Goal: Task Accomplishment & Management: Manage account settings

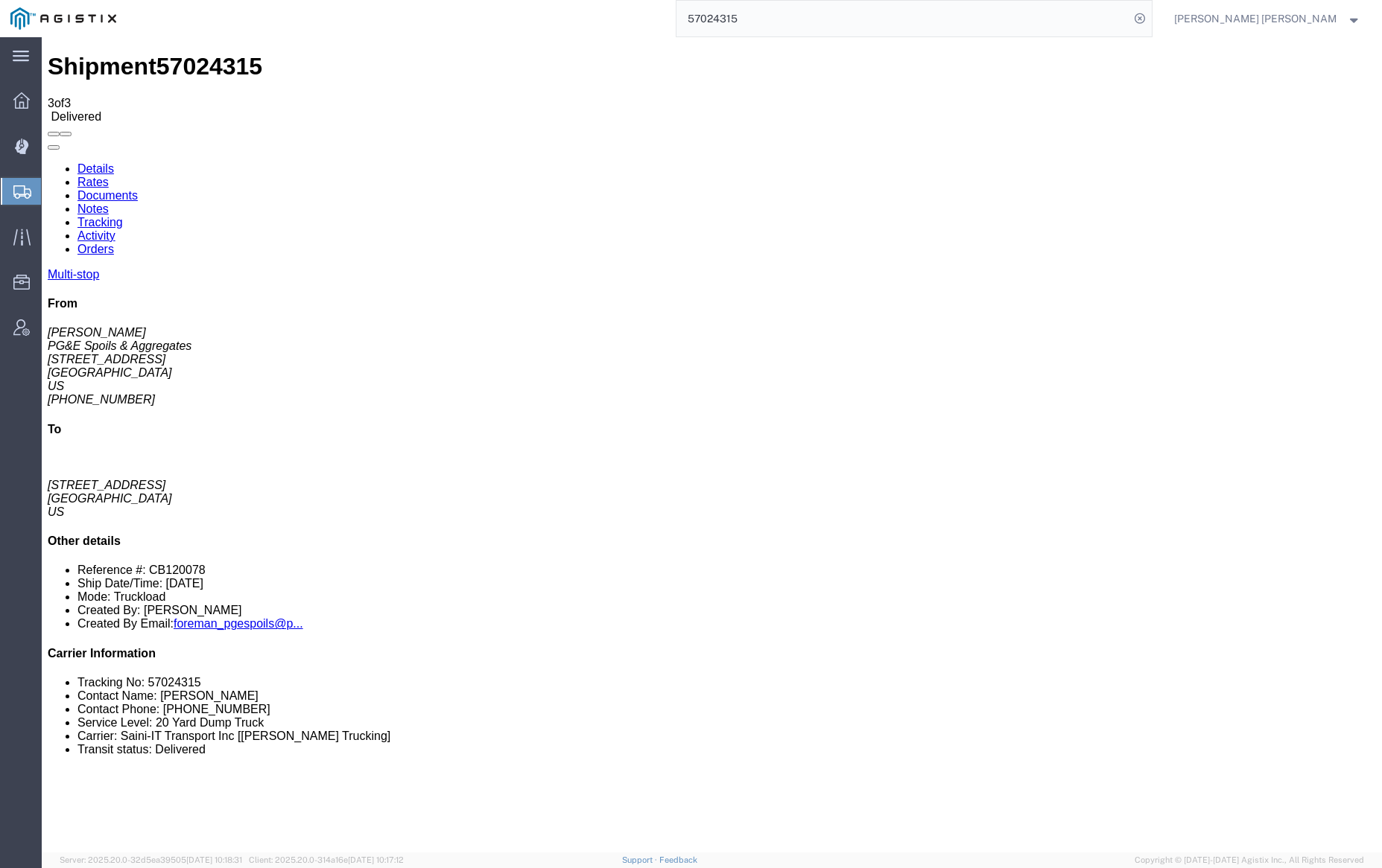
click at [108, 202] on link "Notes" at bounding box center [93, 208] width 32 height 13
click at [787, 13] on input "57024315" at bounding box center [903, 19] width 453 height 36
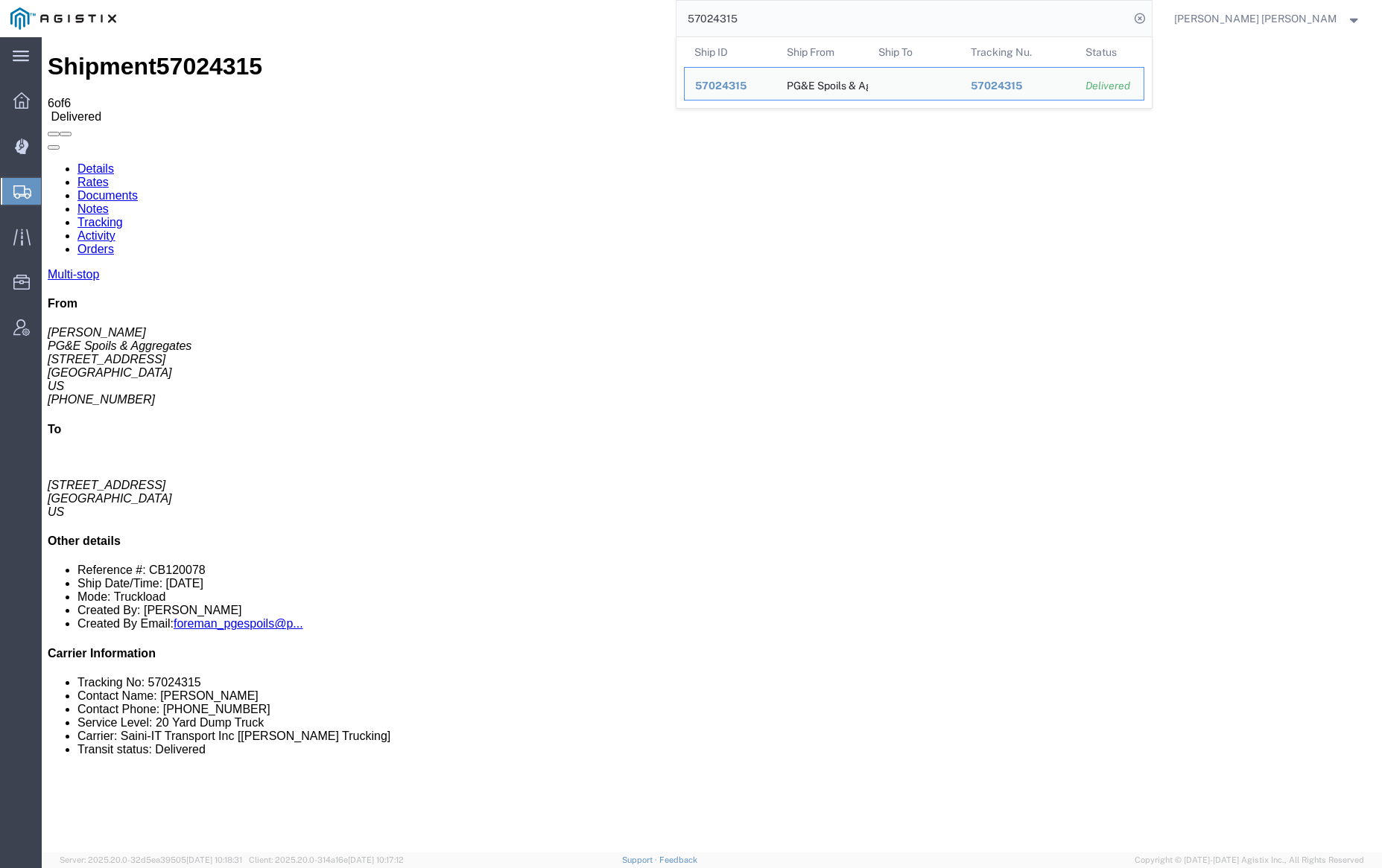
click at [787, 13] on input "57024315" at bounding box center [903, 19] width 453 height 36
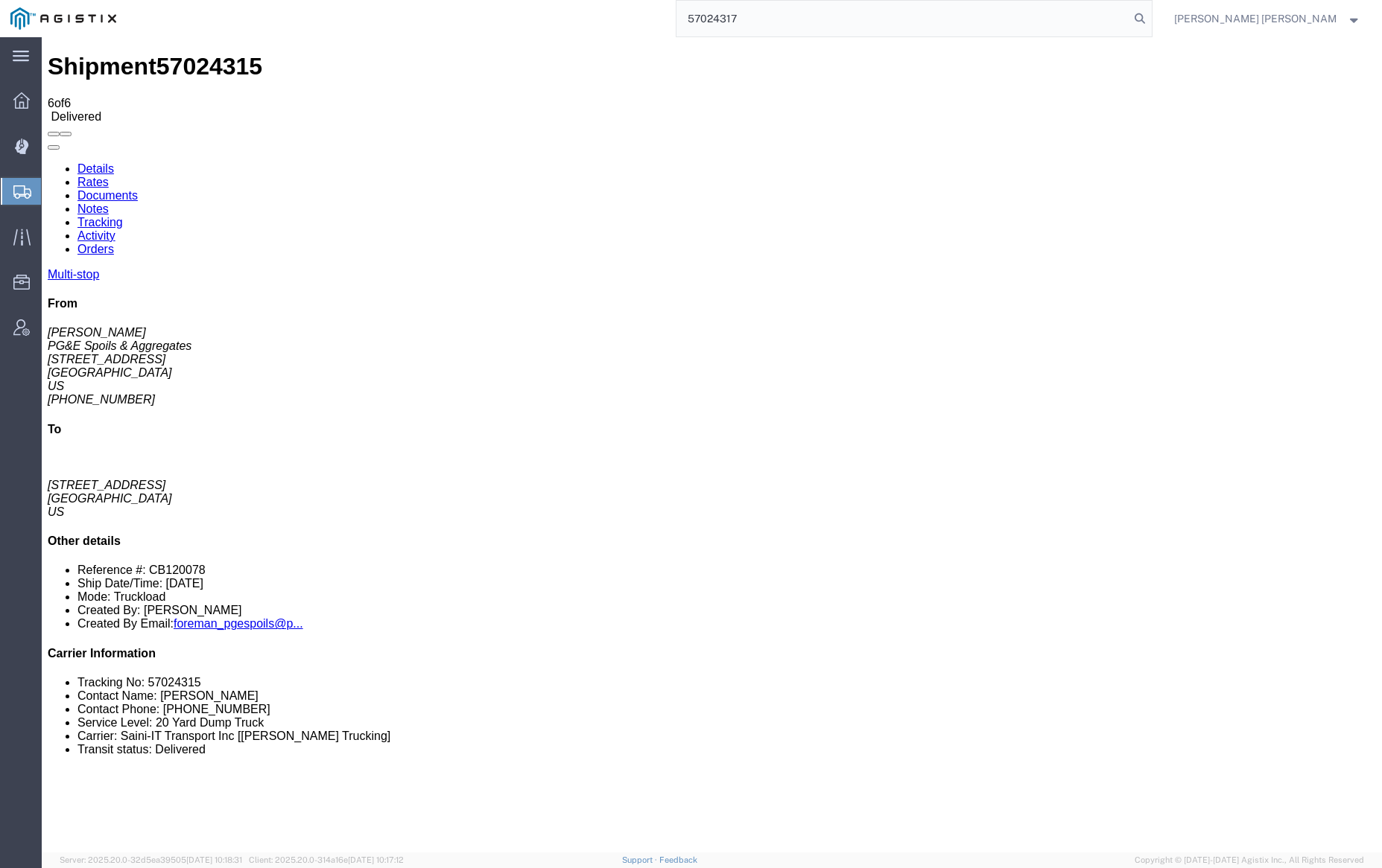
drag, startPoint x: 1216, startPoint y: 18, endPoint x: 1164, endPoint y: 19, distance: 52.0
click at [1150, 18] on icon at bounding box center [1139, 18] width 21 height 21
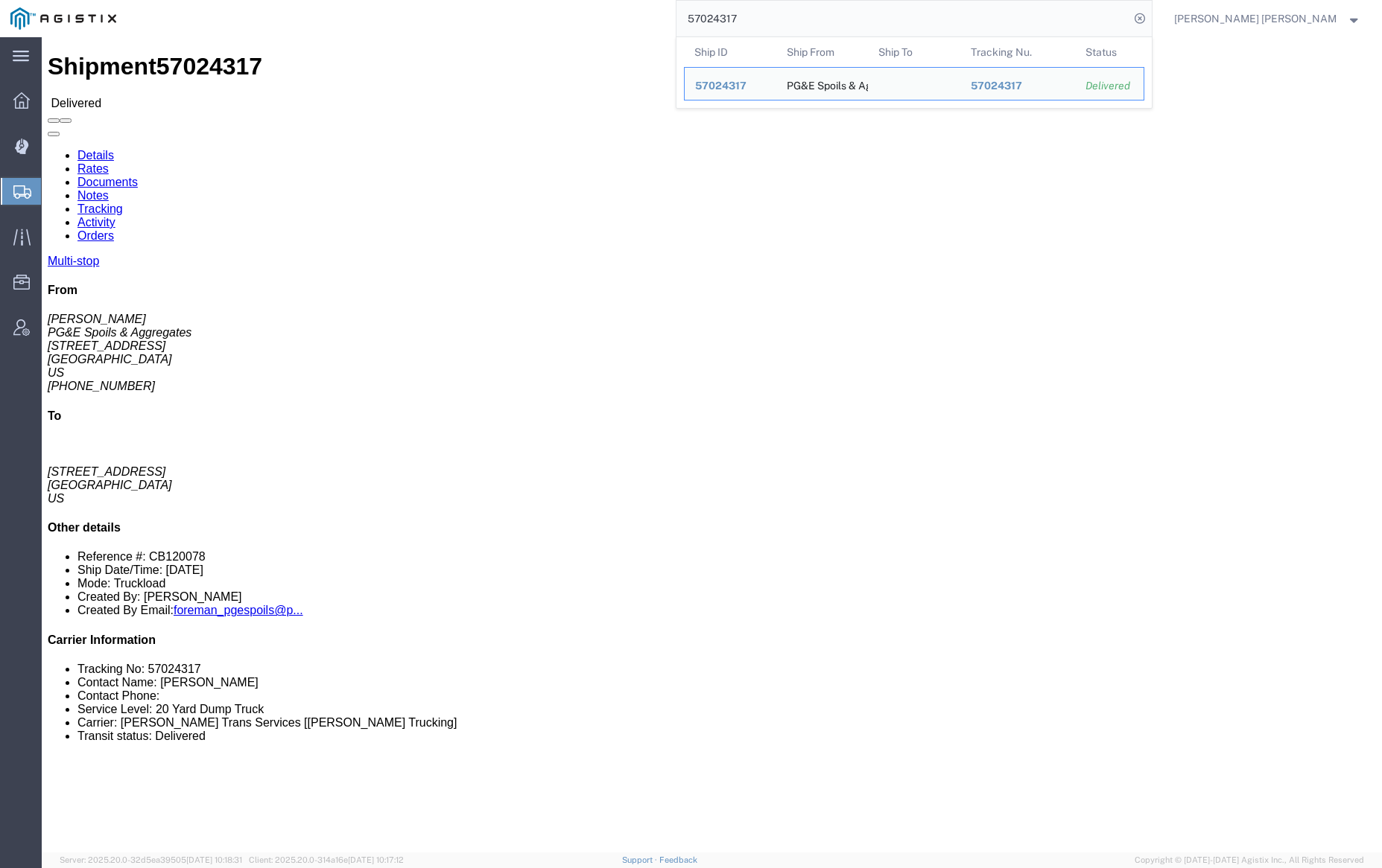
click link "Documents"
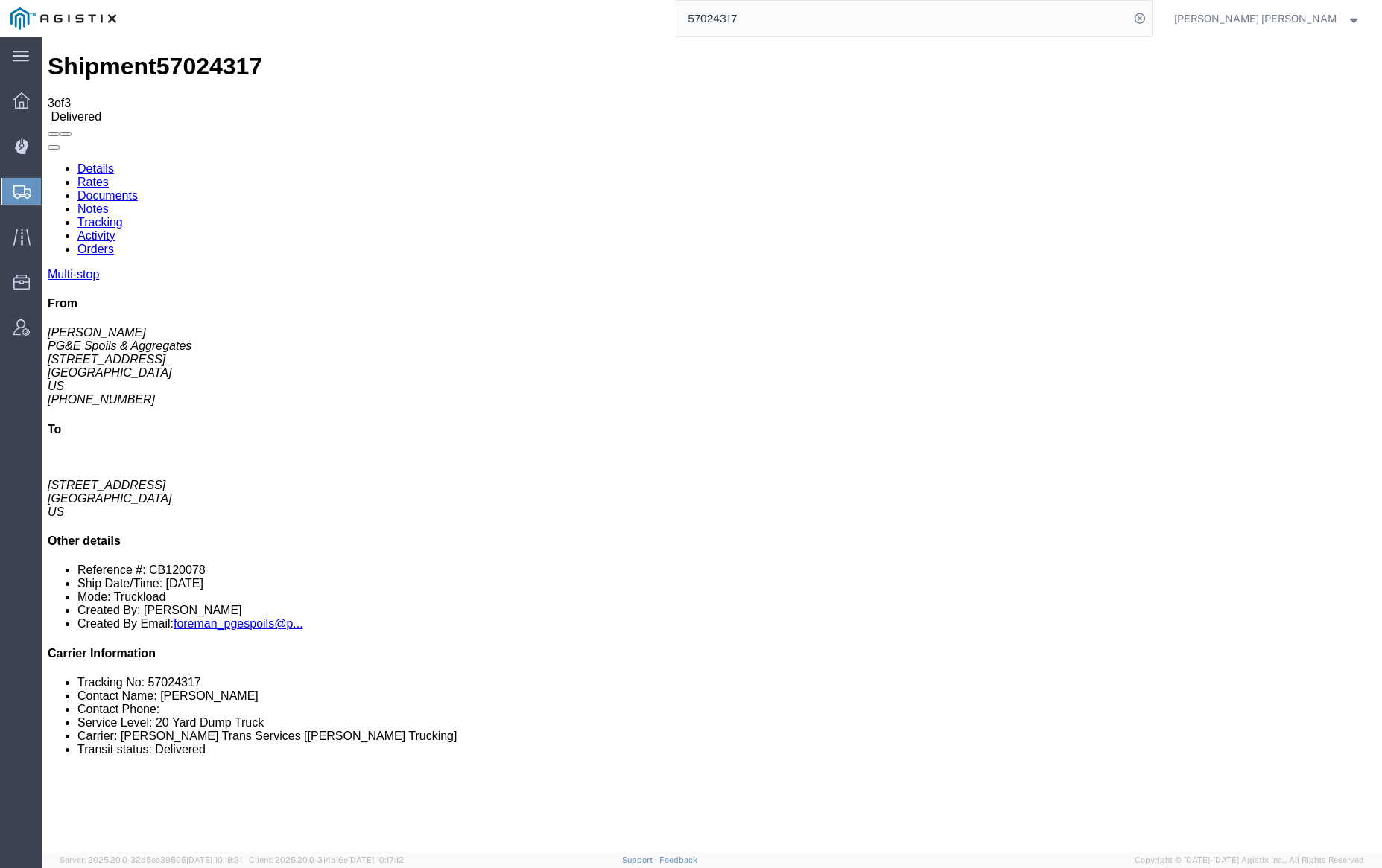
click at [108, 202] on link "Notes" at bounding box center [93, 208] width 32 height 13
click at [771, 19] on input "57024317" at bounding box center [903, 19] width 453 height 36
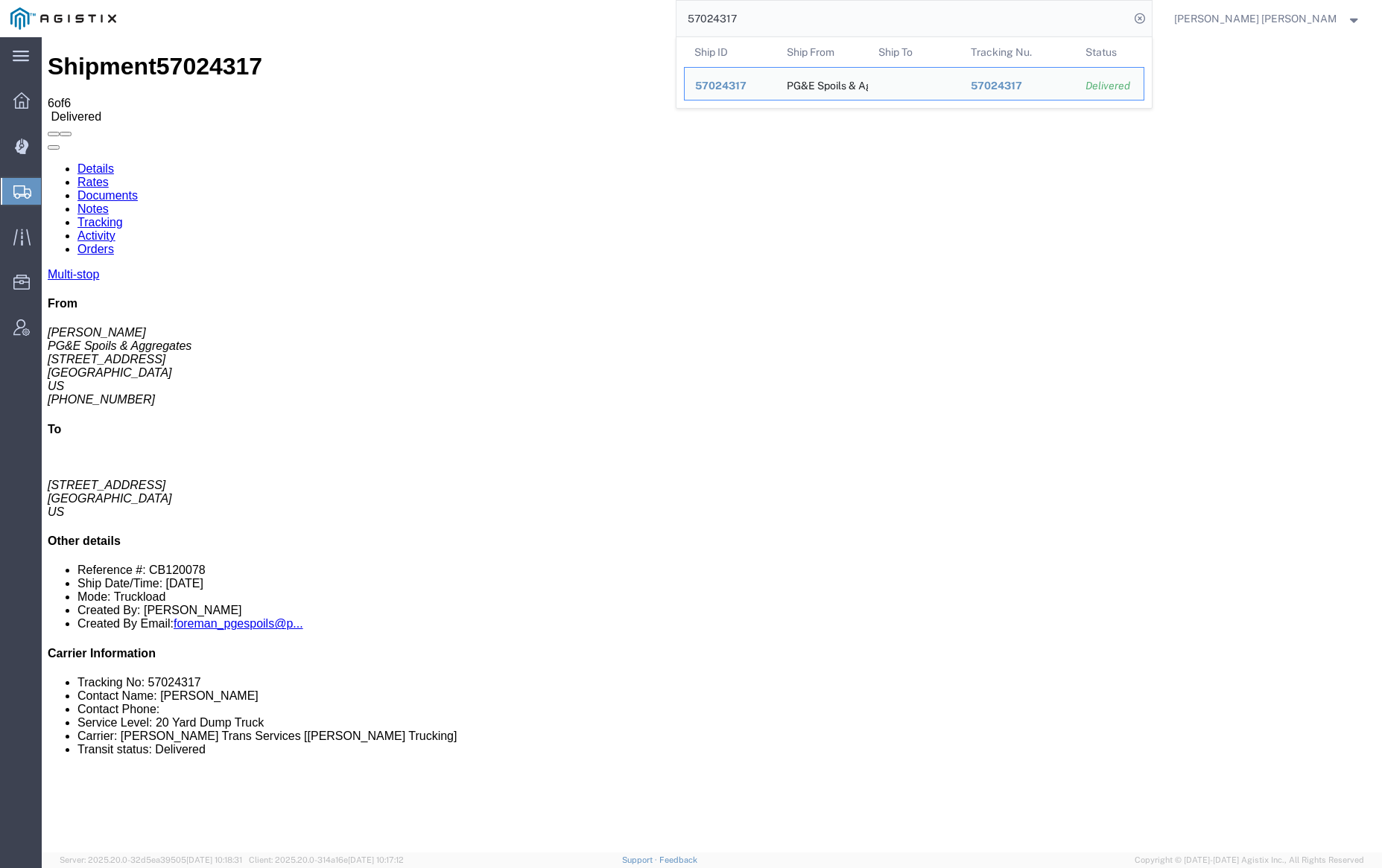
click at [771, 19] on input "57024317" at bounding box center [903, 19] width 453 height 36
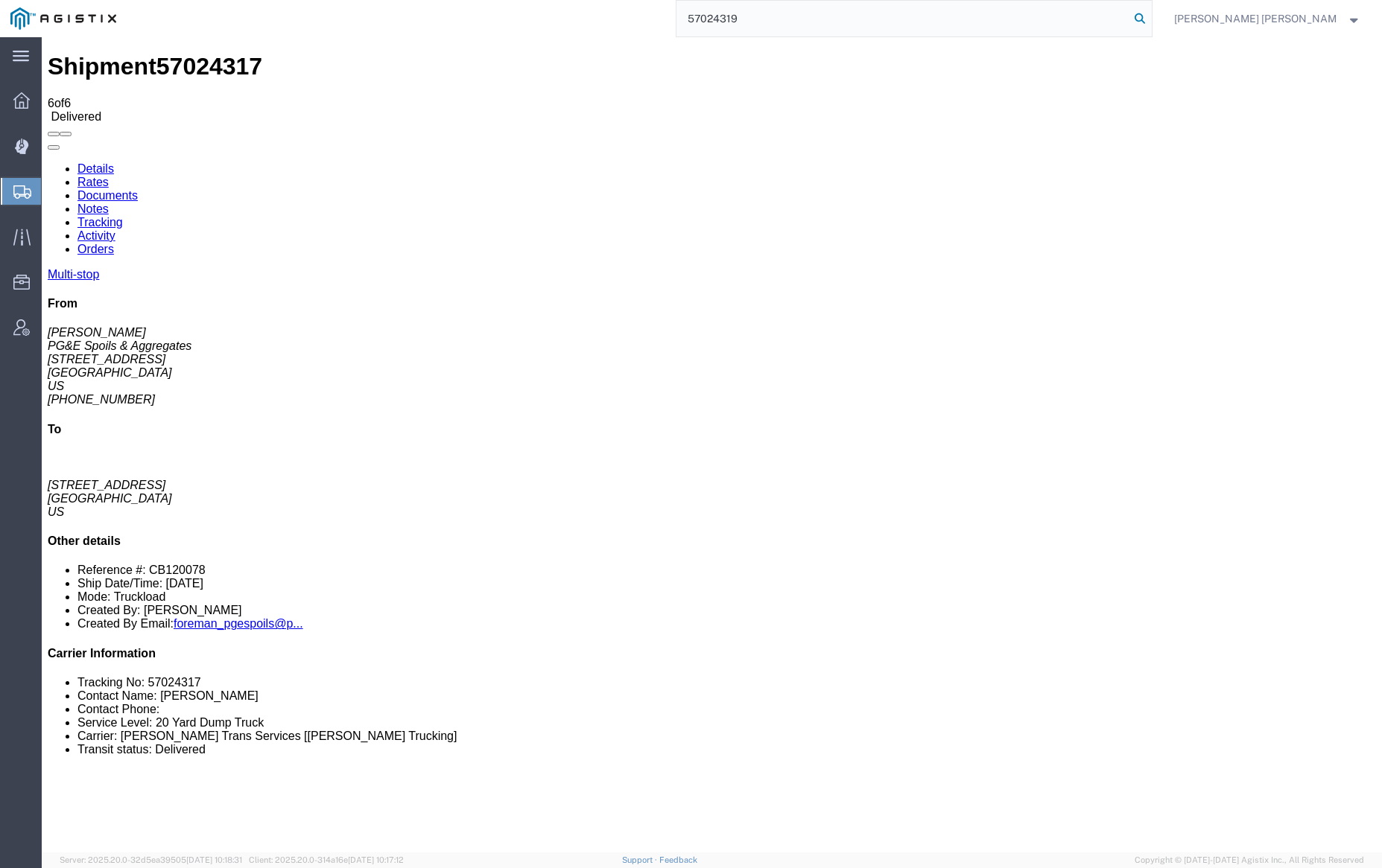
click at [1150, 11] on icon at bounding box center [1139, 18] width 21 height 21
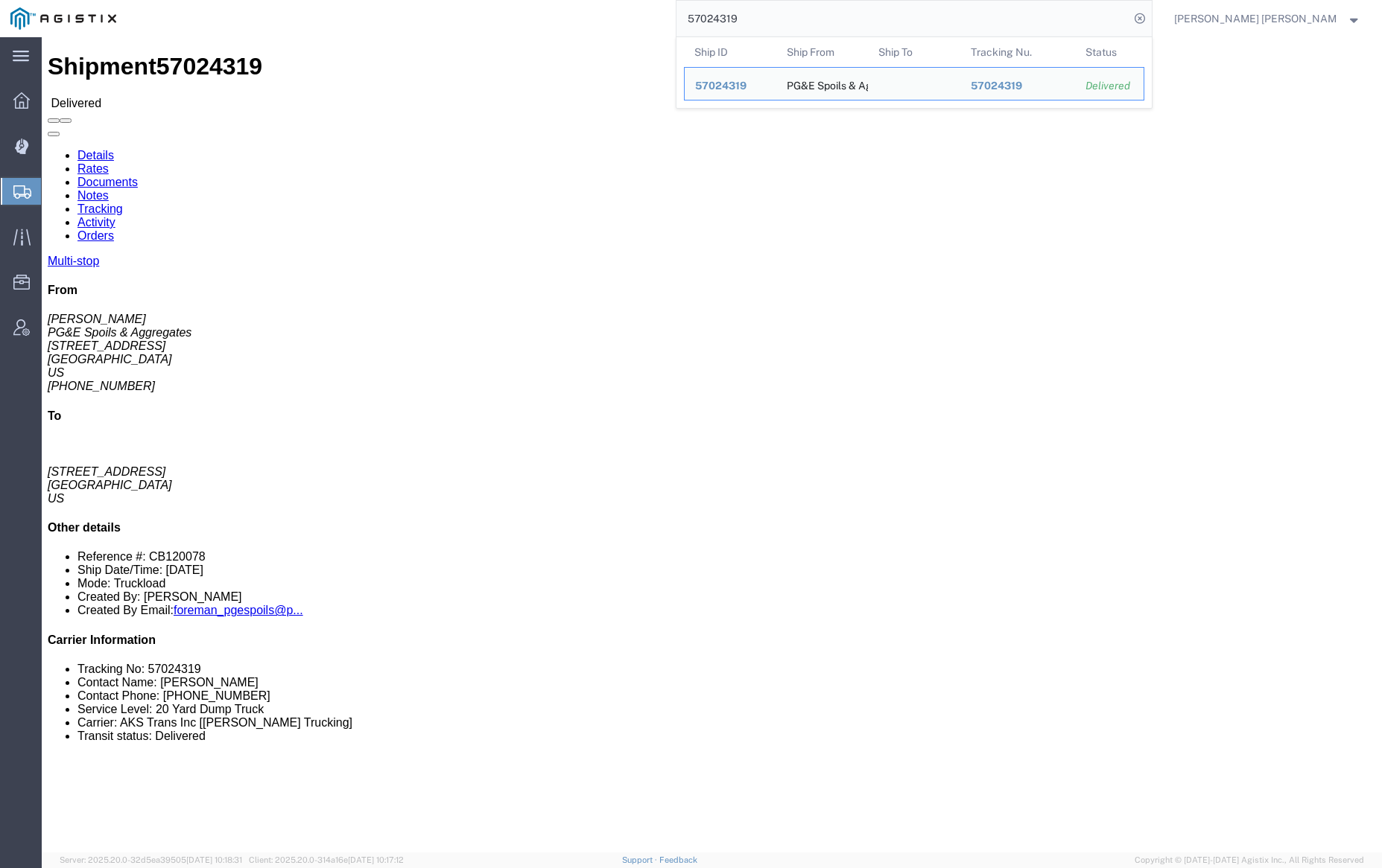
click link "Documents"
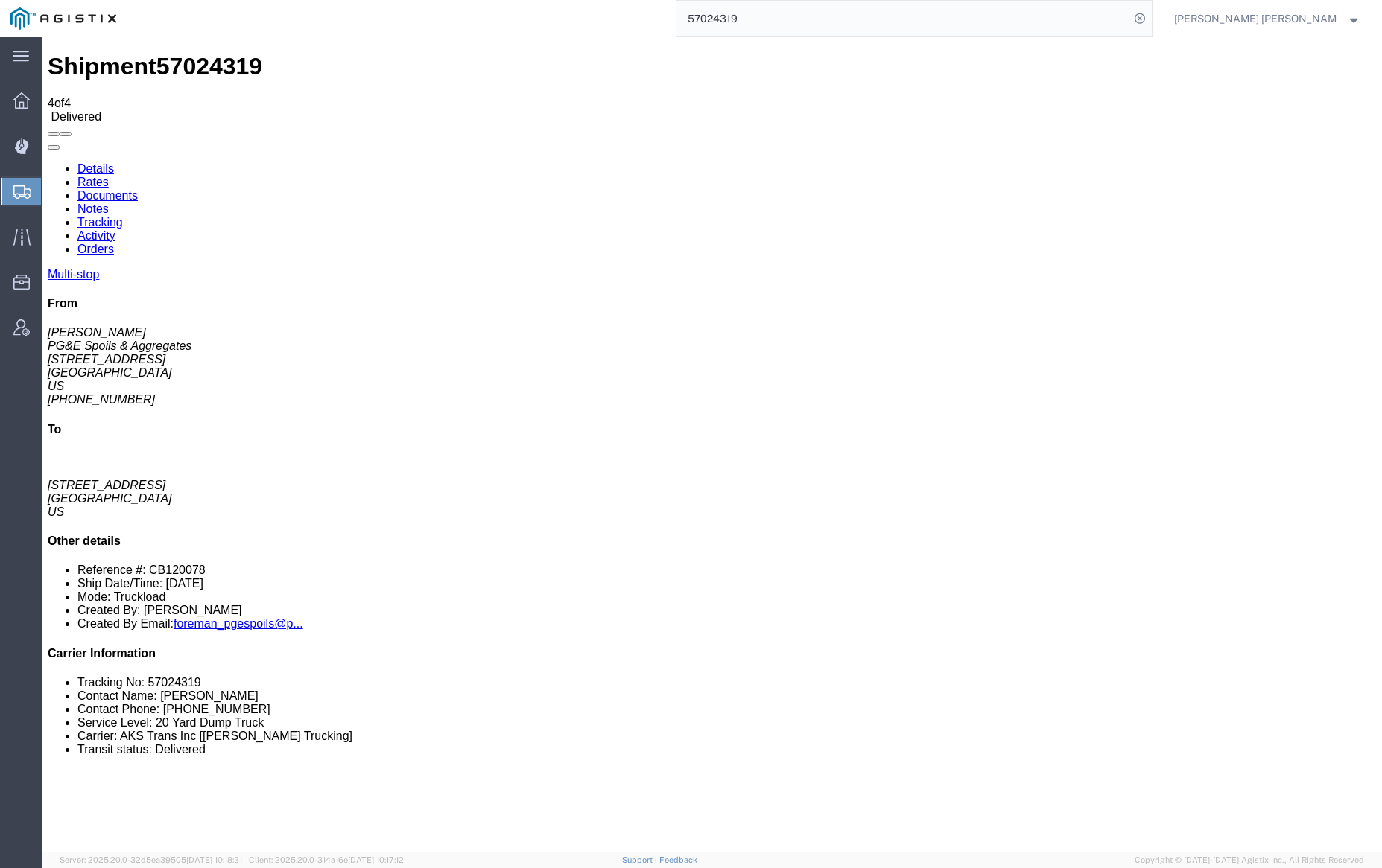
click at [108, 202] on link "Notes" at bounding box center [93, 208] width 32 height 13
click at [782, 19] on input "57024319" at bounding box center [903, 19] width 453 height 36
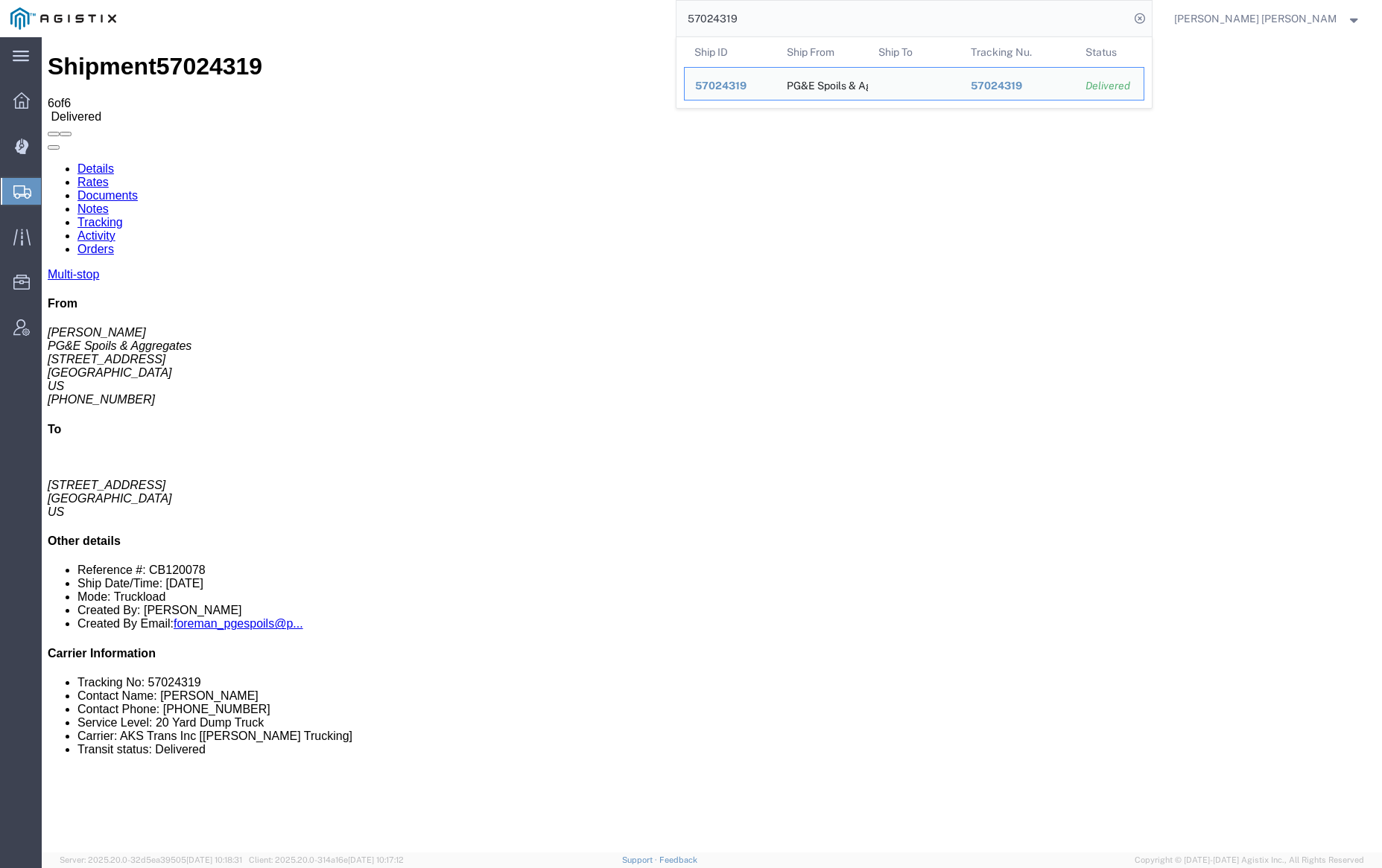
click at [782, 19] on input "57024319" at bounding box center [903, 19] width 453 height 36
paste input "21"
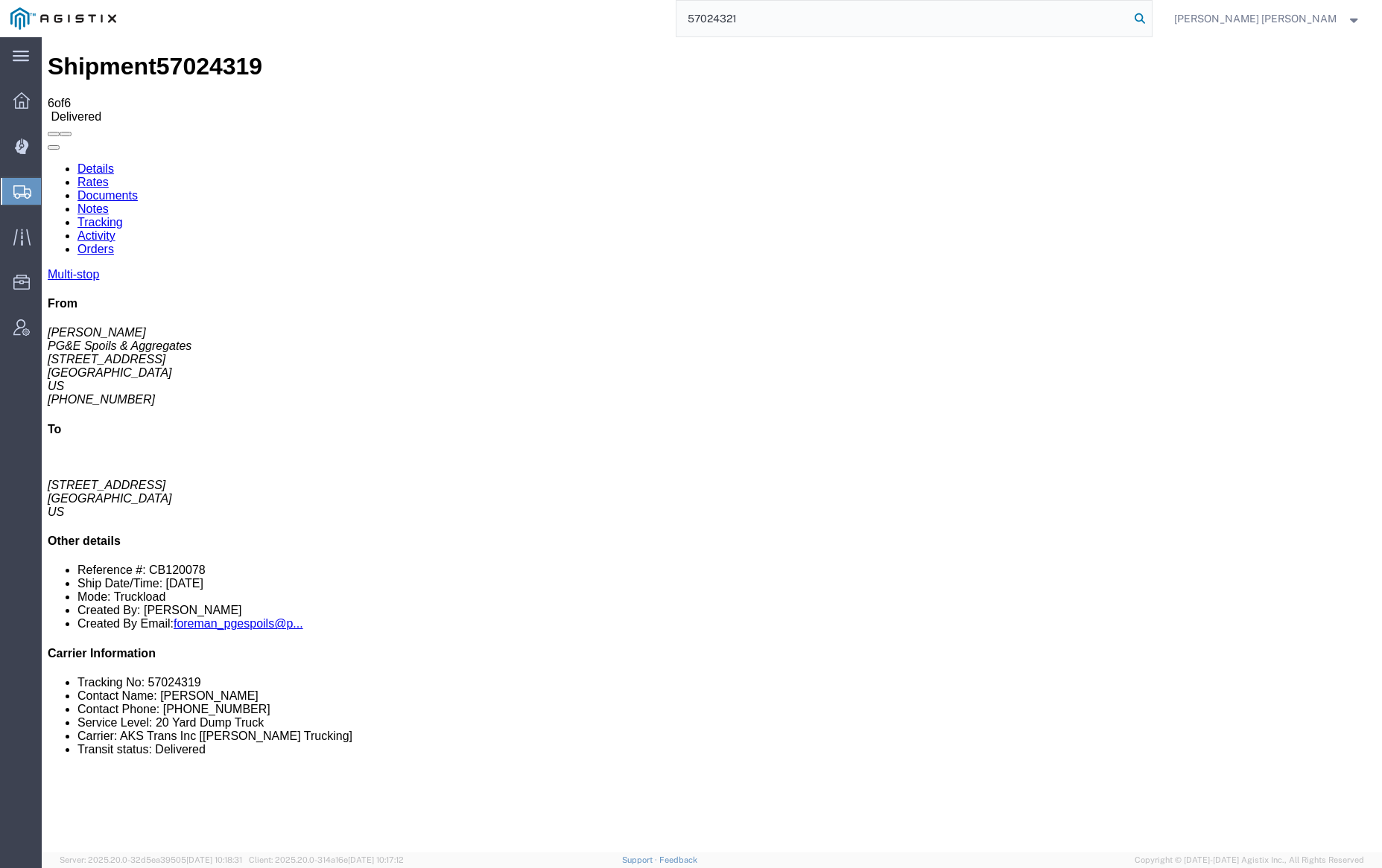
click at [1150, 17] on icon at bounding box center [1139, 18] width 21 height 21
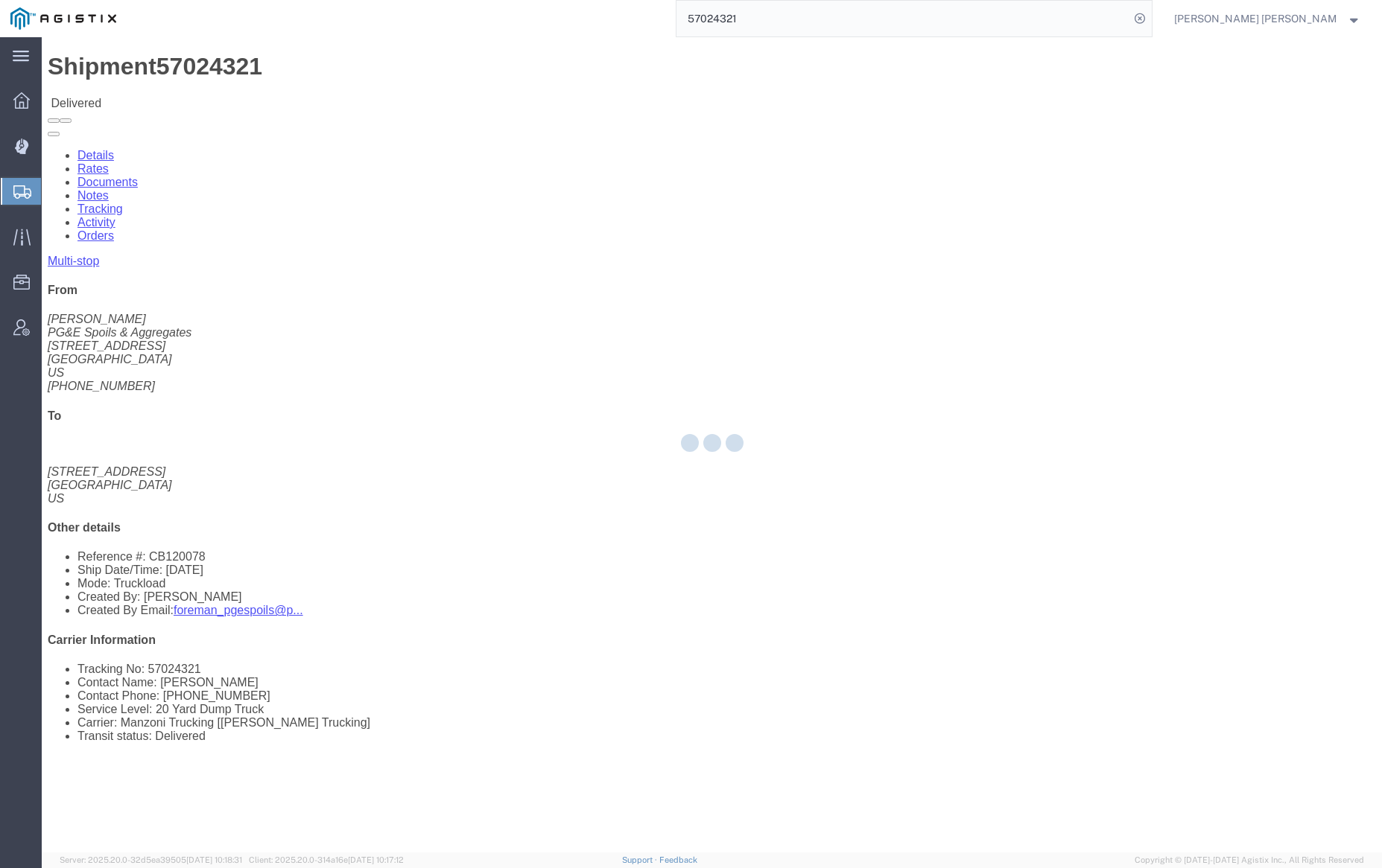
click at [207, 98] on div at bounding box center [711, 445] width 1340 height 816
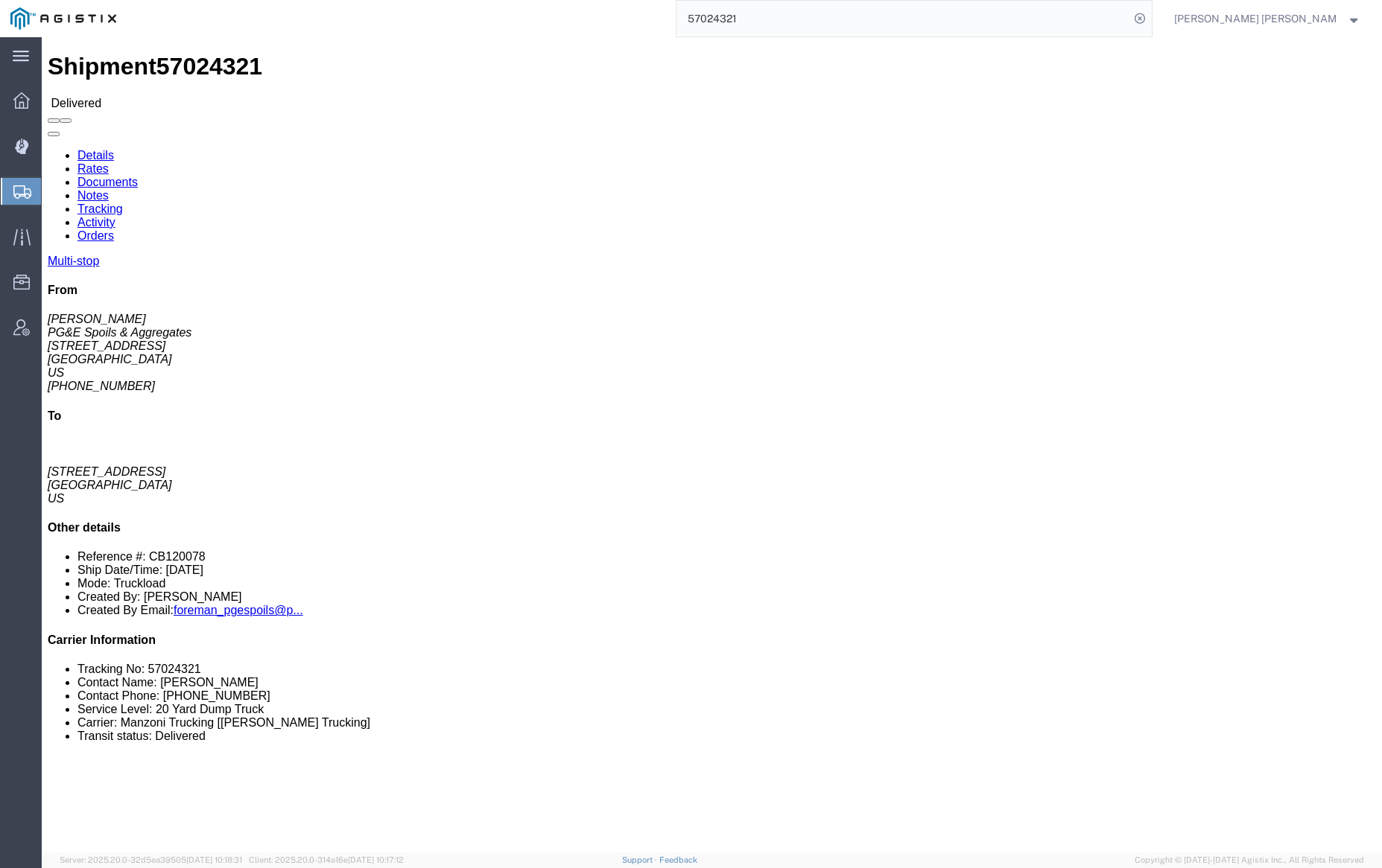
drag, startPoint x: 207, startPoint y: 98, endPoint x: 165, endPoint y: 61, distance: 56.0
click link "Documents"
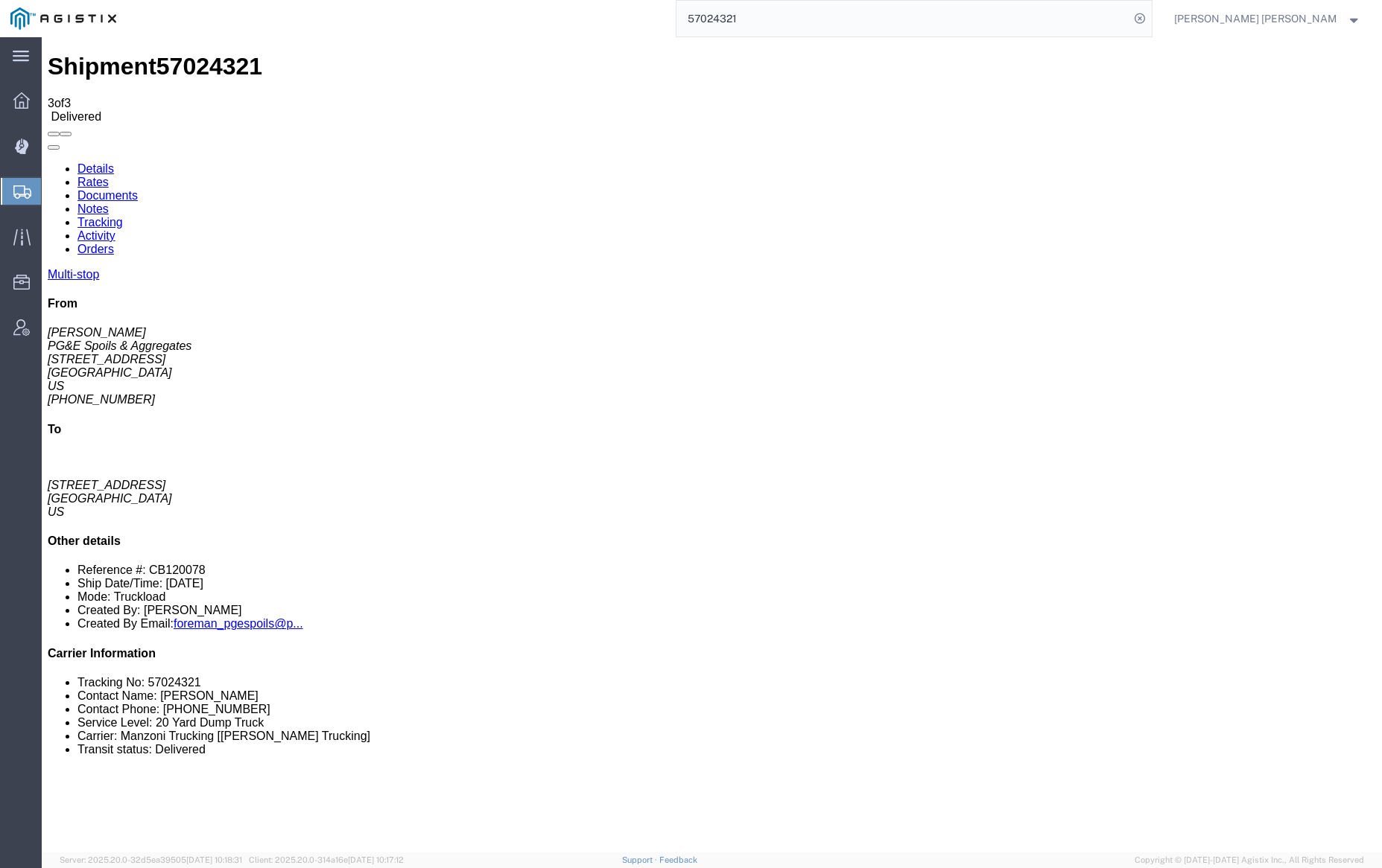
click at [777, 15] on input "57024321" at bounding box center [903, 19] width 453 height 36
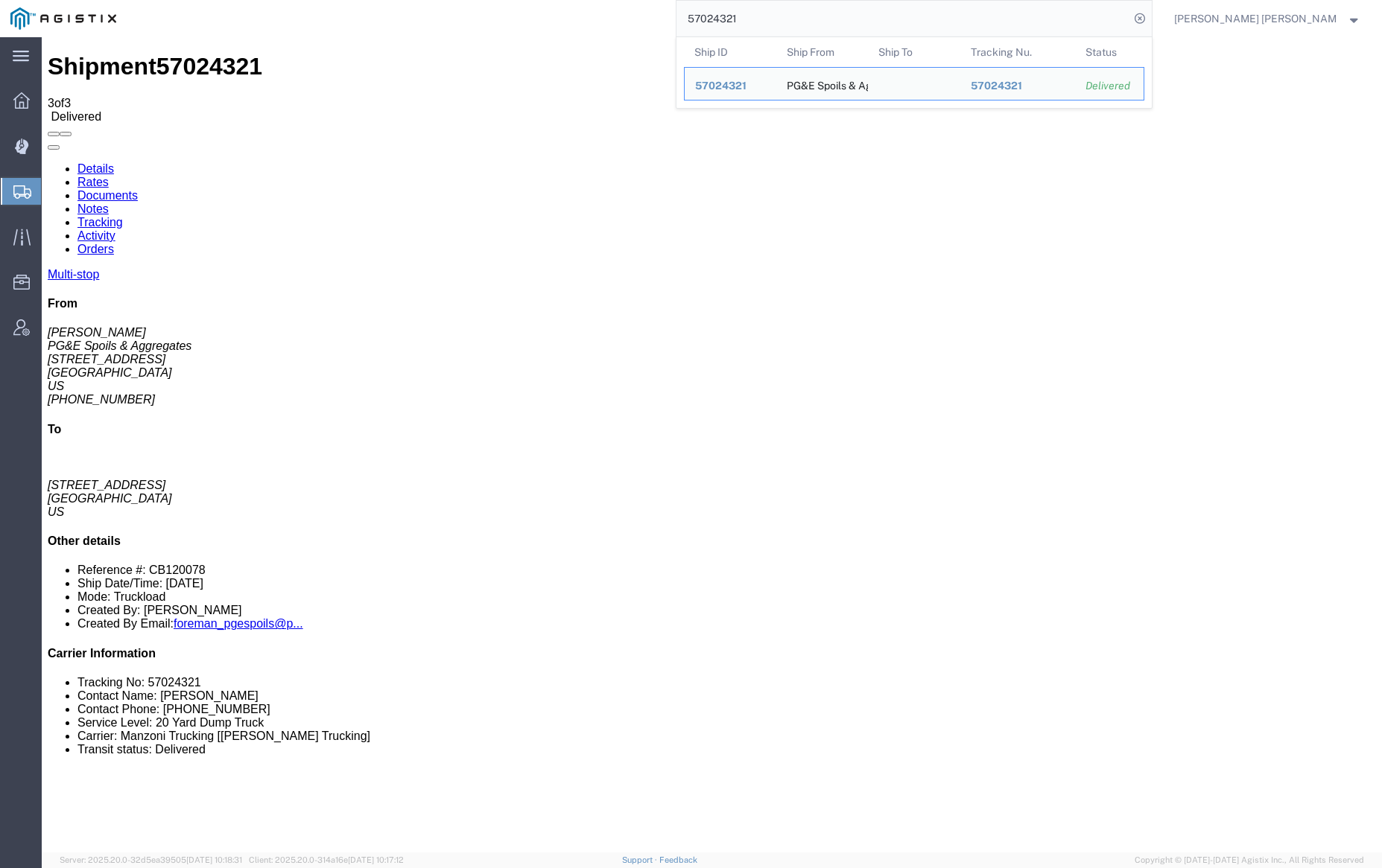
click at [777, 15] on input "57024321" at bounding box center [903, 19] width 453 height 36
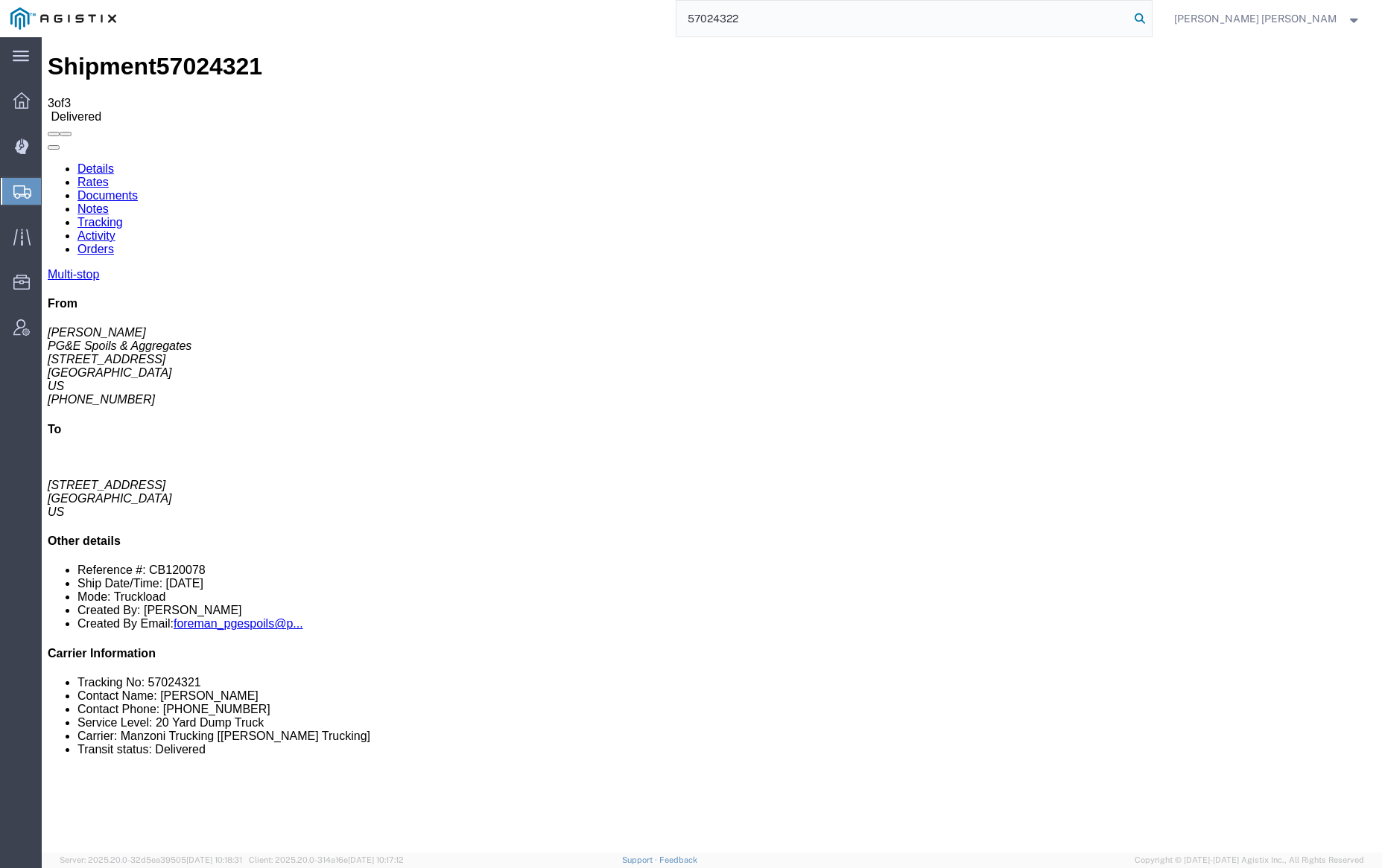
click at [1150, 21] on icon at bounding box center [1139, 18] width 21 height 21
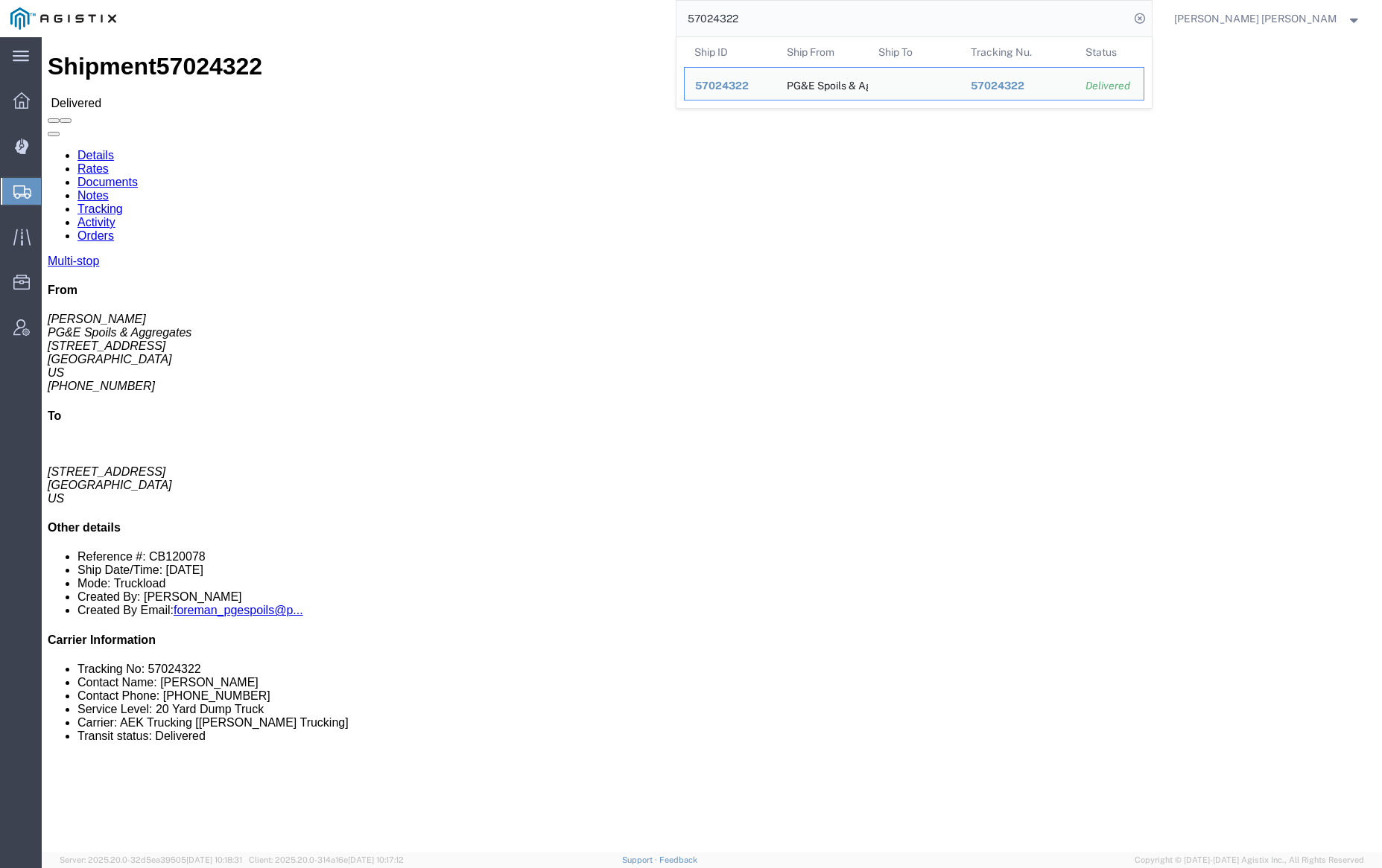
click link "Documents"
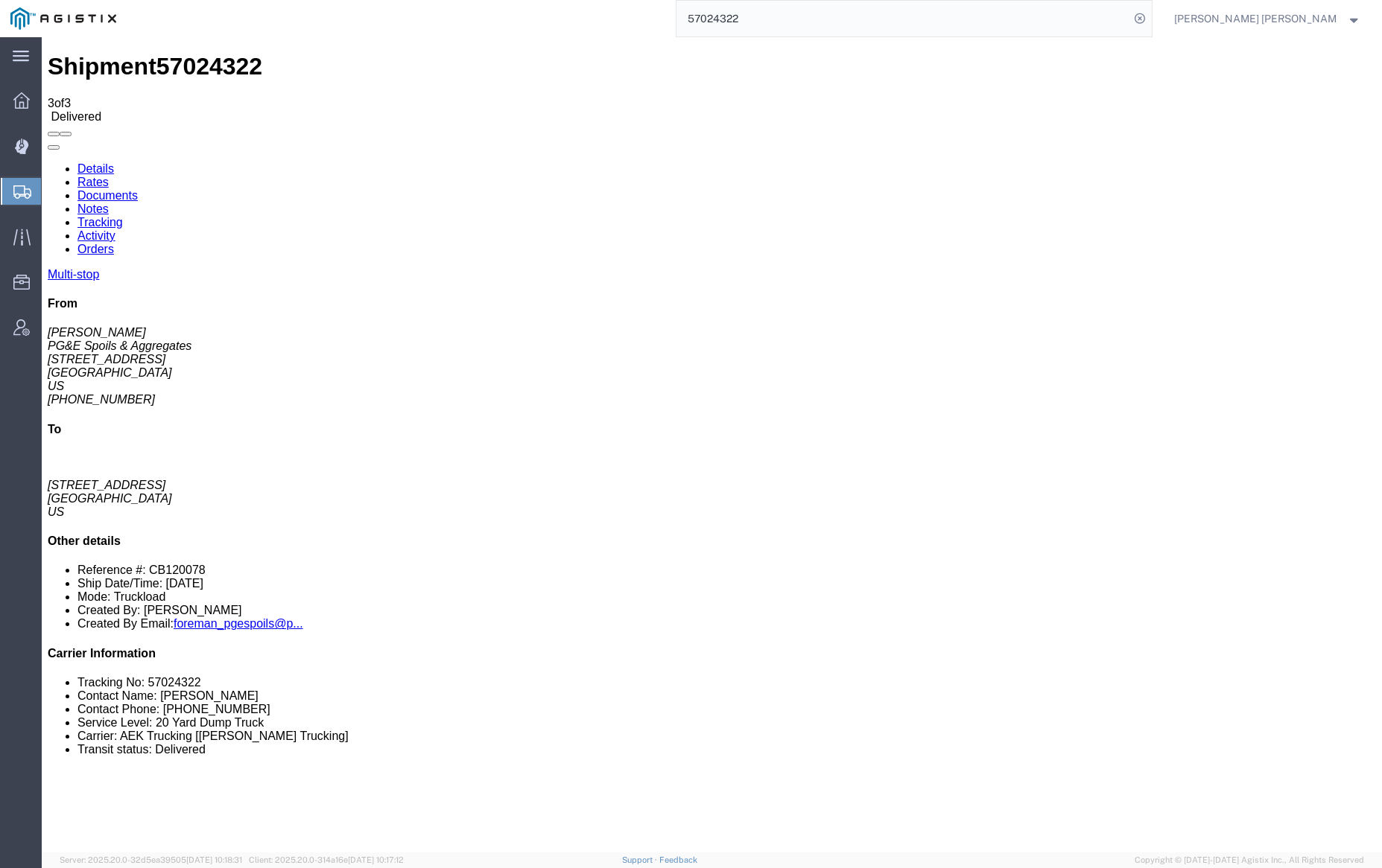
click at [108, 202] on link "Notes" at bounding box center [93, 208] width 32 height 13
click at [802, 24] on input "57024322" at bounding box center [903, 19] width 453 height 36
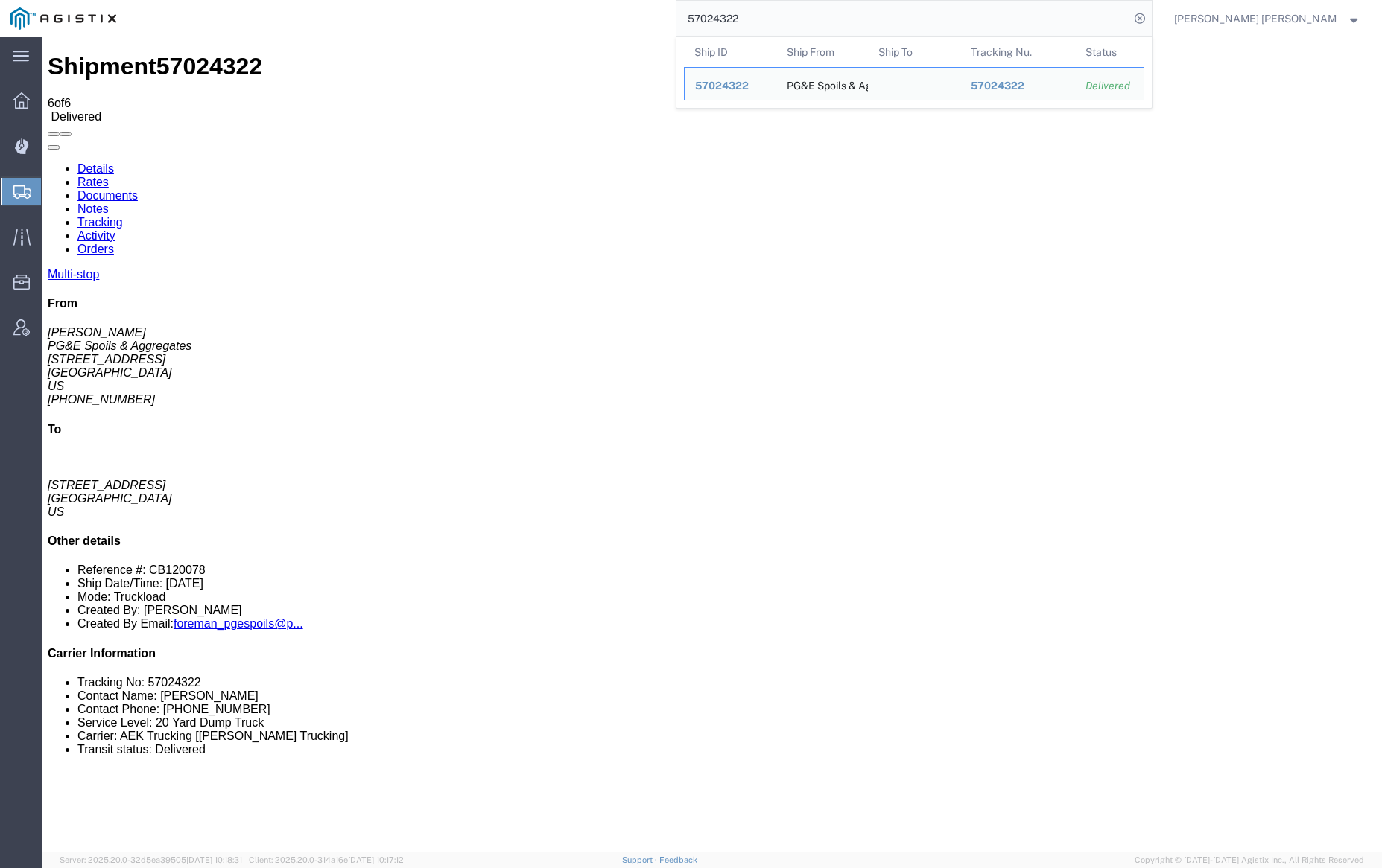
click at [802, 24] on input "57024322" at bounding box center [903, 19] width 453 height 36
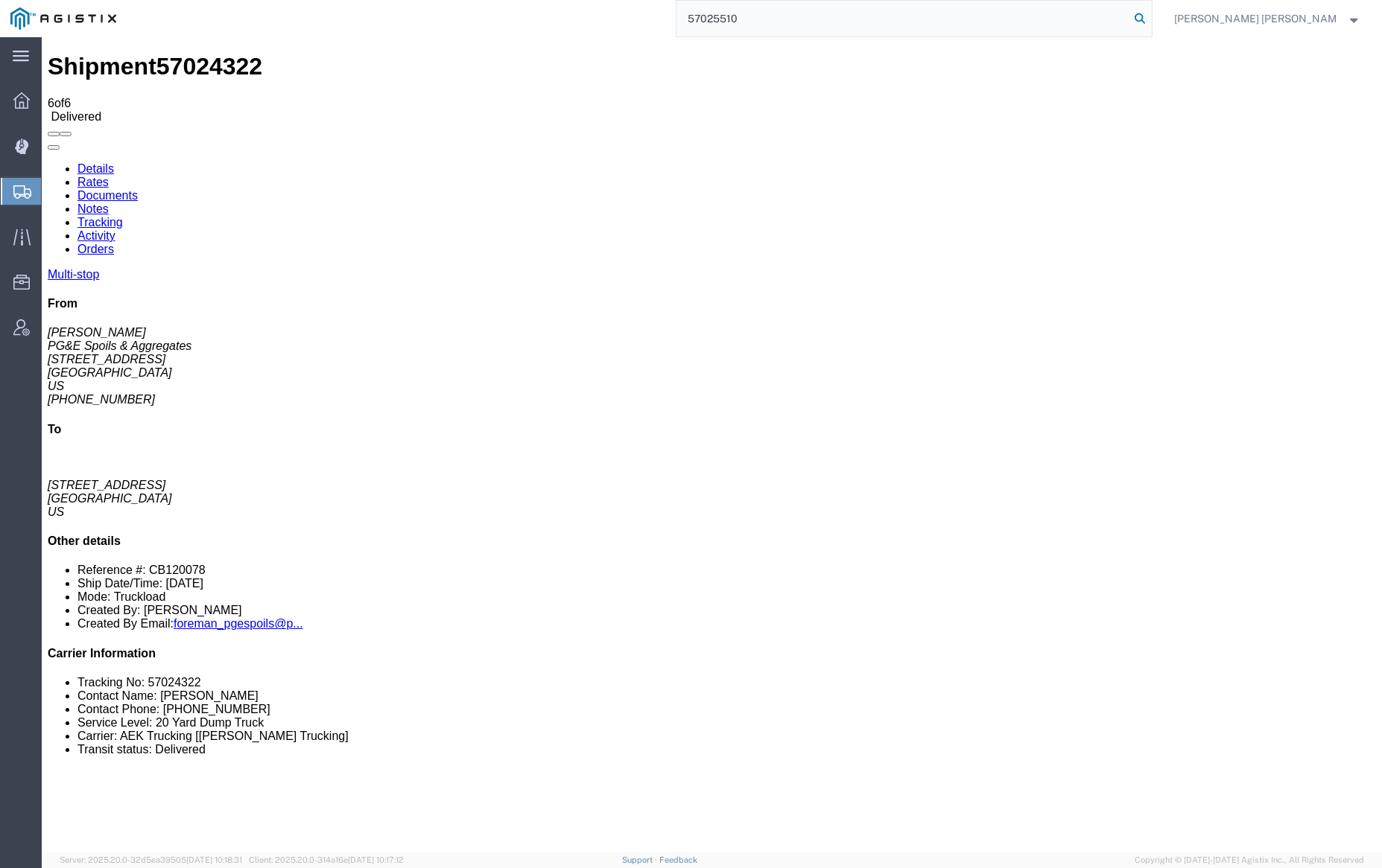
click at [1150, 15] on icon at bounding box center [1139, 18] width 21 height 21
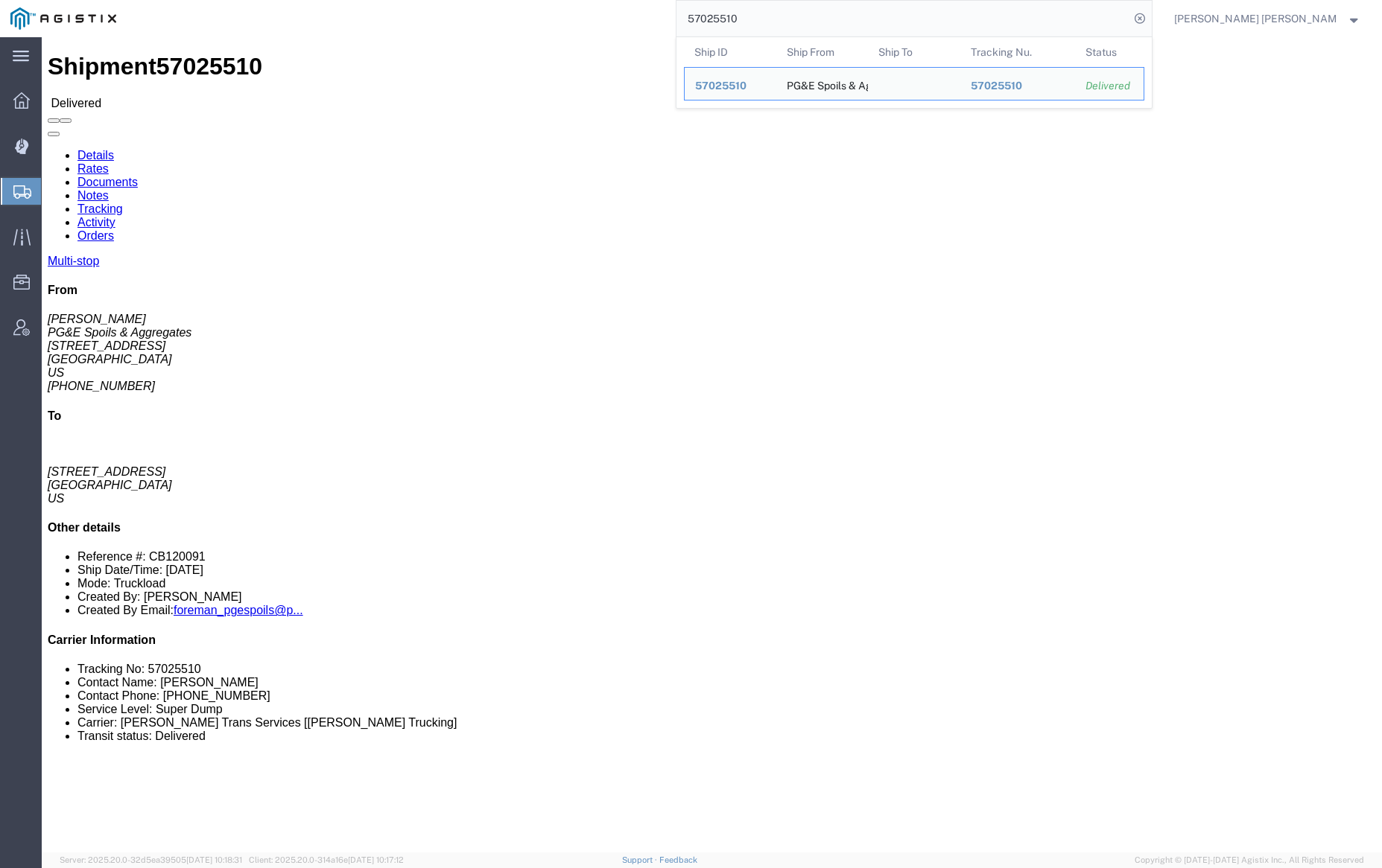
click link "Documents"
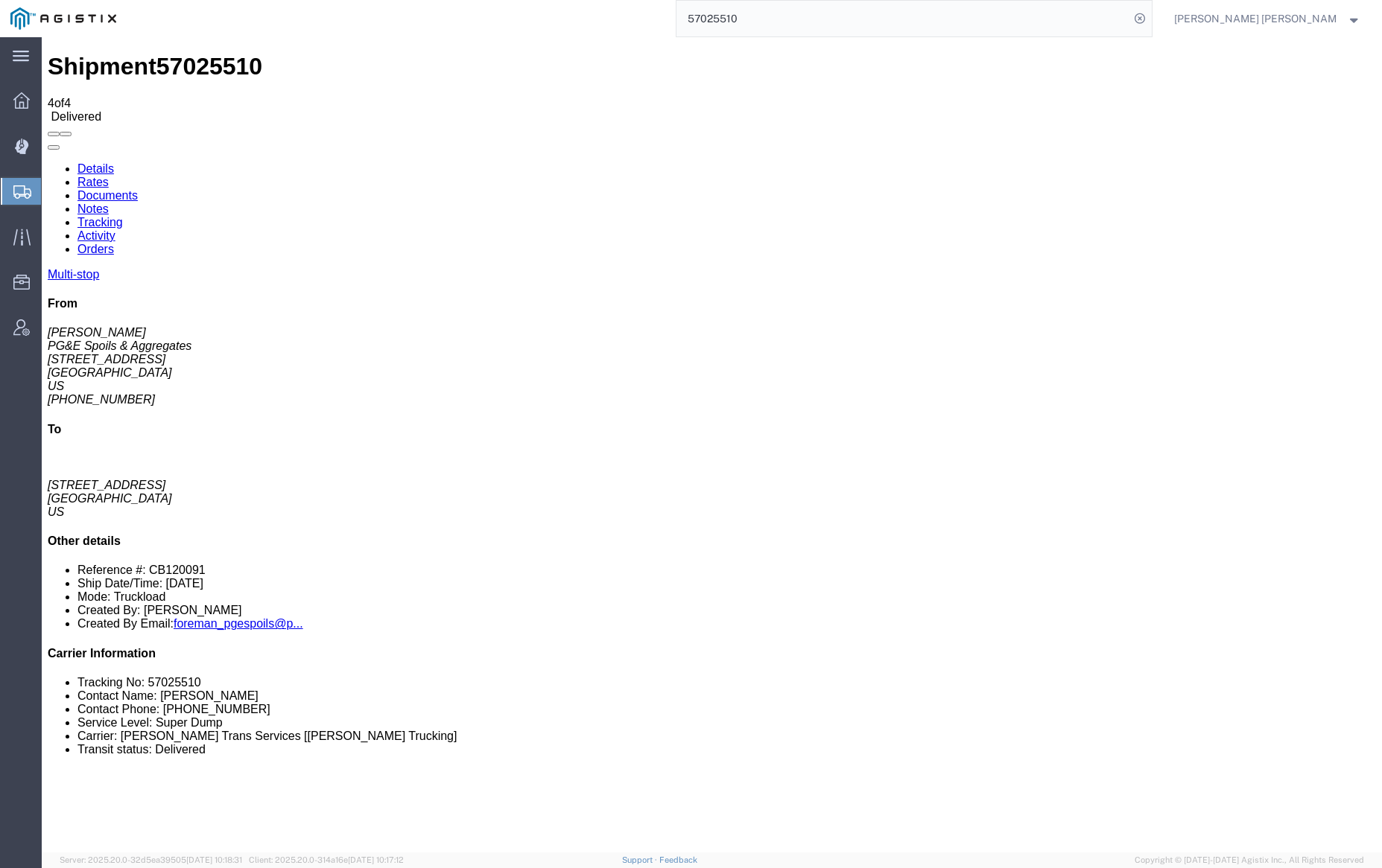
click at [108, 202] on link "Notes" at bounding box center [93, 208] width 32 height 13
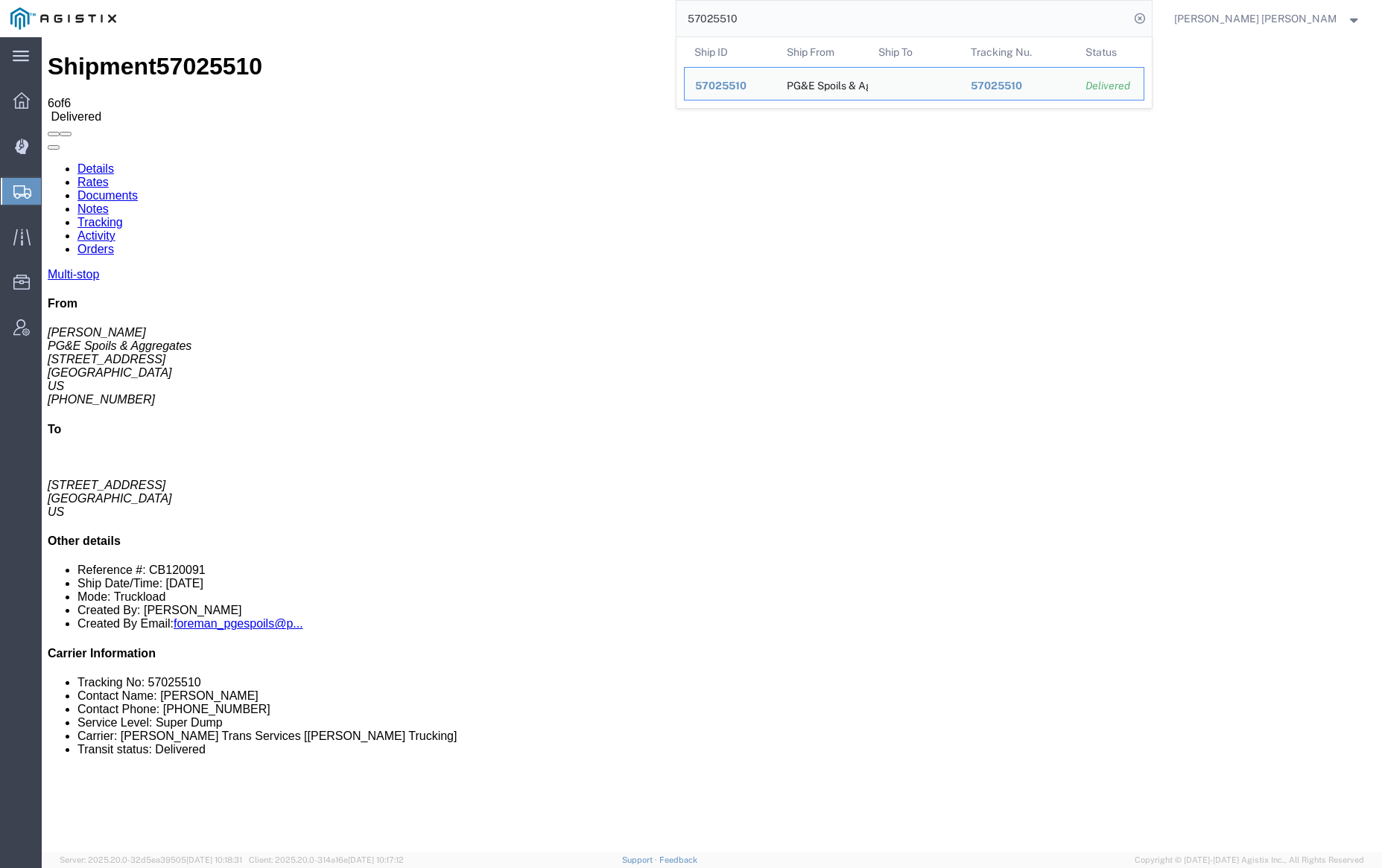
click at [793, 20] on input "57025510" at bounding box center [903, 19] width 453 height 36
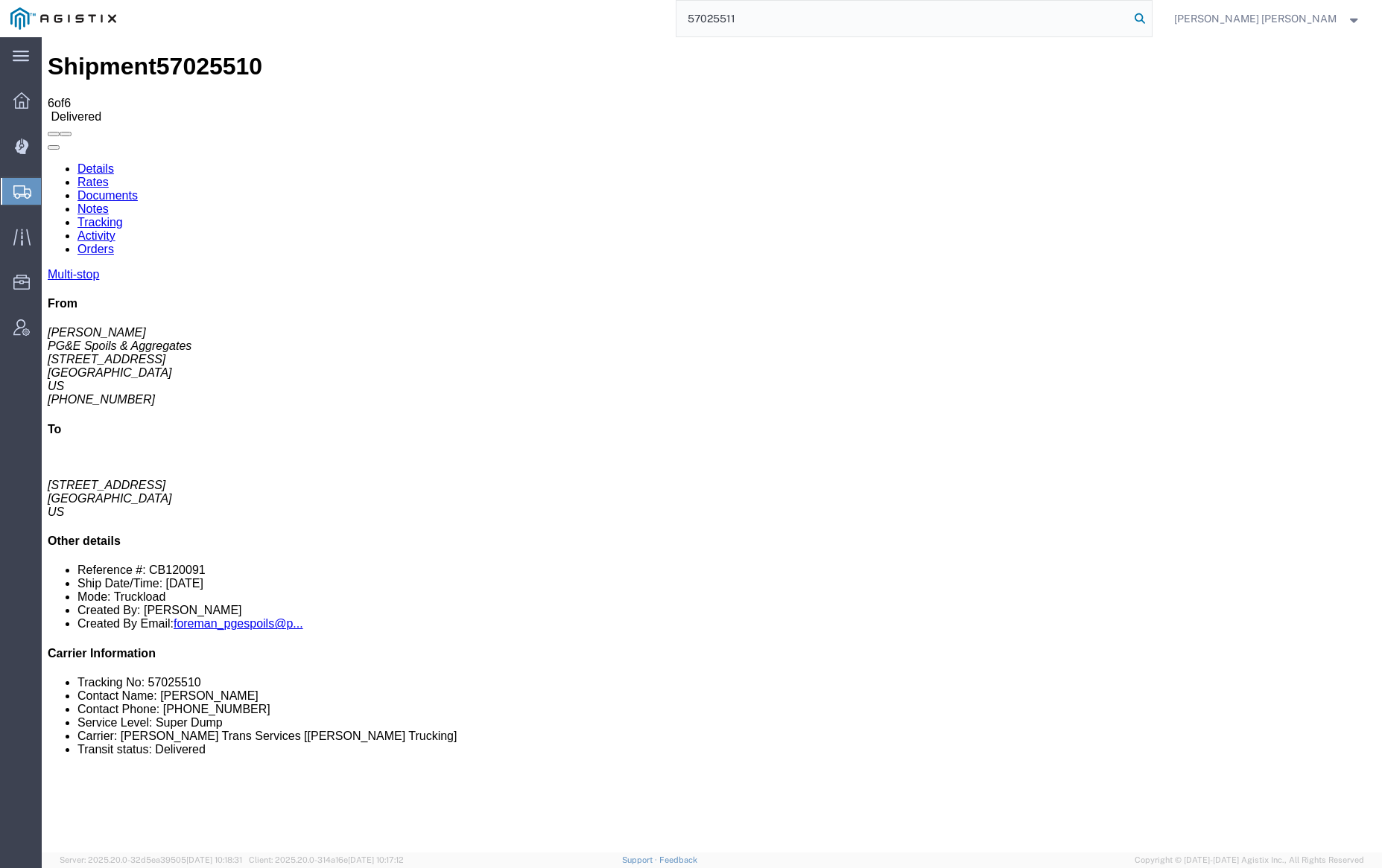
click at [1150, 14] on icon at bounding box center [1139, 18] width 21 height 21
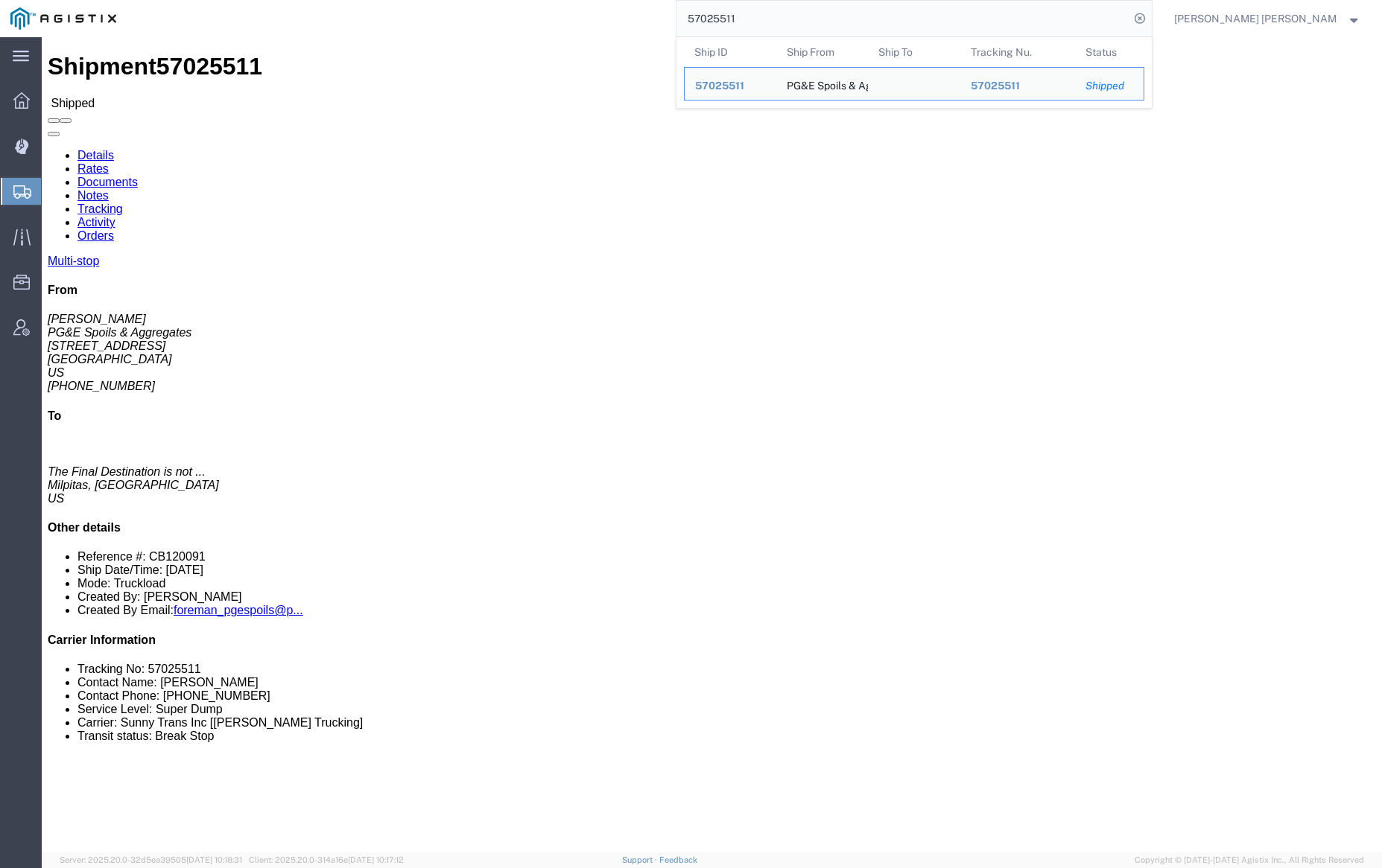
click link "Documents"
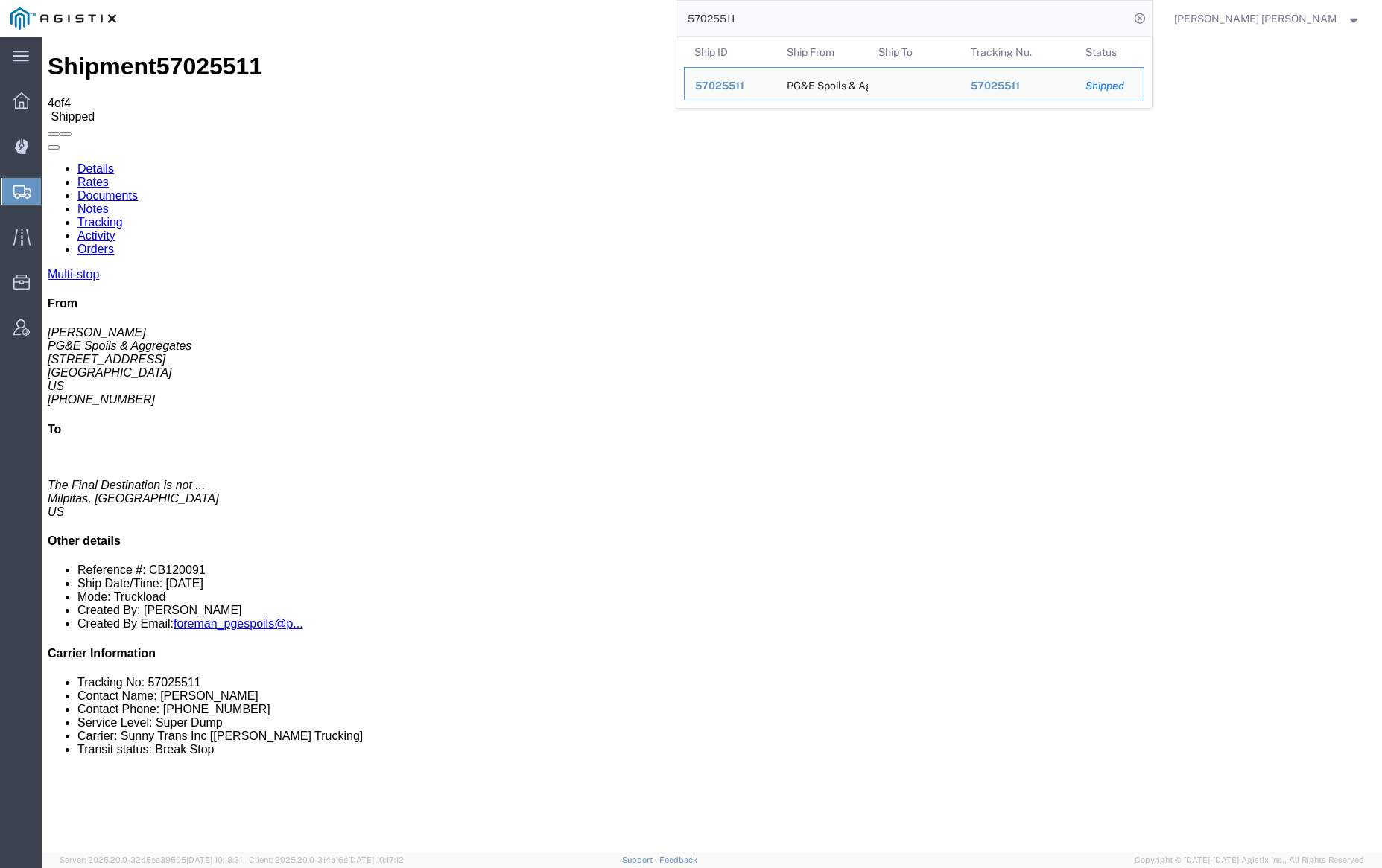
click at [790, 20] on input "57025511" at bounding box center [903, 19] width 453 height 36
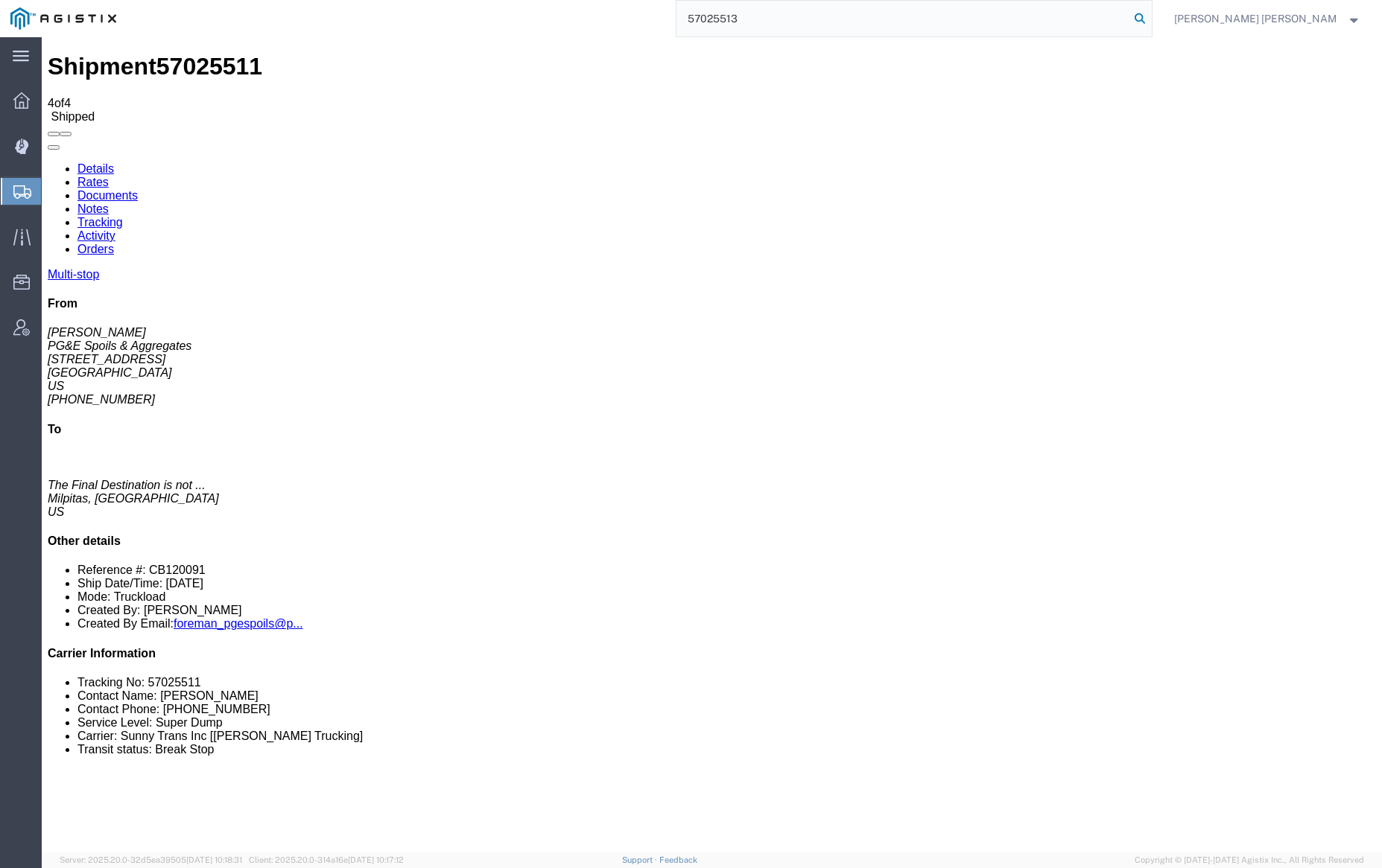
click at [1150, 16] on icon at bounding box center [1139, 18] width 21 height 21
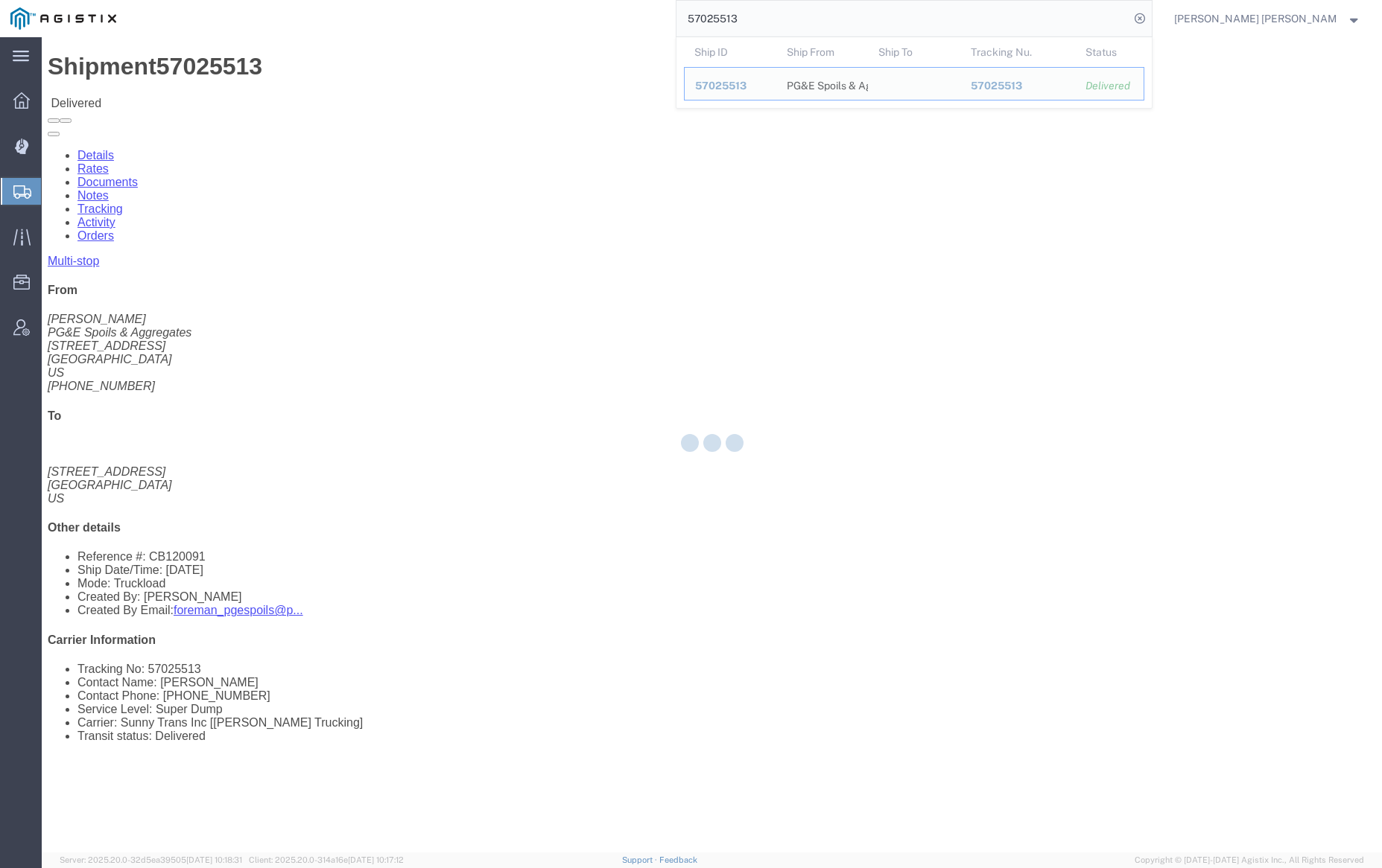
click at [211, 87] on div at bounding box center [711, 445] width 1340 height 816
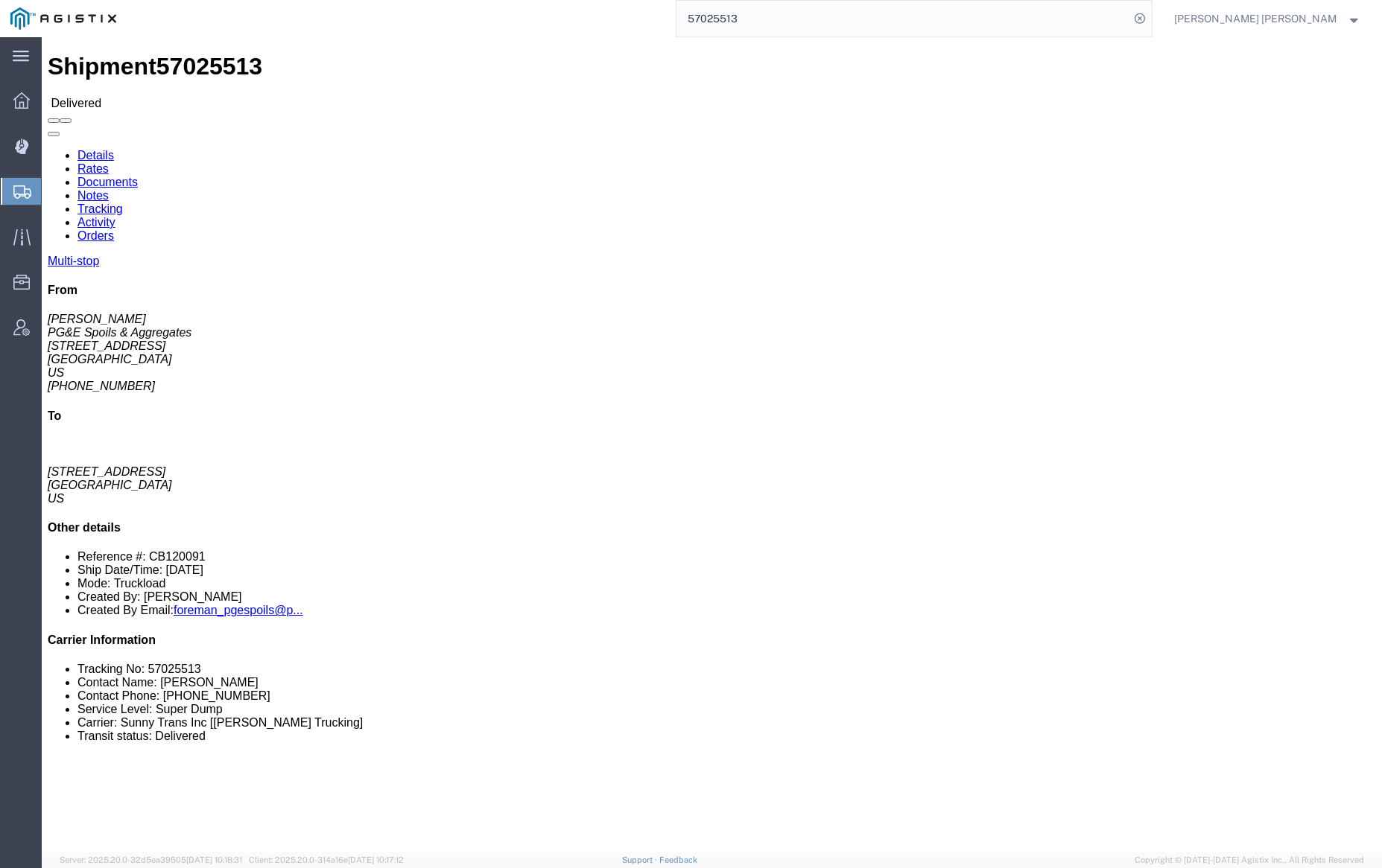
click link "Documents"
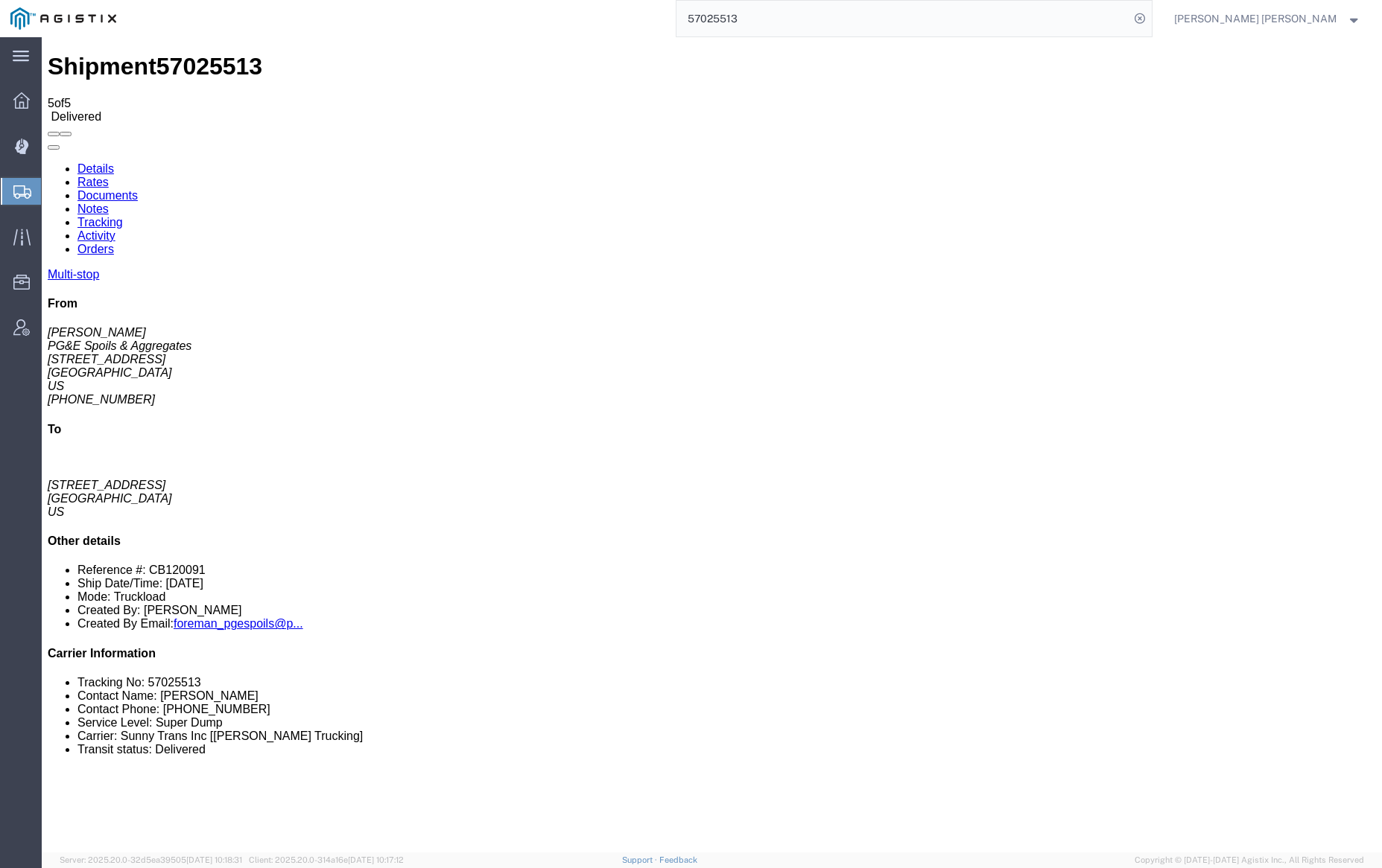
click at [108, 202] on link "Notes" at bounding box center [93, 208] width 32 height 13
click at [779, 17] on input "57025513" at bounding box center [903, 19] width 453 height 36
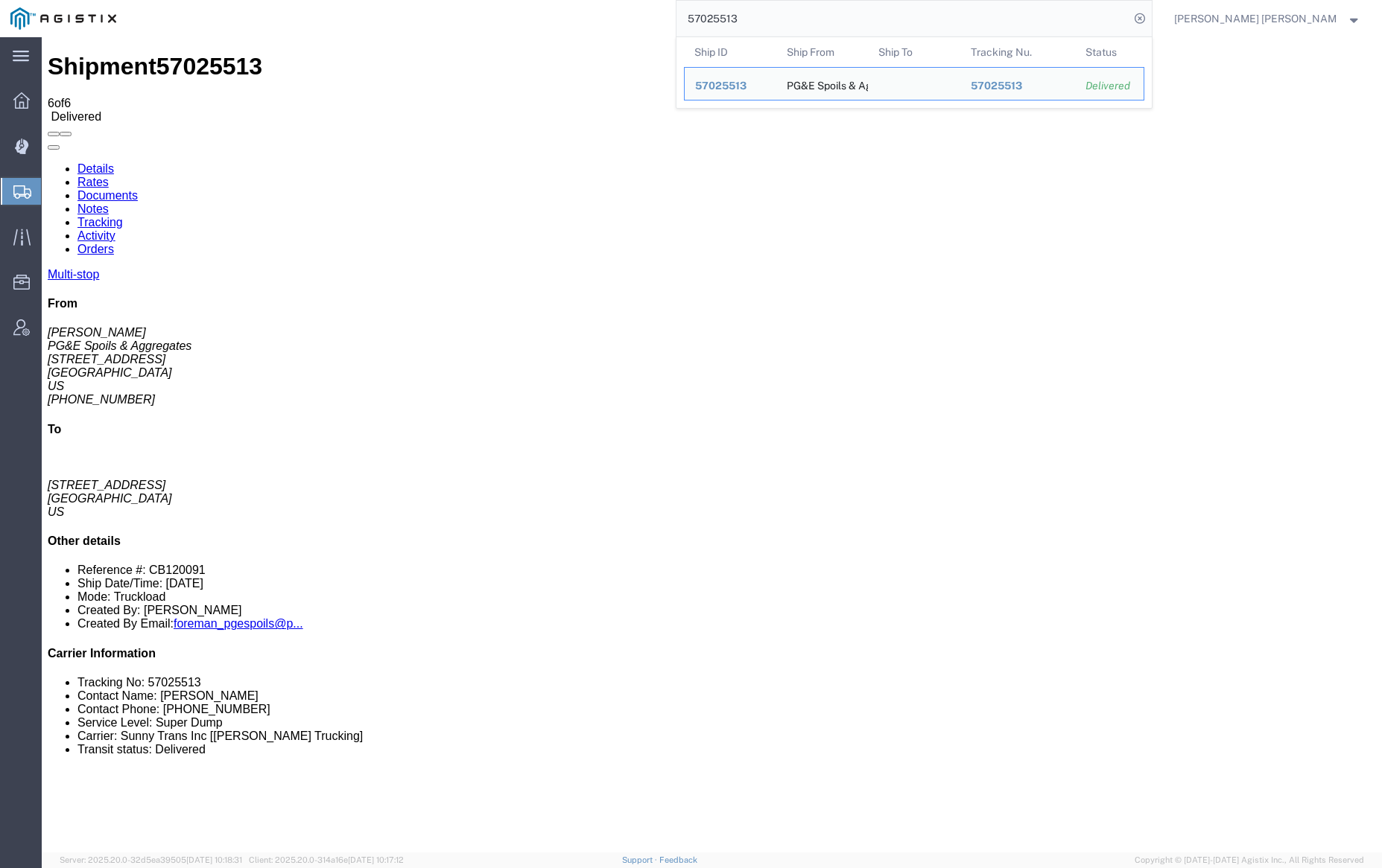
click at [779, 17] on input "57025513" at bounding box center [903, 19] width 453 height 36
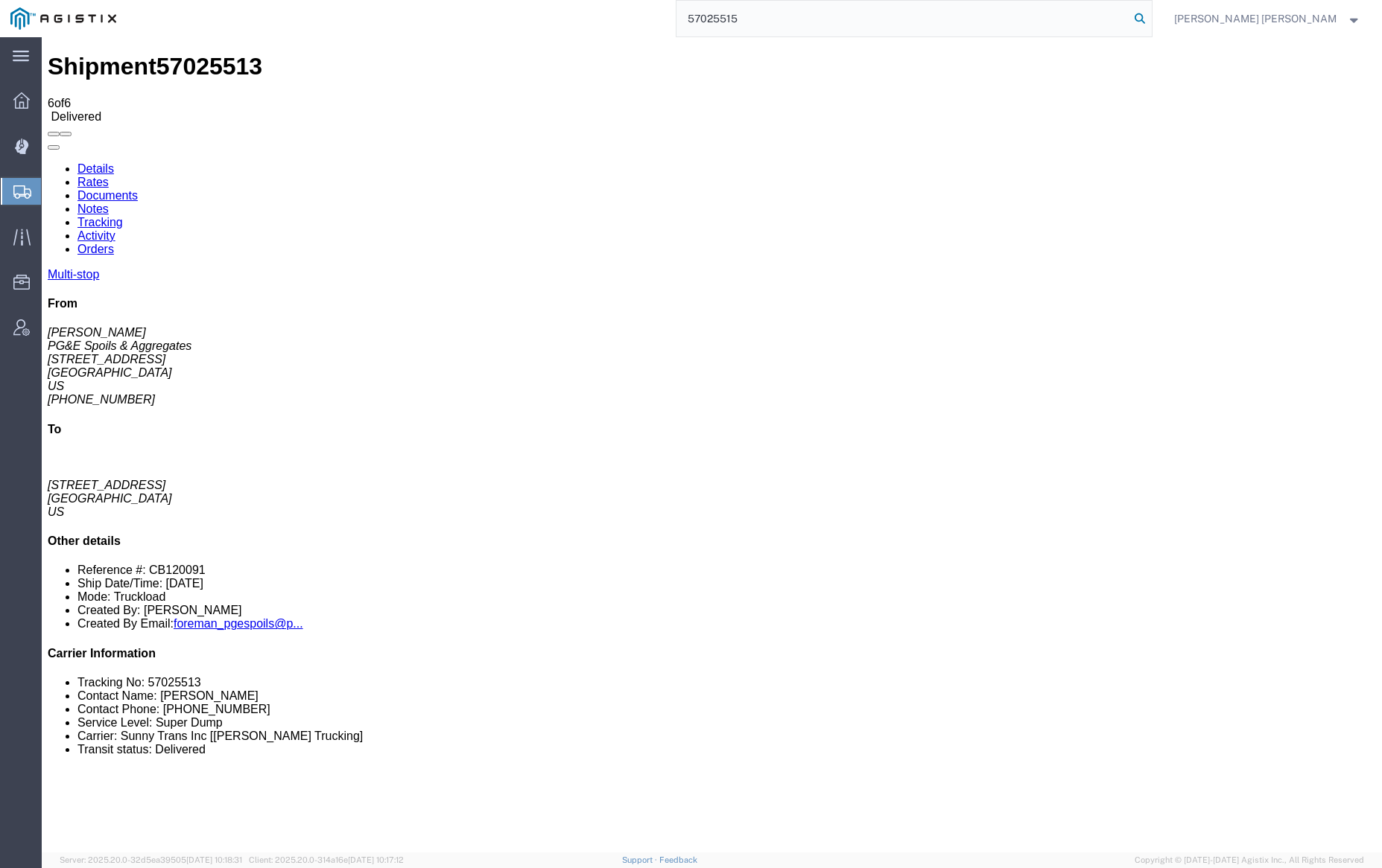
type input "57025515"
drag, startPoint x: 1219, startPoint y: 15, endPoint x: 1188, endPoint y: 16, distance: 31.0
click at [1150, 15] on icon at bounding box center [1139, 18] width 21 height 21
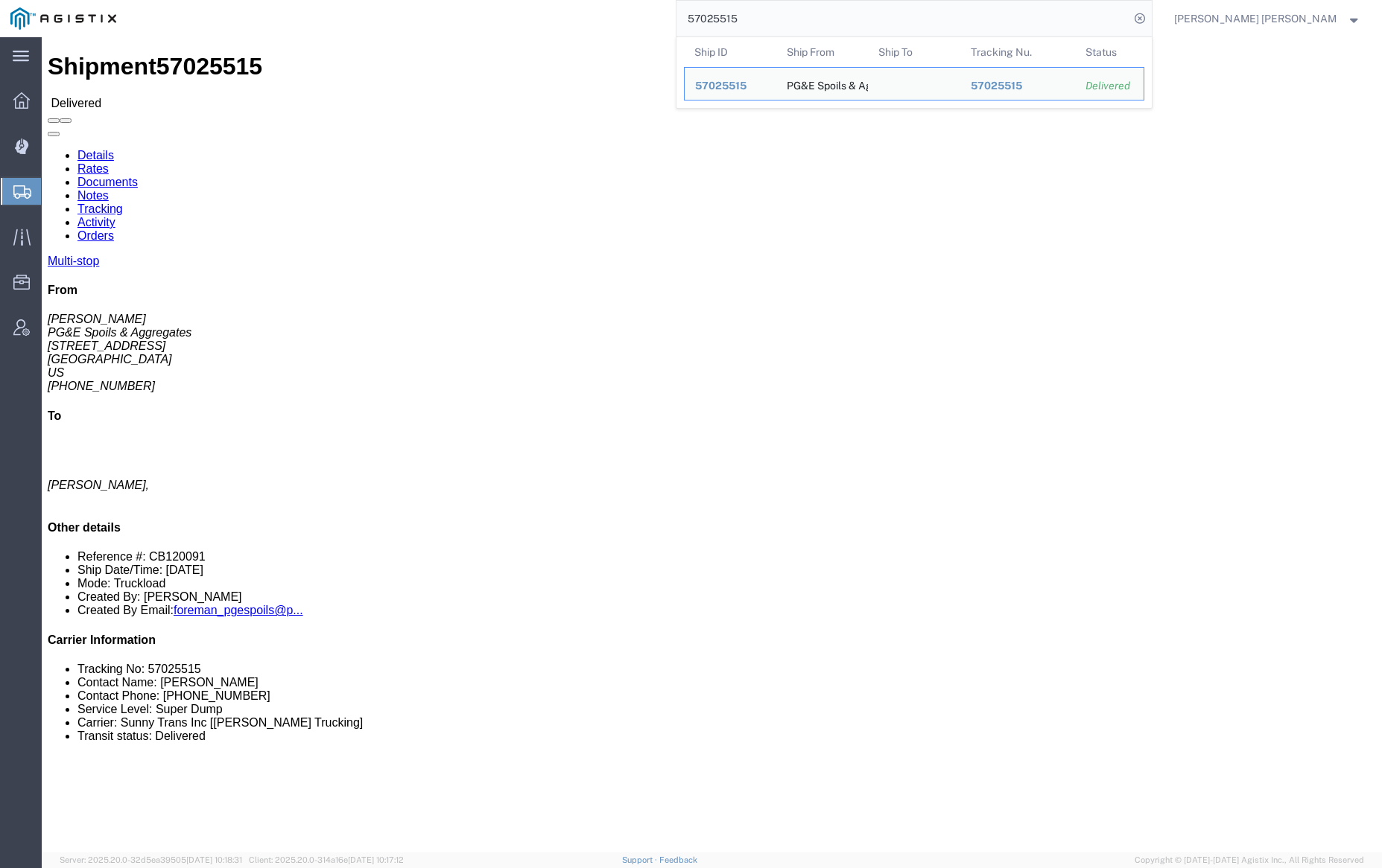
click link "Documents"
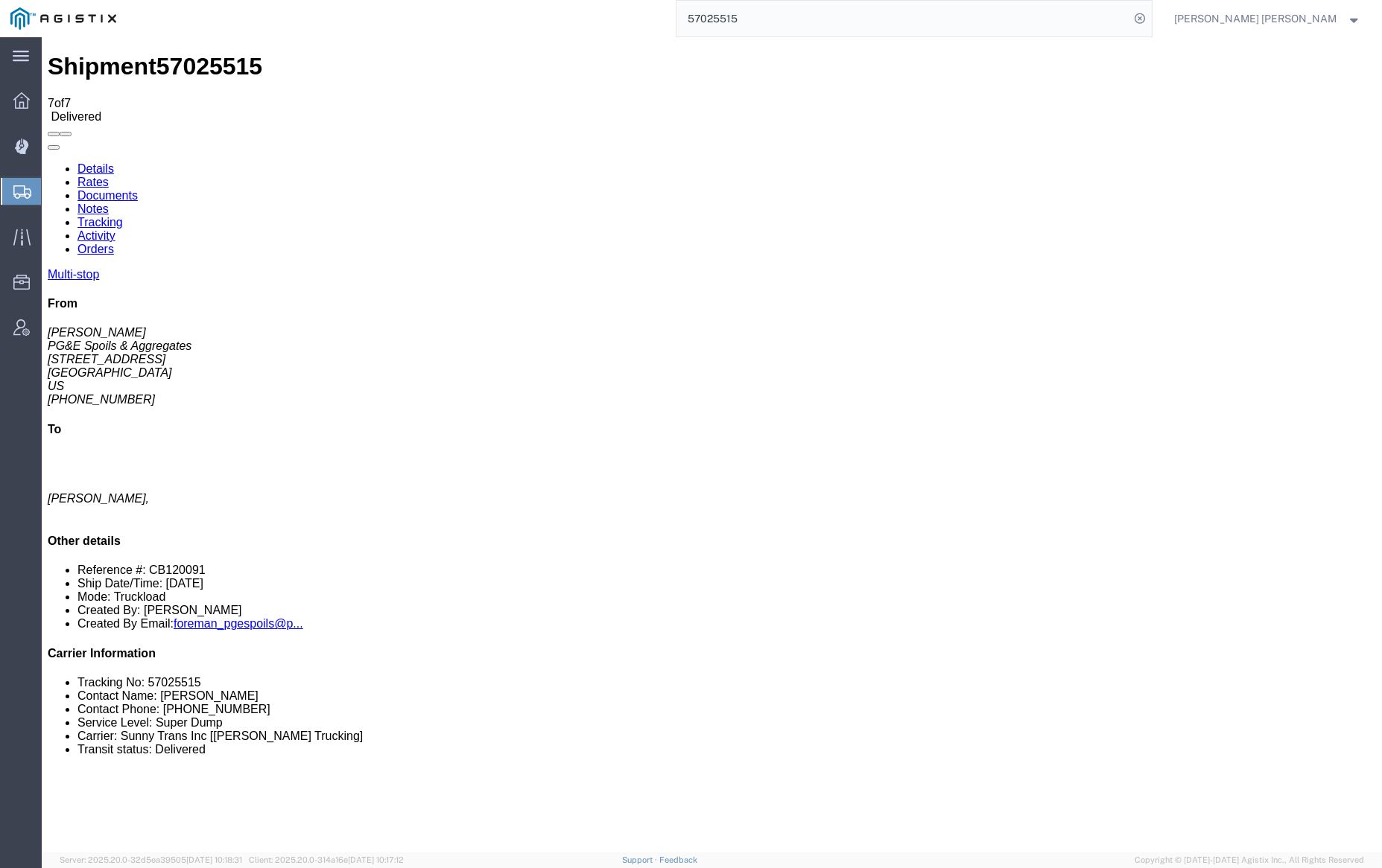
click at [108, 202] on link "Notes" at bounding box center [93, 208] width 32 height 13
click at [123, 216] on link "Tracking" at bounding box center [100, 222] width 45 height 13
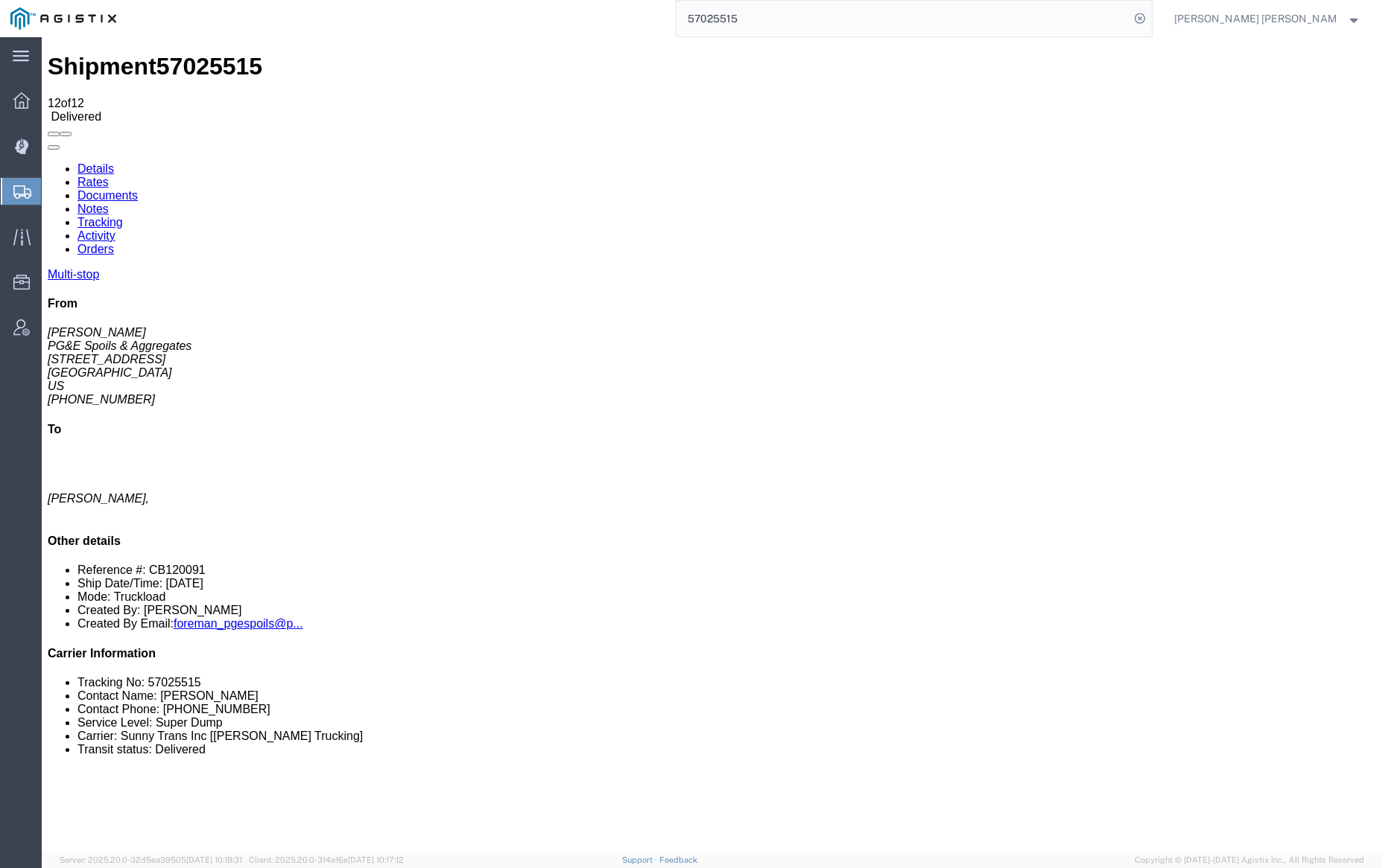
checkbox input "true"
click at [793, 15] on input "57025515" at bounding box center [903, 19] width 453 height 36
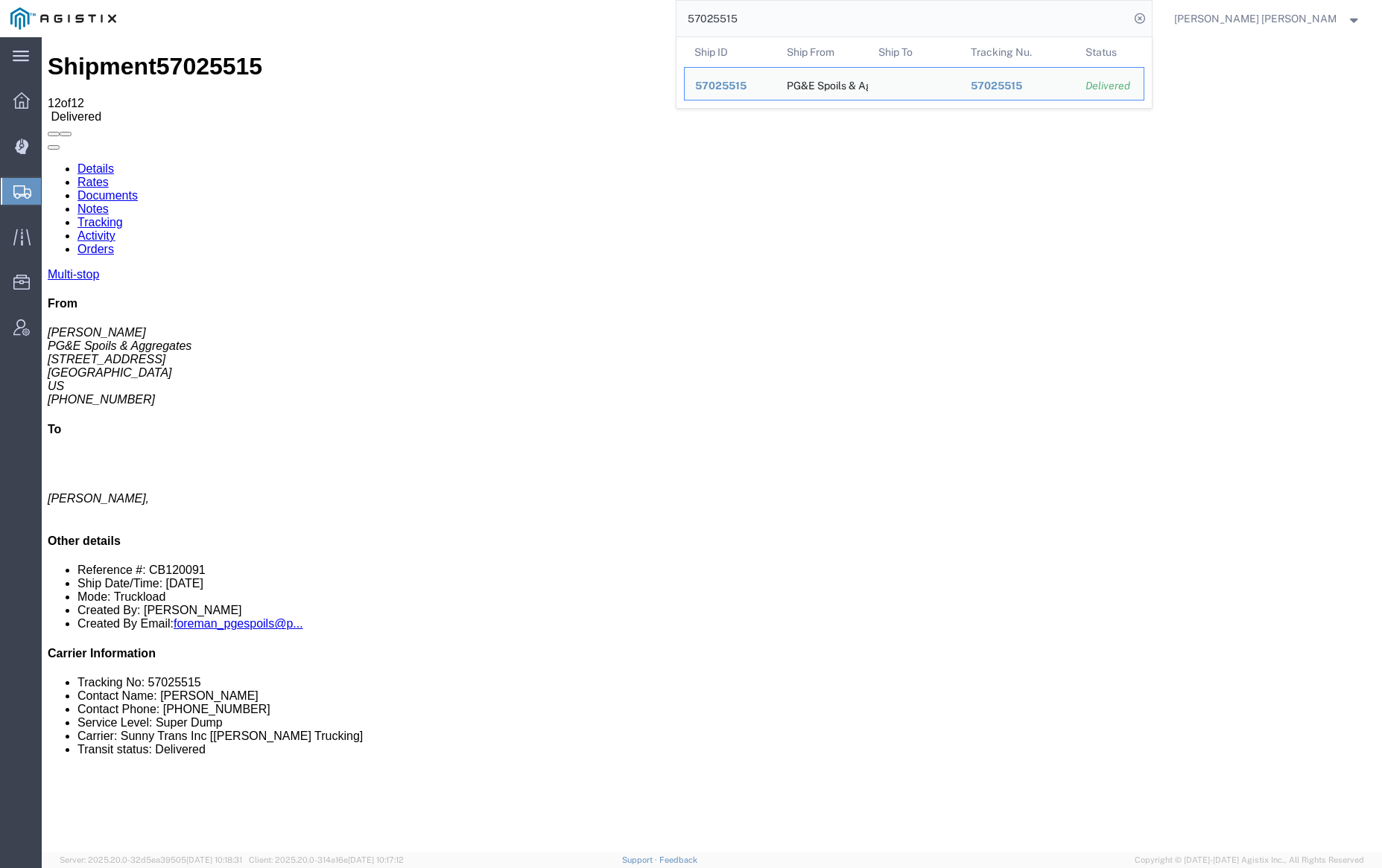
click at [793, 15] on input "57025515" at bounding box center [903, 19] width 453 height 36
paste input "7"
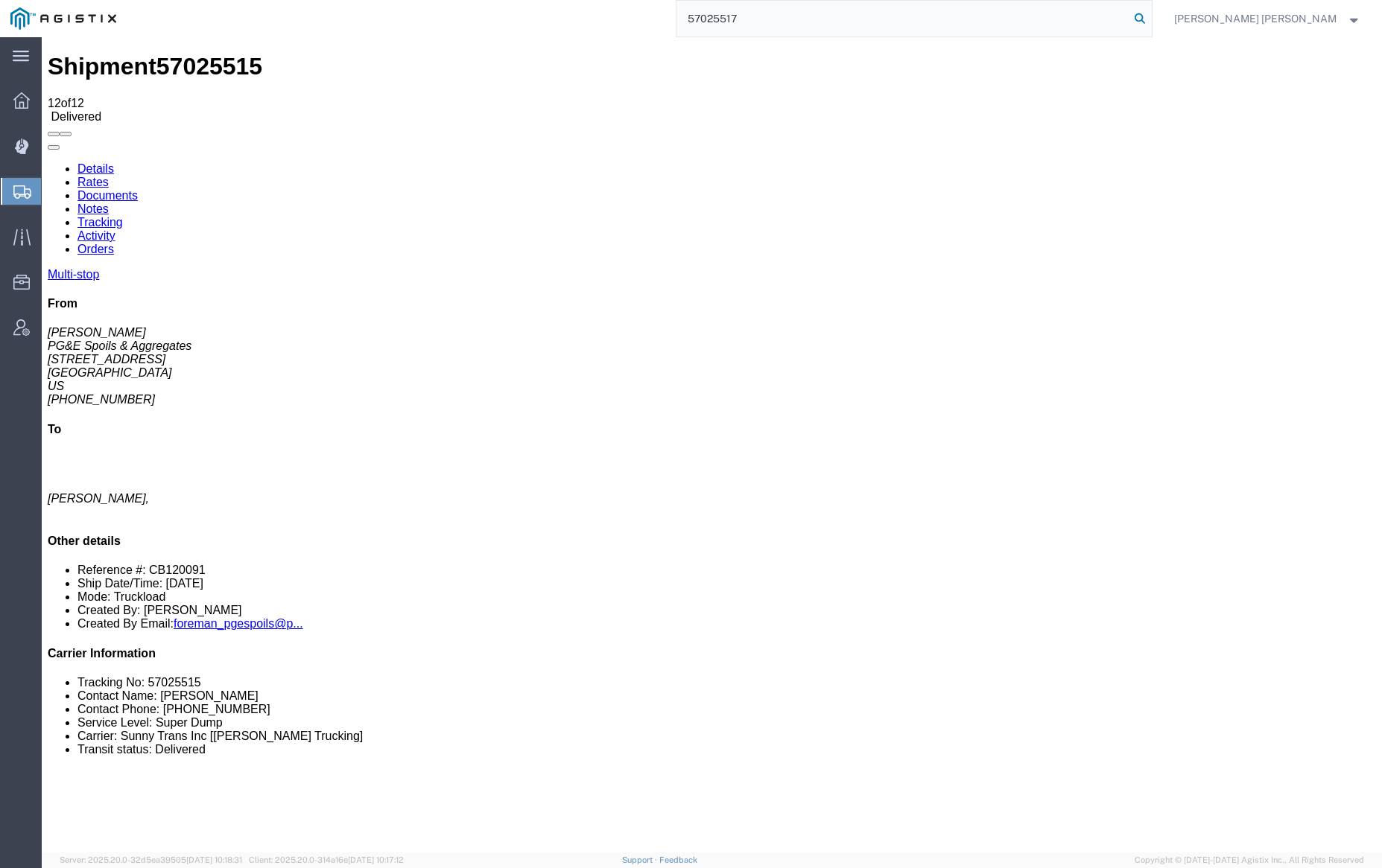
type input "57025517"
click at [1150, 18] on icon at bounding box center [1139, 18] width 21 height 21
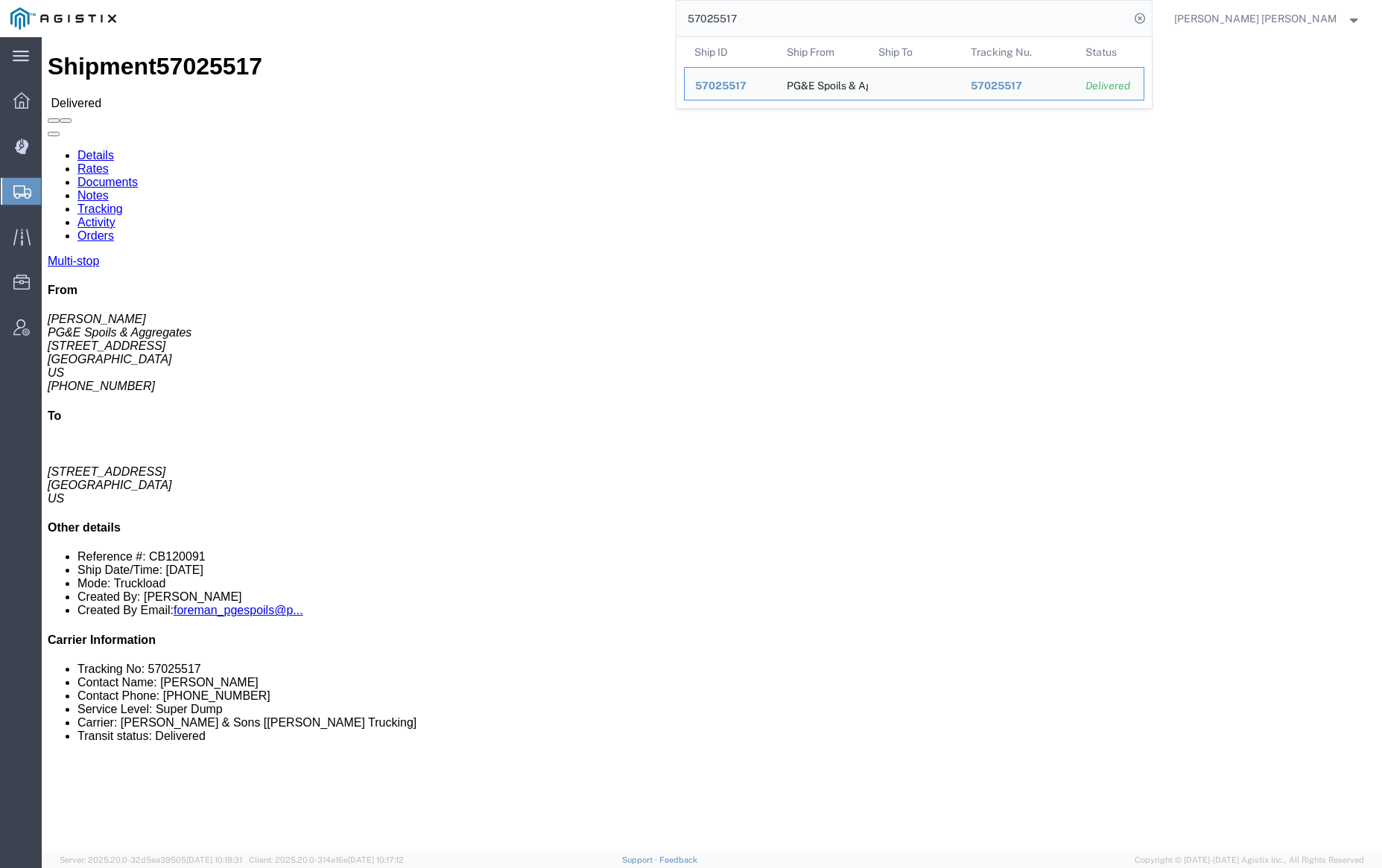
click link "Documents"
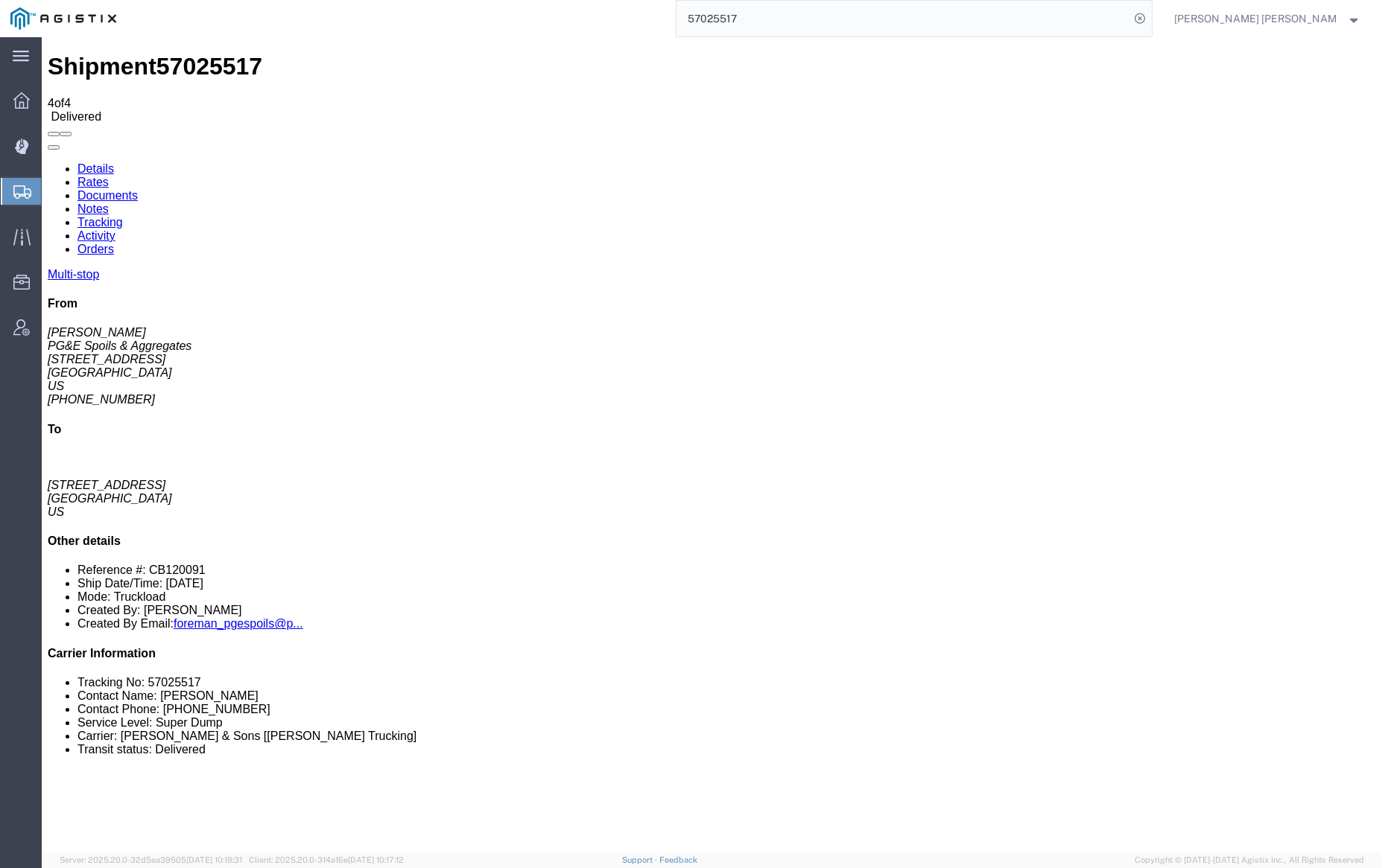
click at [108, 202] on link "Notes" at bounding box center [93, 208] width 32 height 13
click at [123, 216] on link "Tracking" at bounding box center [100, 222] width 45 height 13
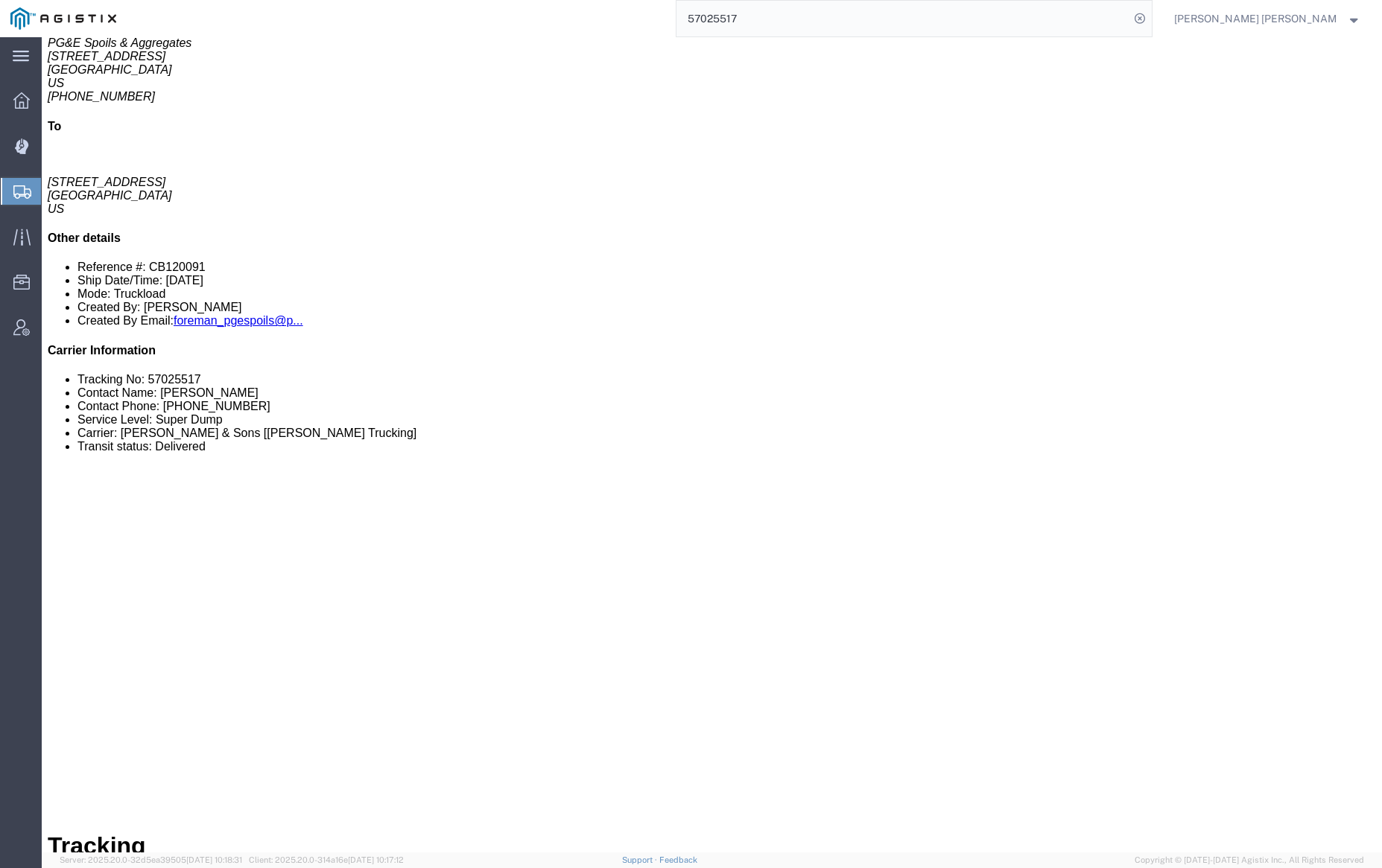
scroll to position [356, 0]
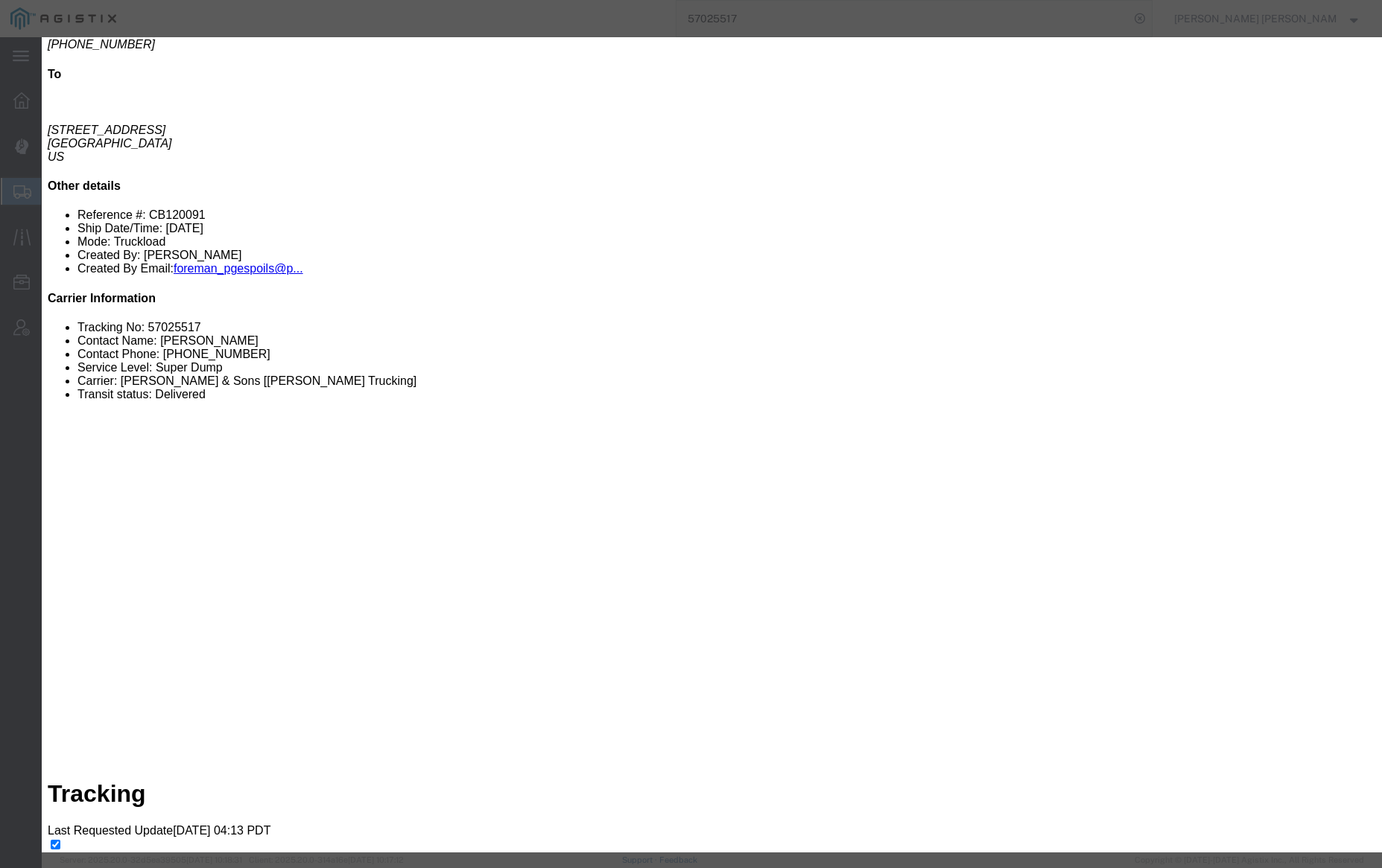
type input "1:30 PM"
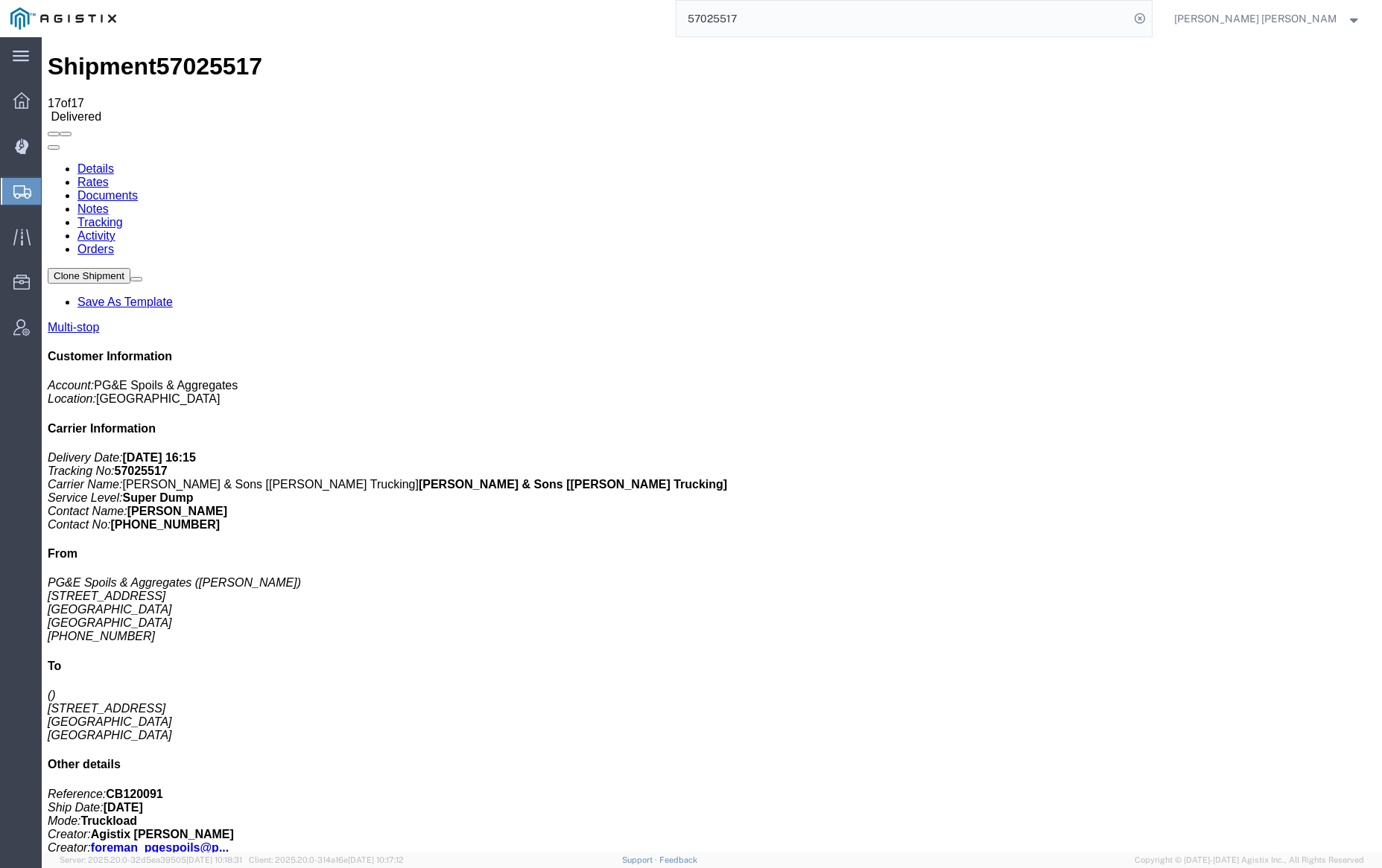
click link "Tracking"
click at [108, 202] on link "Notes" at bounding box center [93, 208] width 32 height 13
click at [775, 16] on input "57025517" at bounding box center [903, 19] width 453 height 36
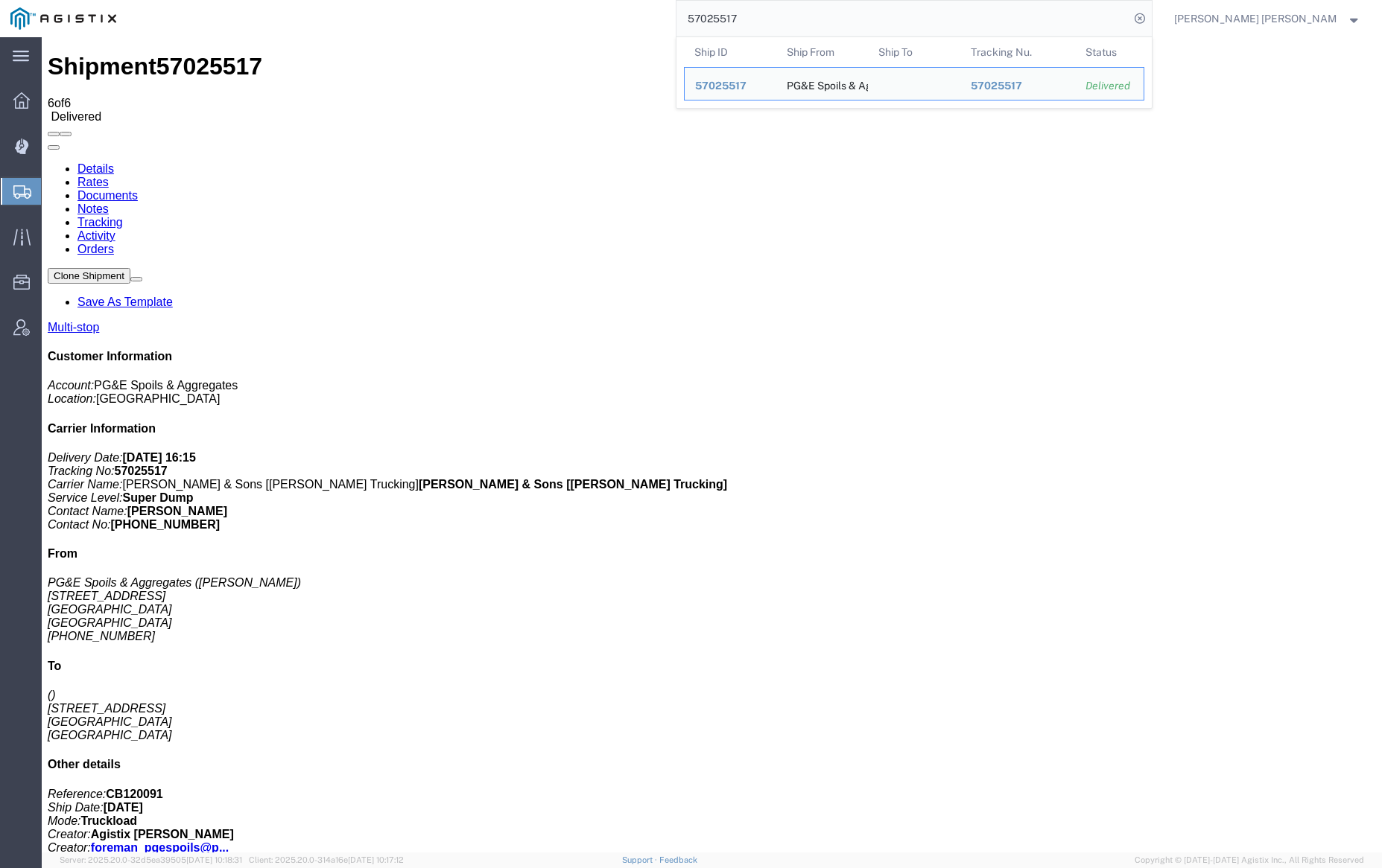
click at [775, 16] on input "57025517" at bounding box center [903, 19] width 453 height 36
paste input "7003"
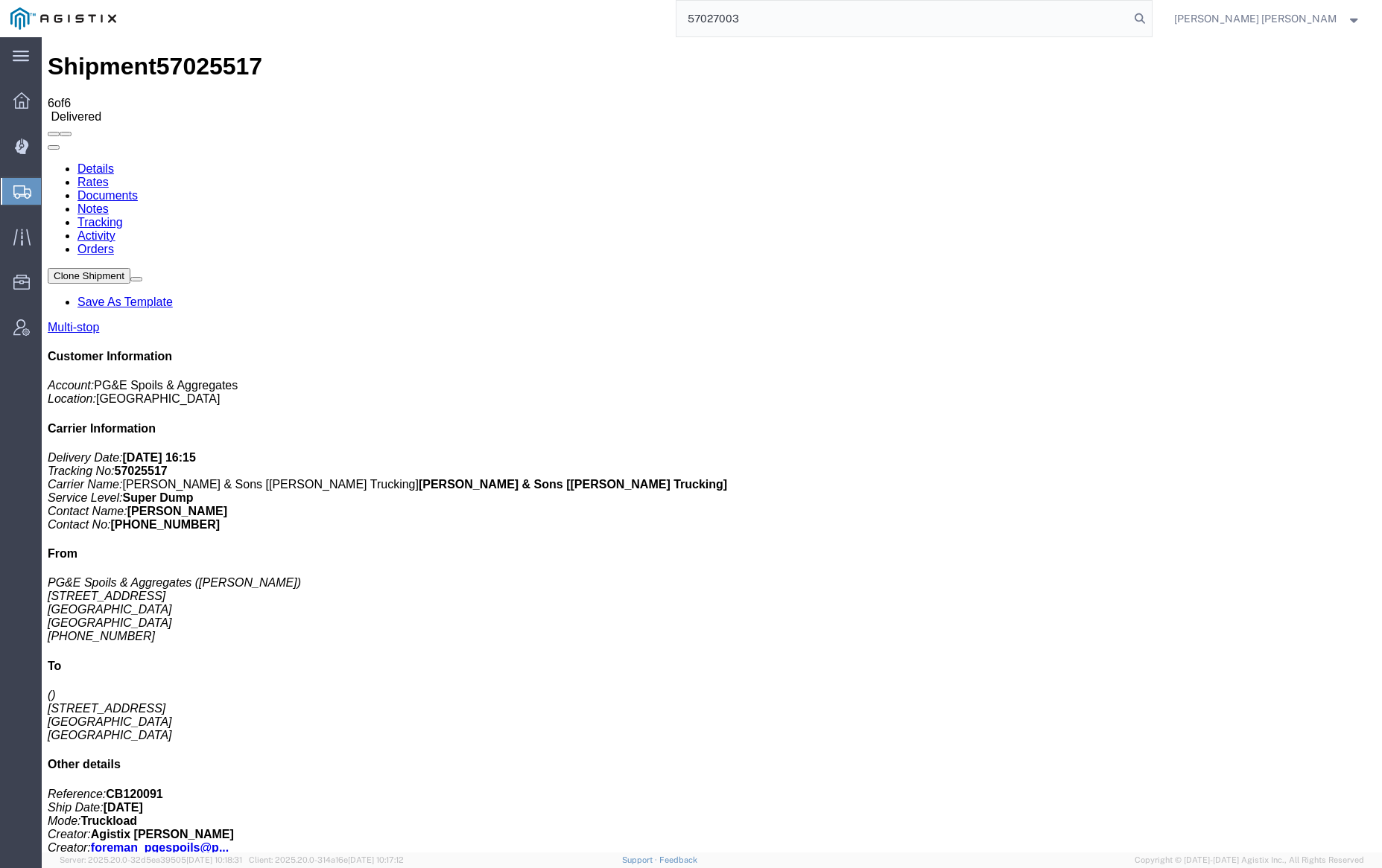
drag, startPoint x: 1217, startPoint y: 14, endPoint x: 1083, endPoint y: 2, distance: 134.5
click at [1150, 14] on icon at bounding box center [1139, 18] width 21 height 21
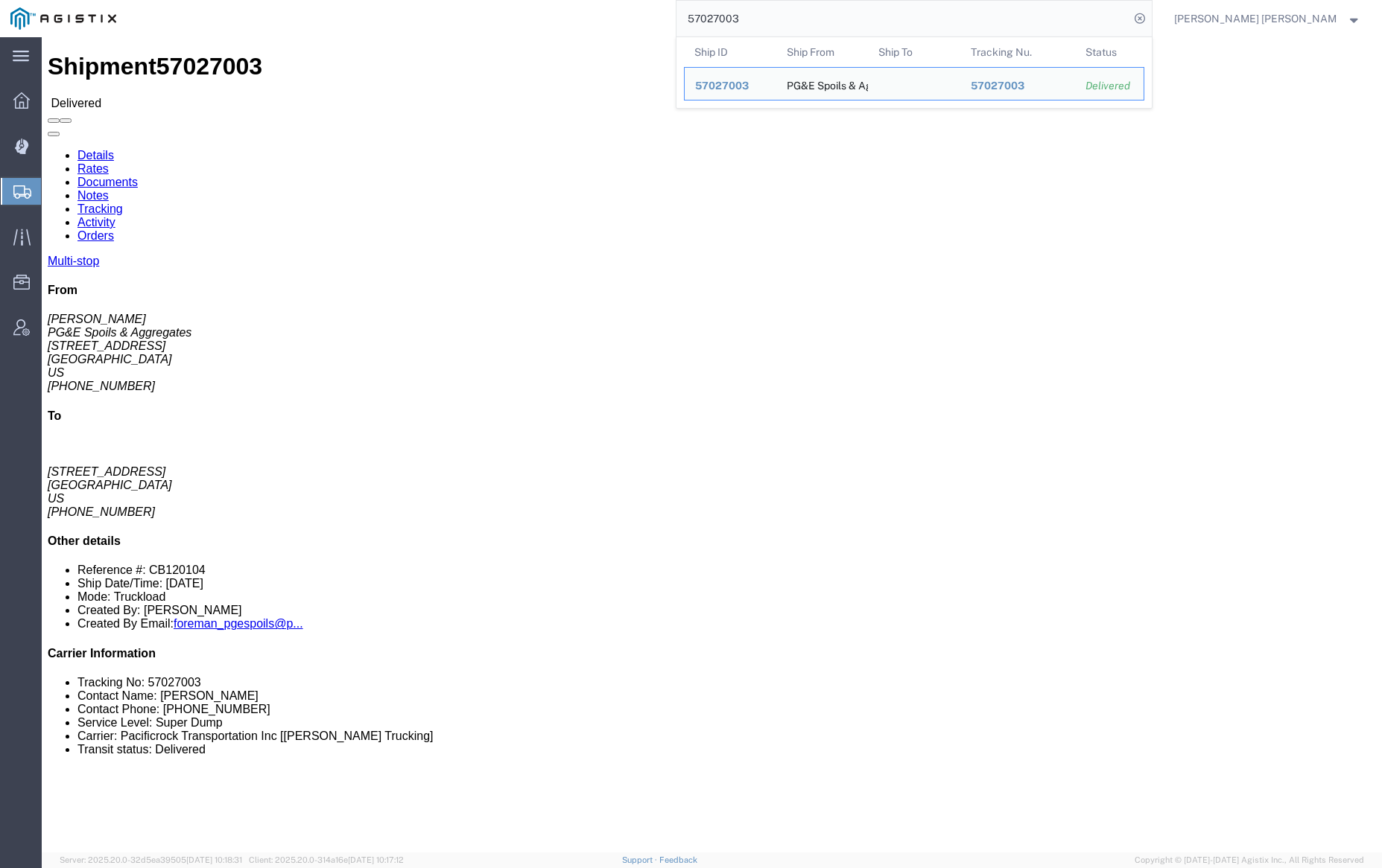
click link "Documents"
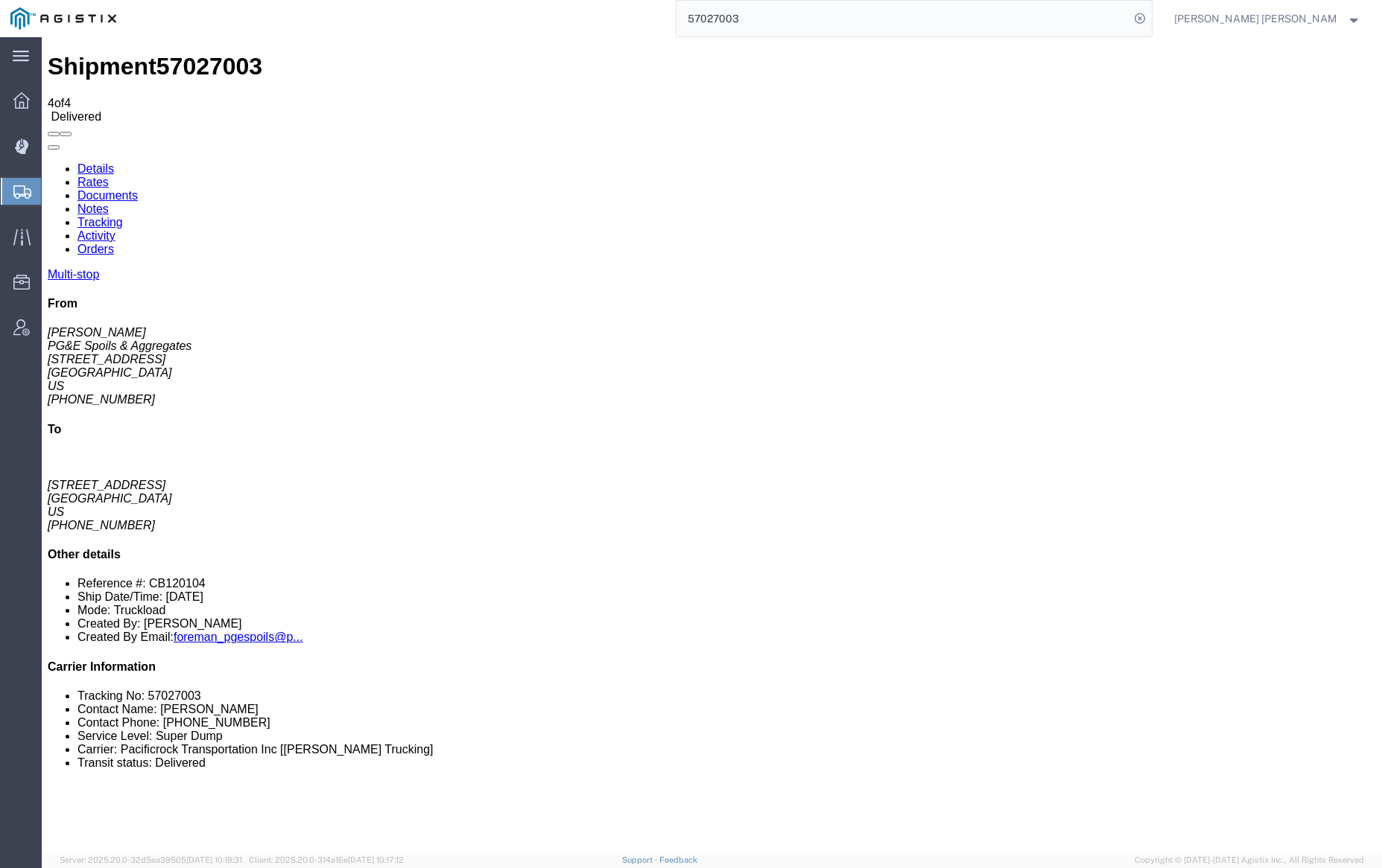
click at [108, 202] on link "Notes" at bounding box center [93, 208] width 32 height 13
click at [788, 19] on input "57027003" at bounding box center [903, 19] width 453 height 36
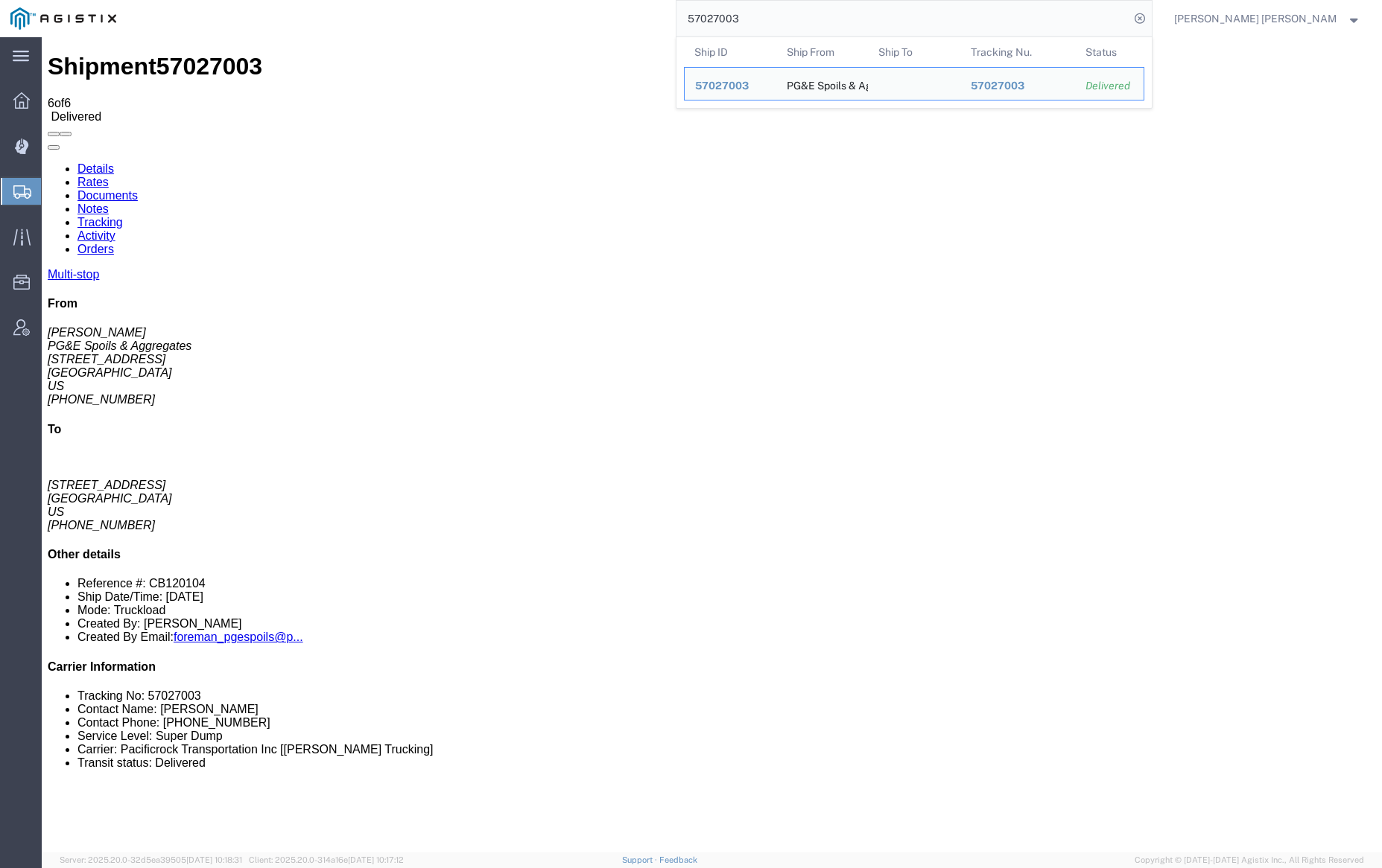
click at [788, 19] on input "57027003" at bounding box center [903, 19] width 453 height 36
paste input "6"
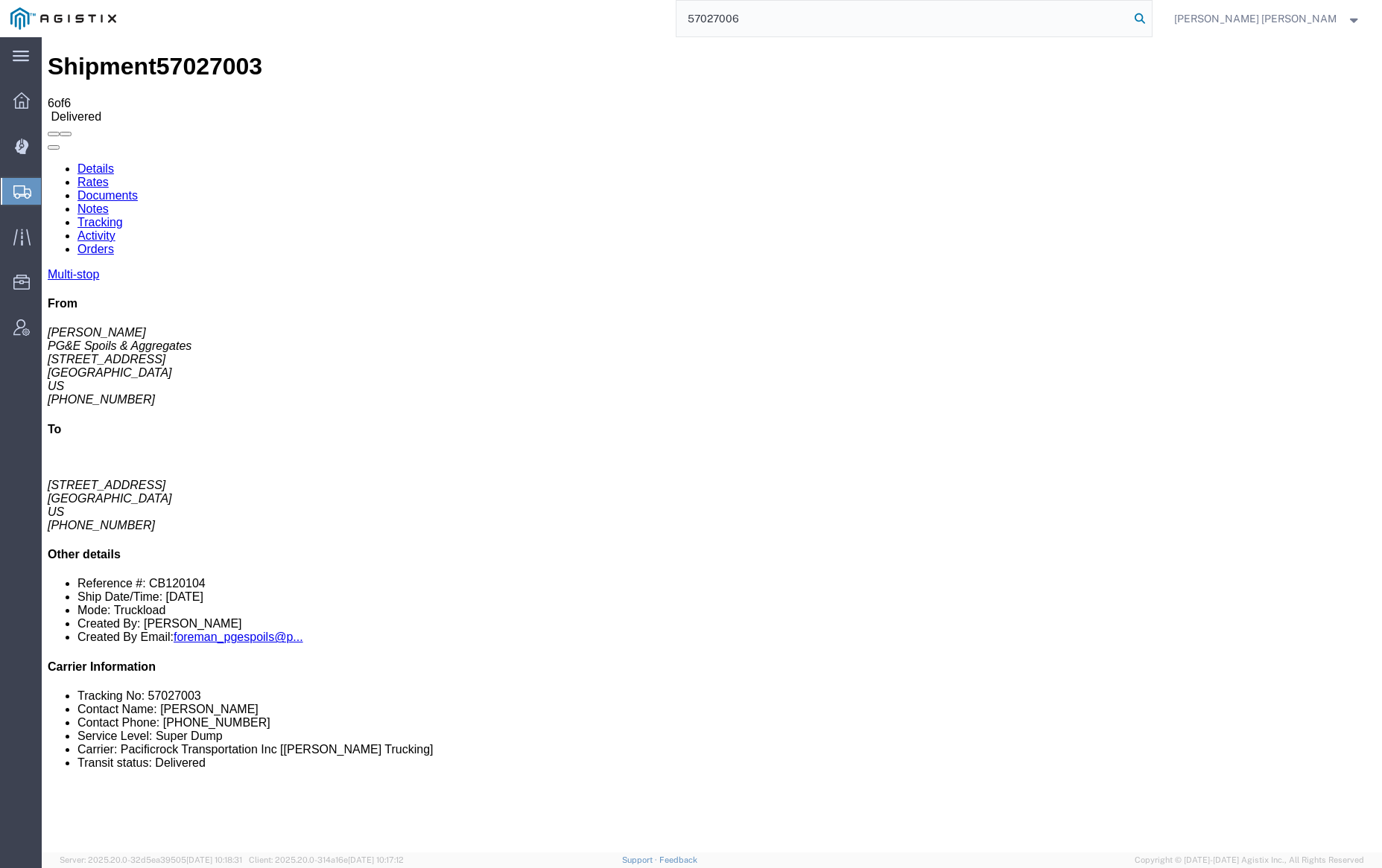
click at [1150, 16] on icon at bounding box center [1139, 18] width 21 height 21
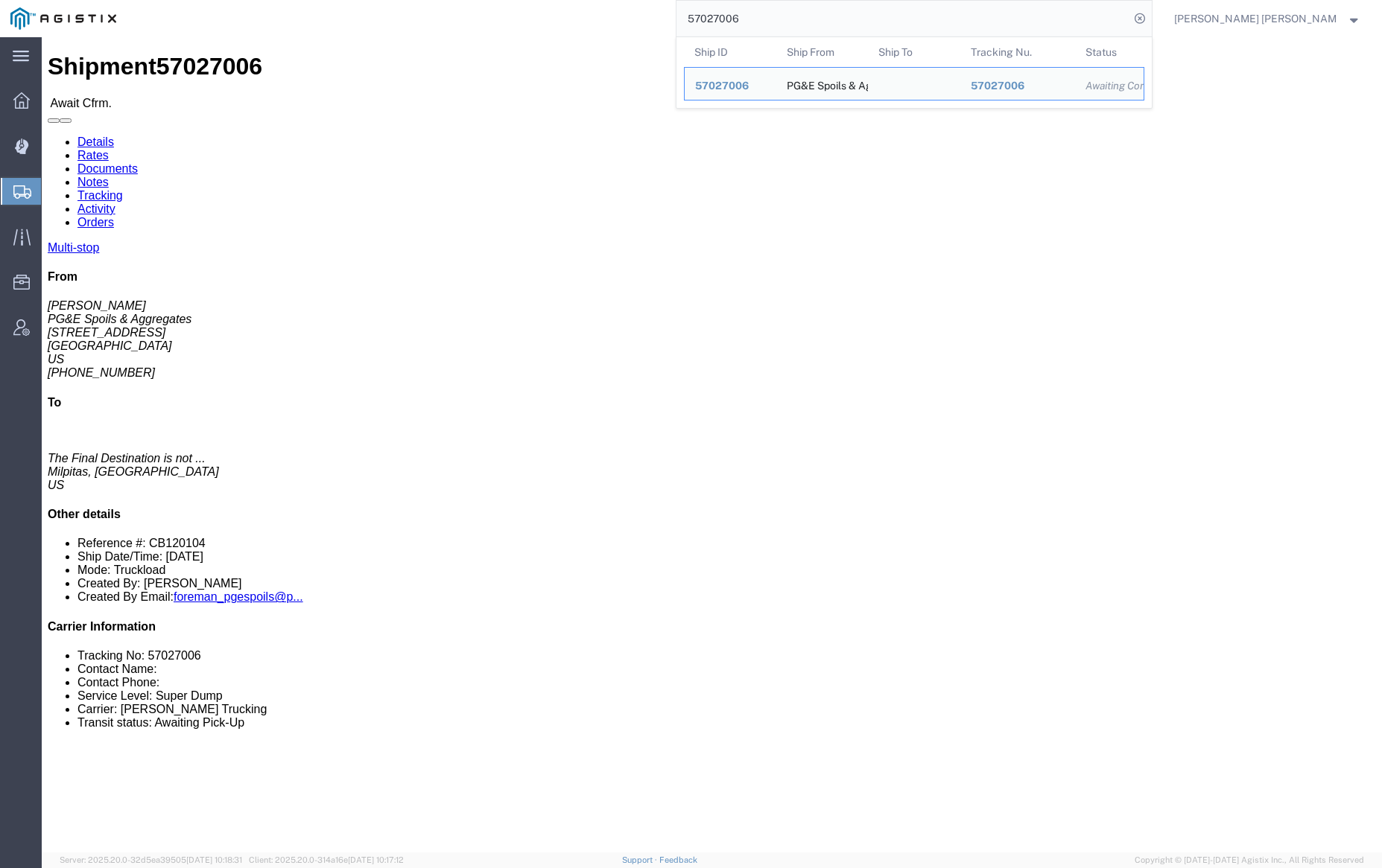
click at [780, 22] on input "57027006" at bounding box center [903, 19] width 453 height 36
click at [801, 17] on input "57027006" at bounding box center [903, 19] width 453 height 36
paste input "9"
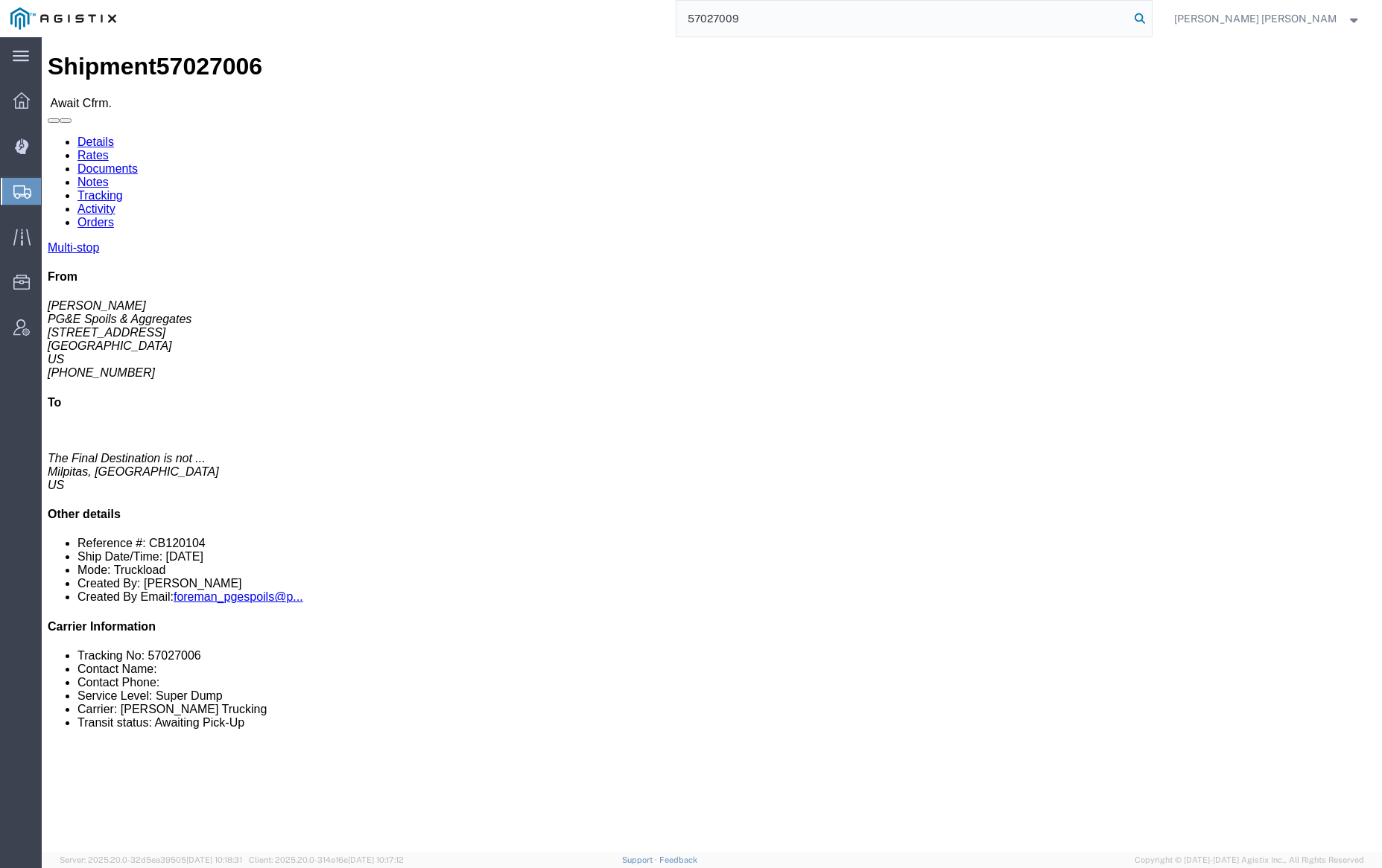
click at [1150, 16] on icon at bounding box center [1139, 18] width 21 height 21
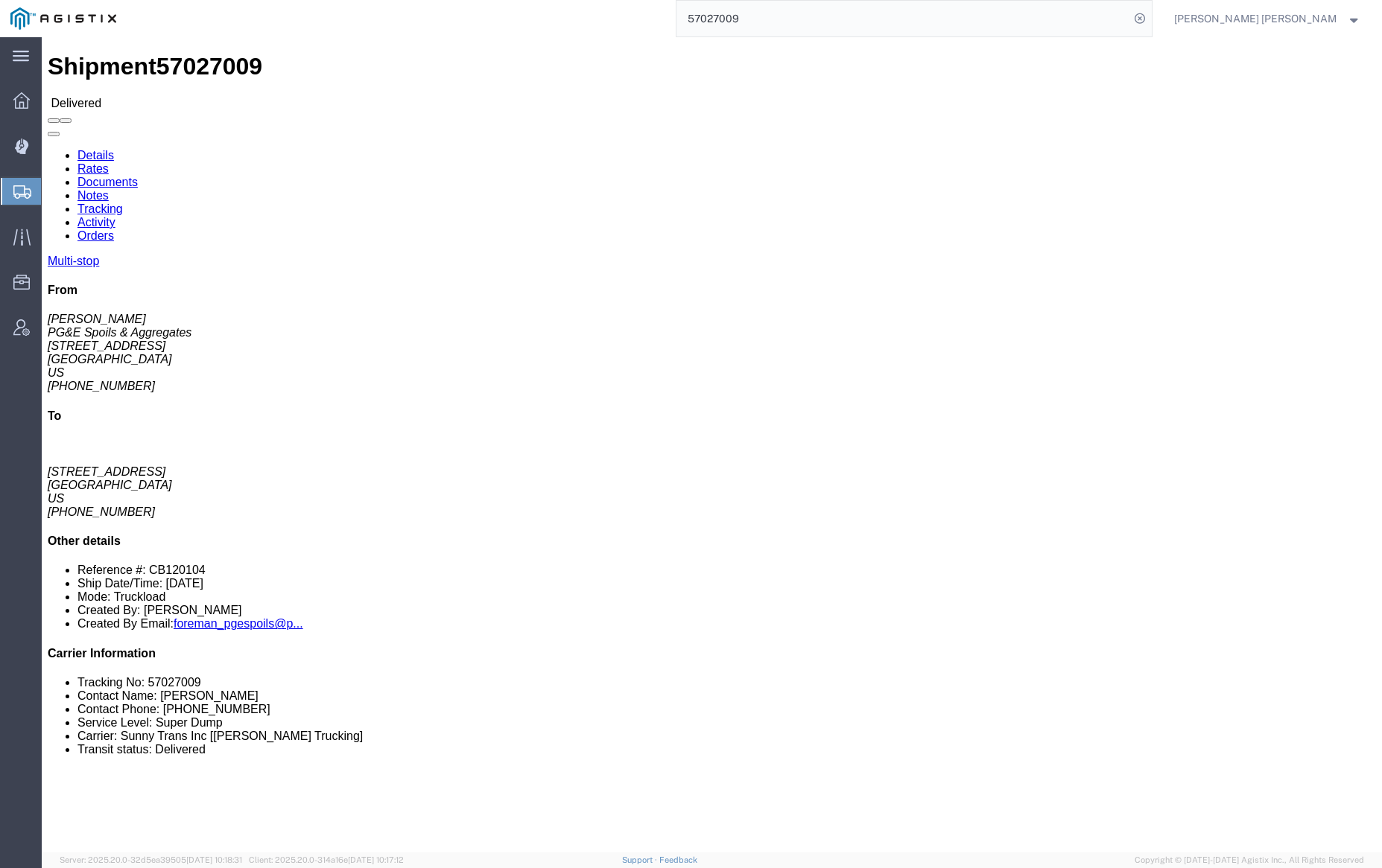
click link "Documents"
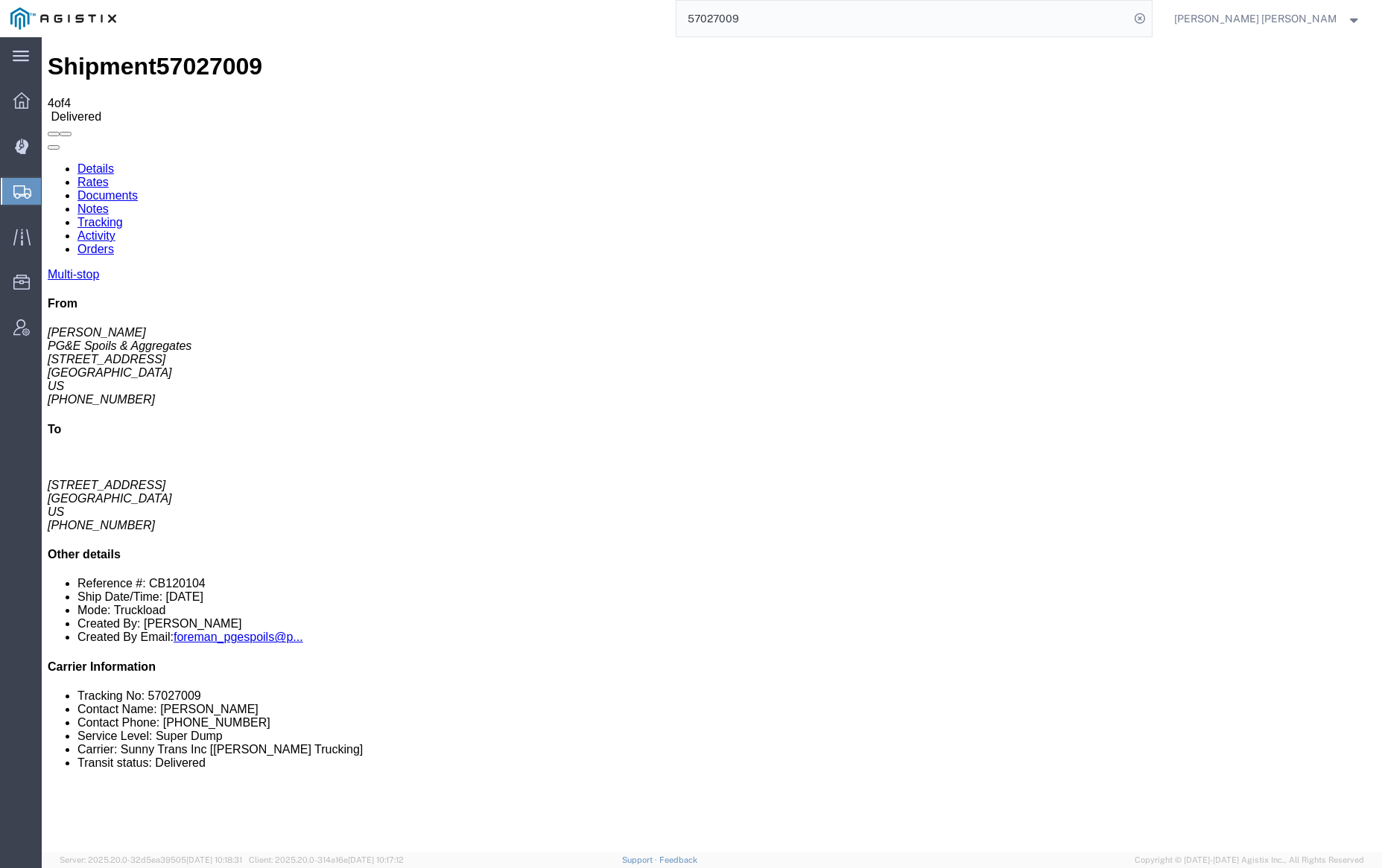
click at [108, 202] on link "Notes" at bounding box center [93, 208] width 32 height 13
click at [793, 25] on input "57027009" at bounding box center [903, 19] width 453 height 36
type input "57027013"
click at [1150, 16] on icon at bounding box center [1139, 18] width 21 height 21
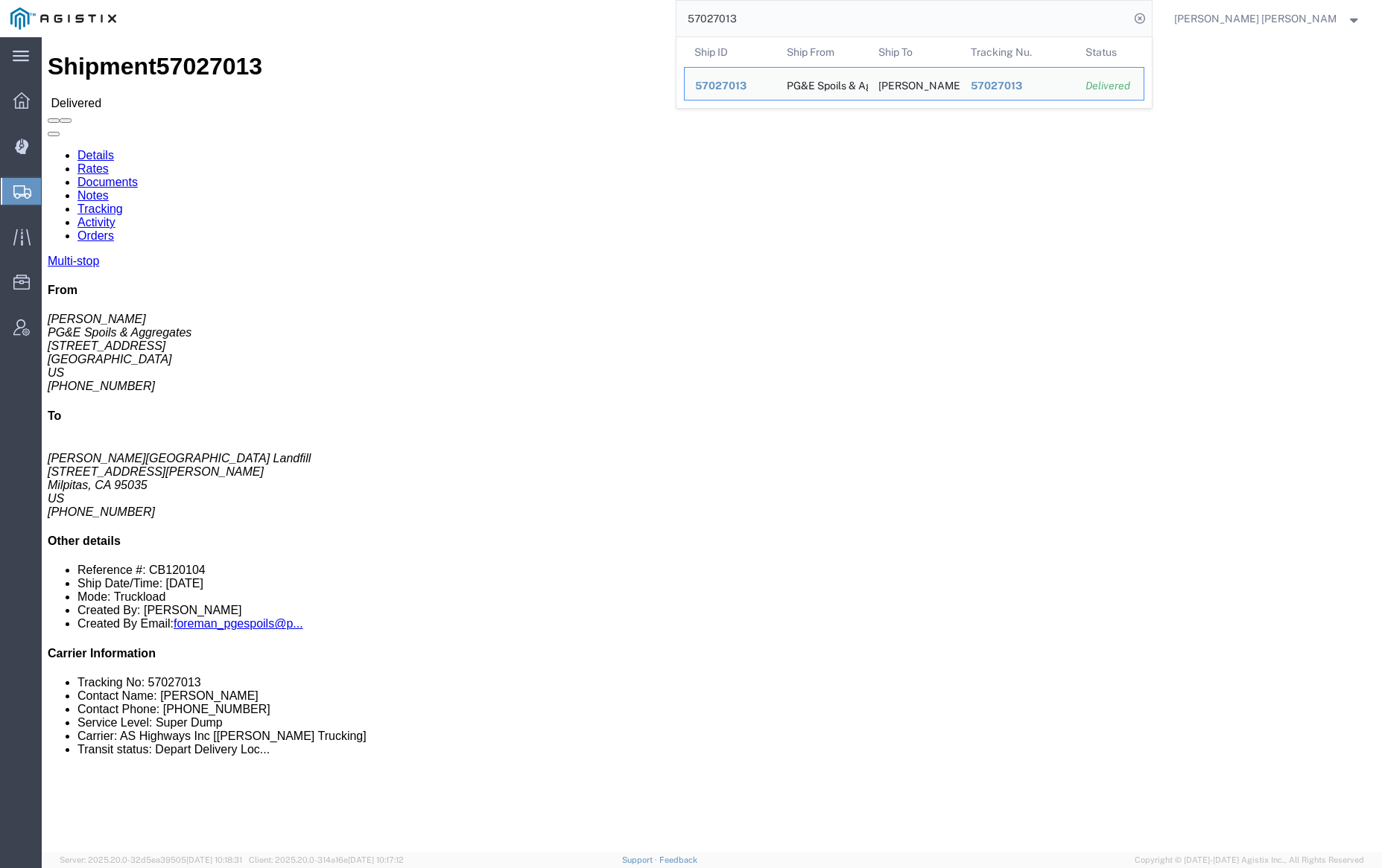
click link "Documents"
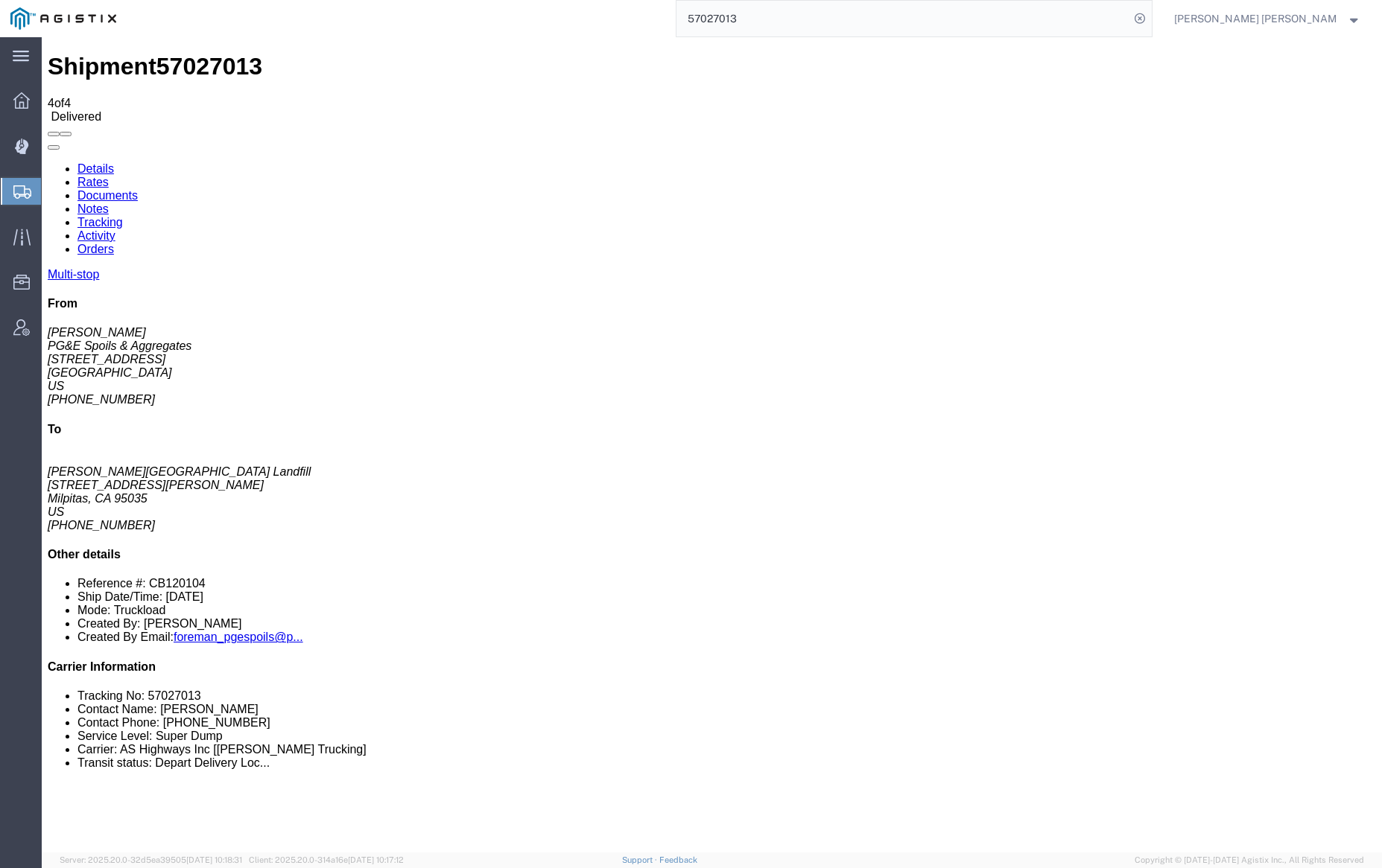
click at [108, 202] on link "Notes" at bounding box center [93, 208] width 32 height 13
click at [123, 216] on link "Tracking" at bounding box center [100, 222] width 45 height 13
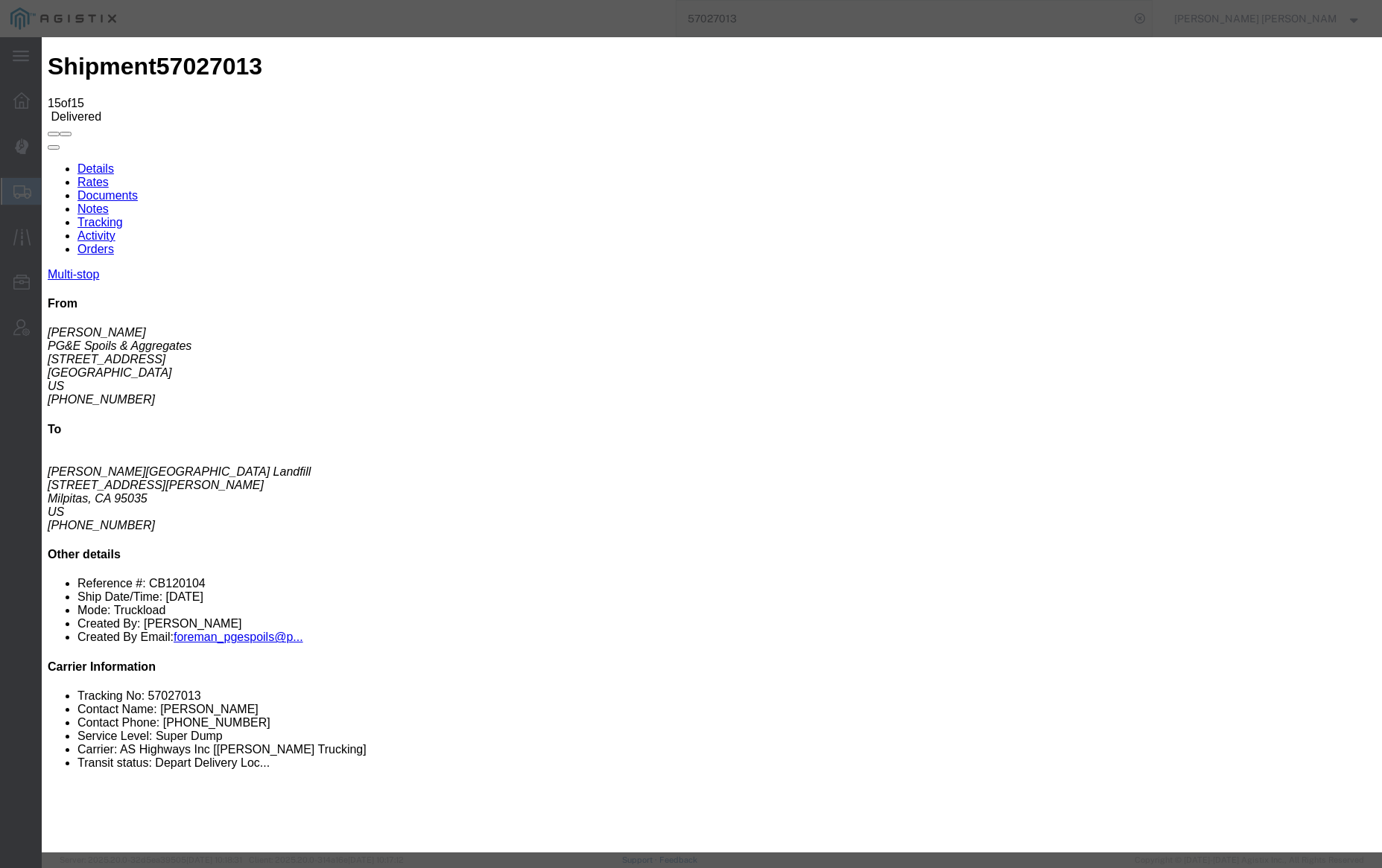
type input "11:37 AM"
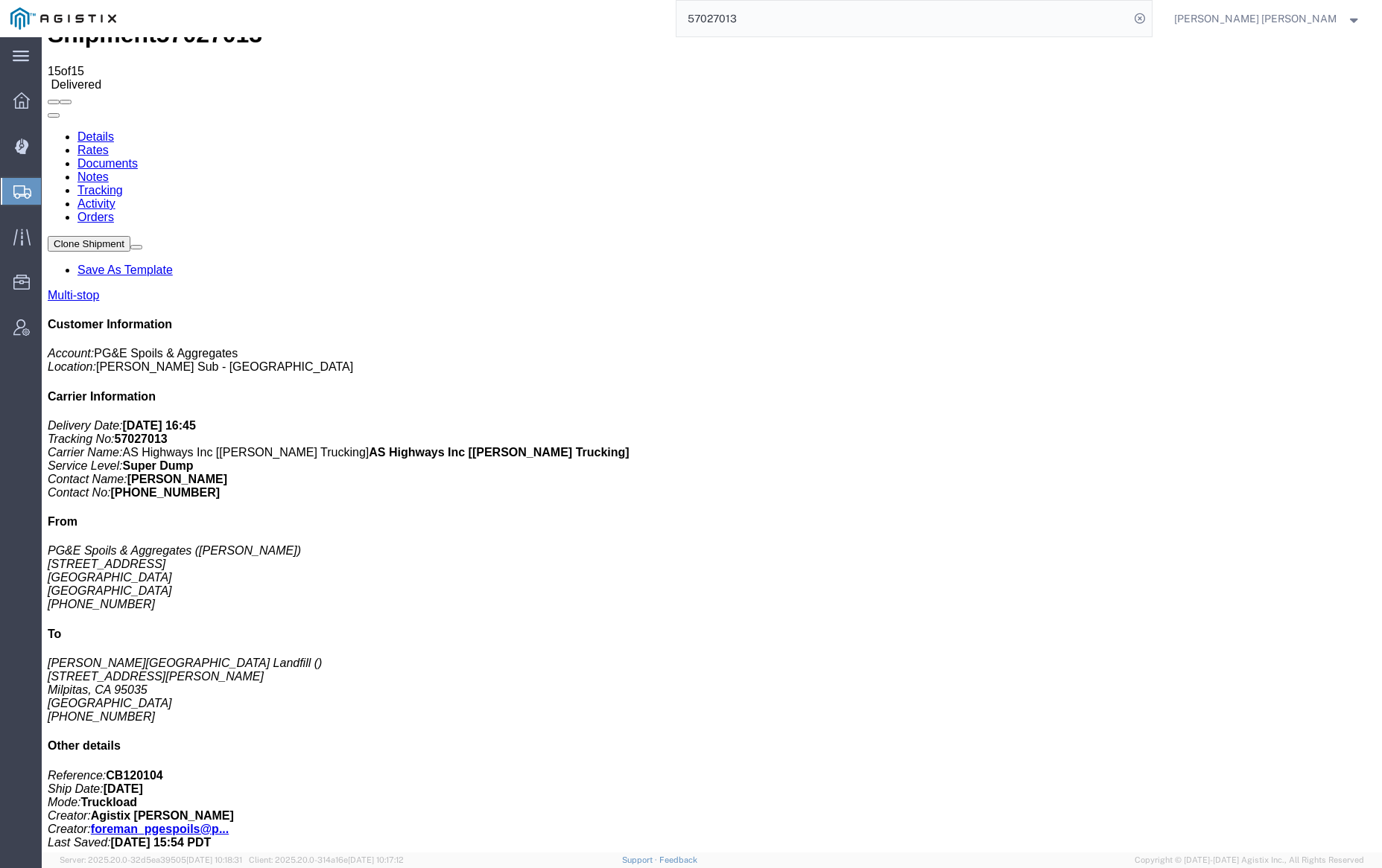
scroll to position [219, 0]
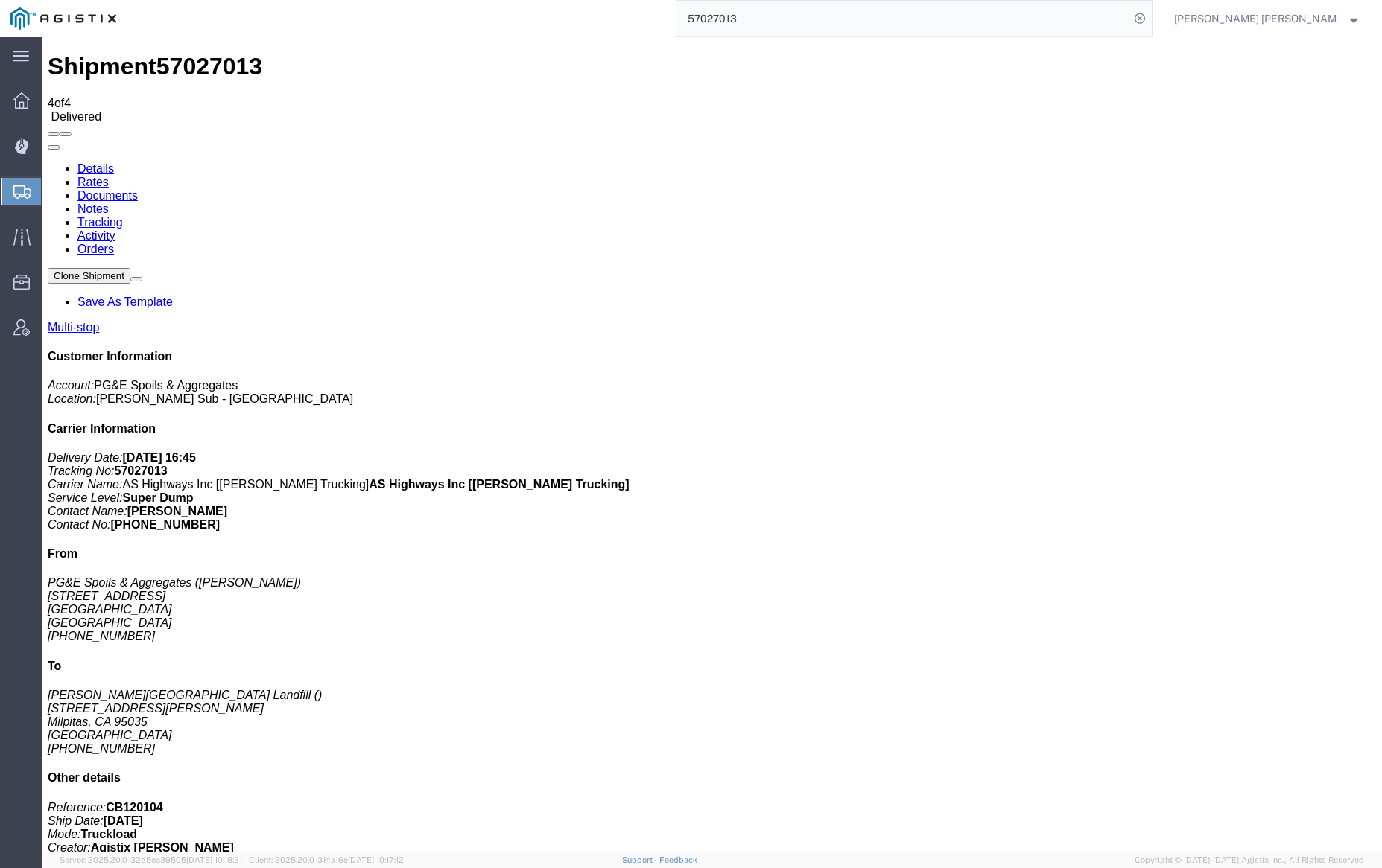
click at [108, 202] on link "Notes" at bounding box center [93, 208] width 32 height 13
click at [802, 14] on input "57027013" at bounding box center [903, 19] width 453 height 36
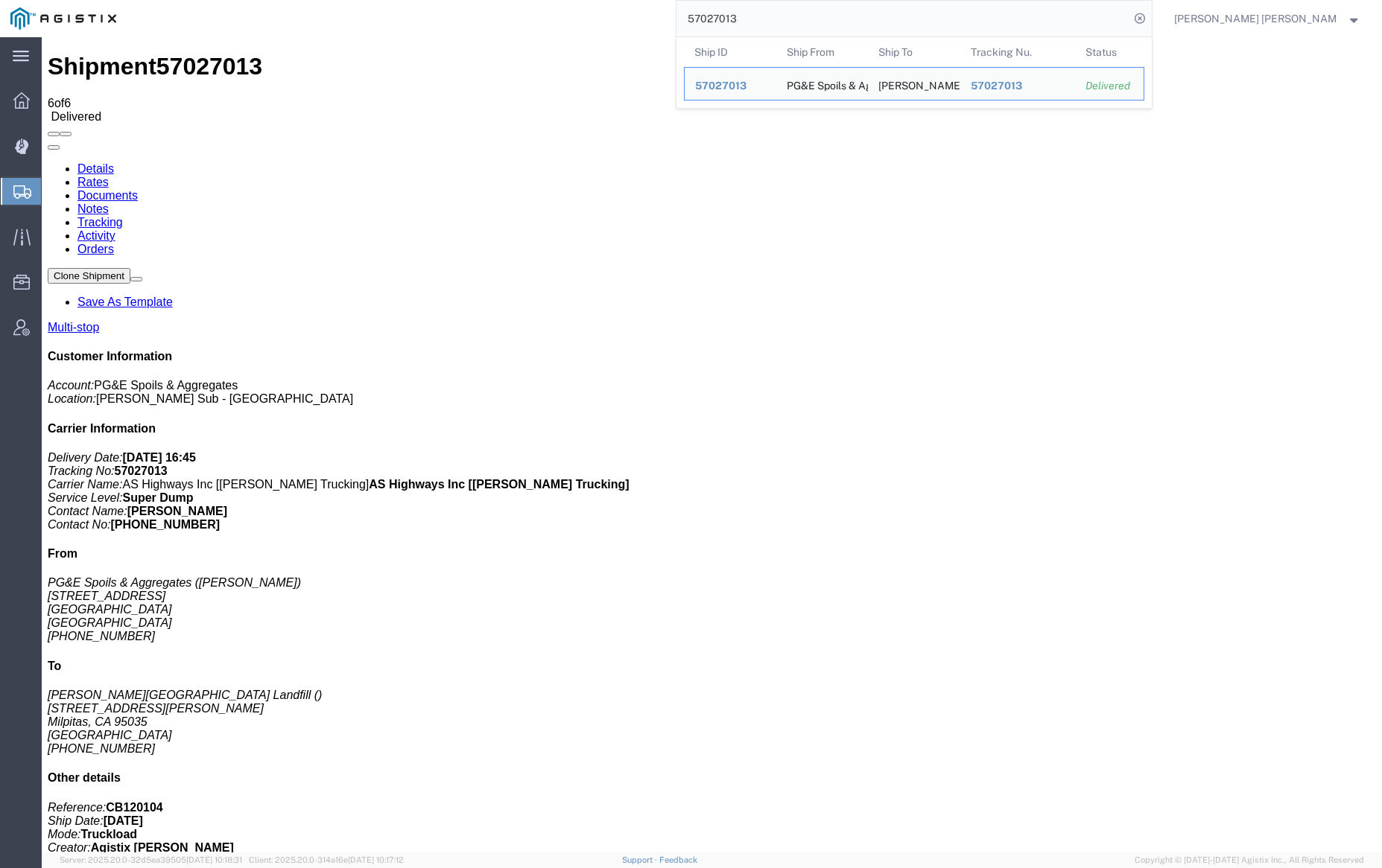
click at [802, 14] on input "57027013" at bounding box center [903, 19] width 453 height 36
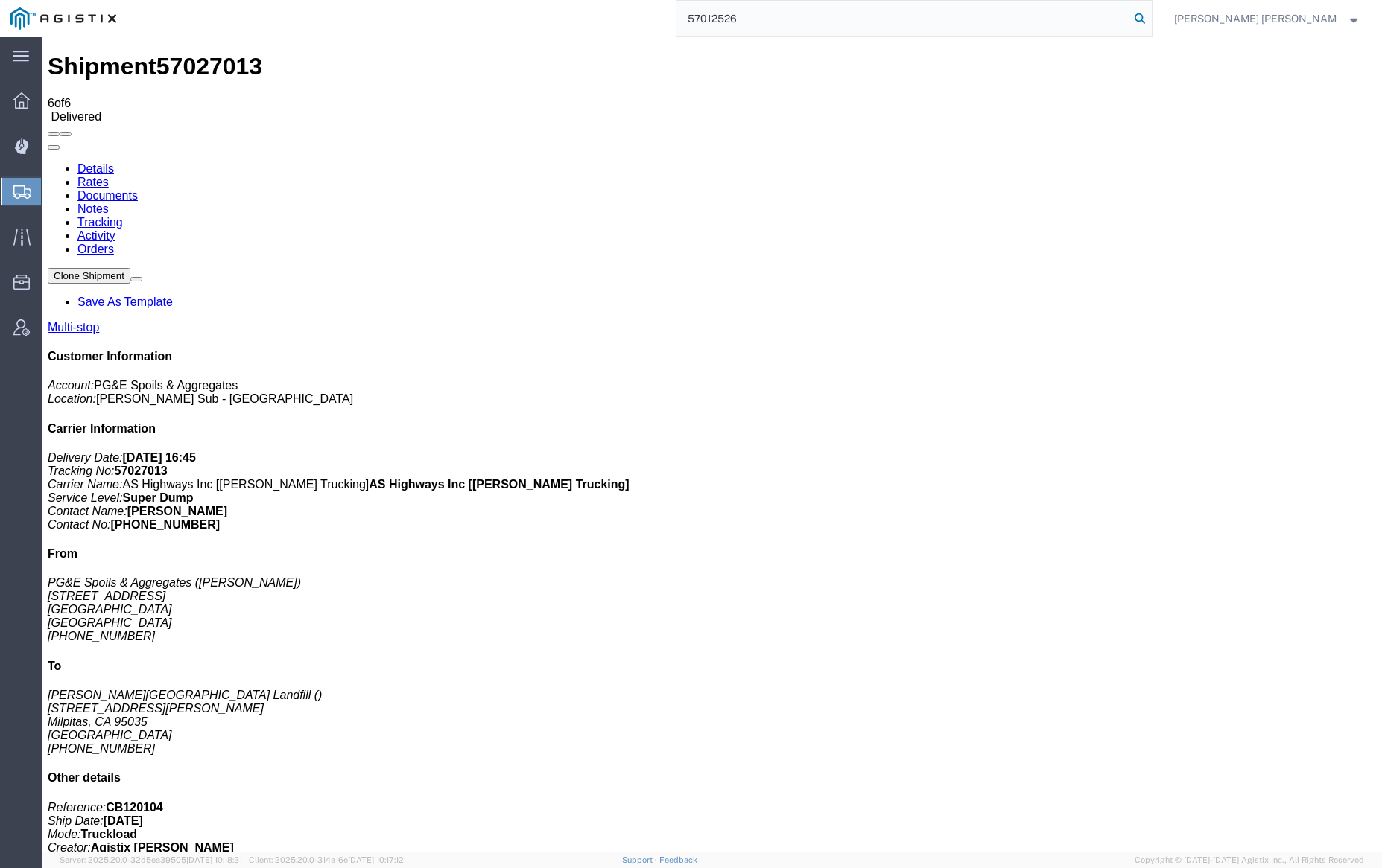
type input "57012526"
click at [1150, 15] on icon at bounding box center [1139, 18] width 21 height 21
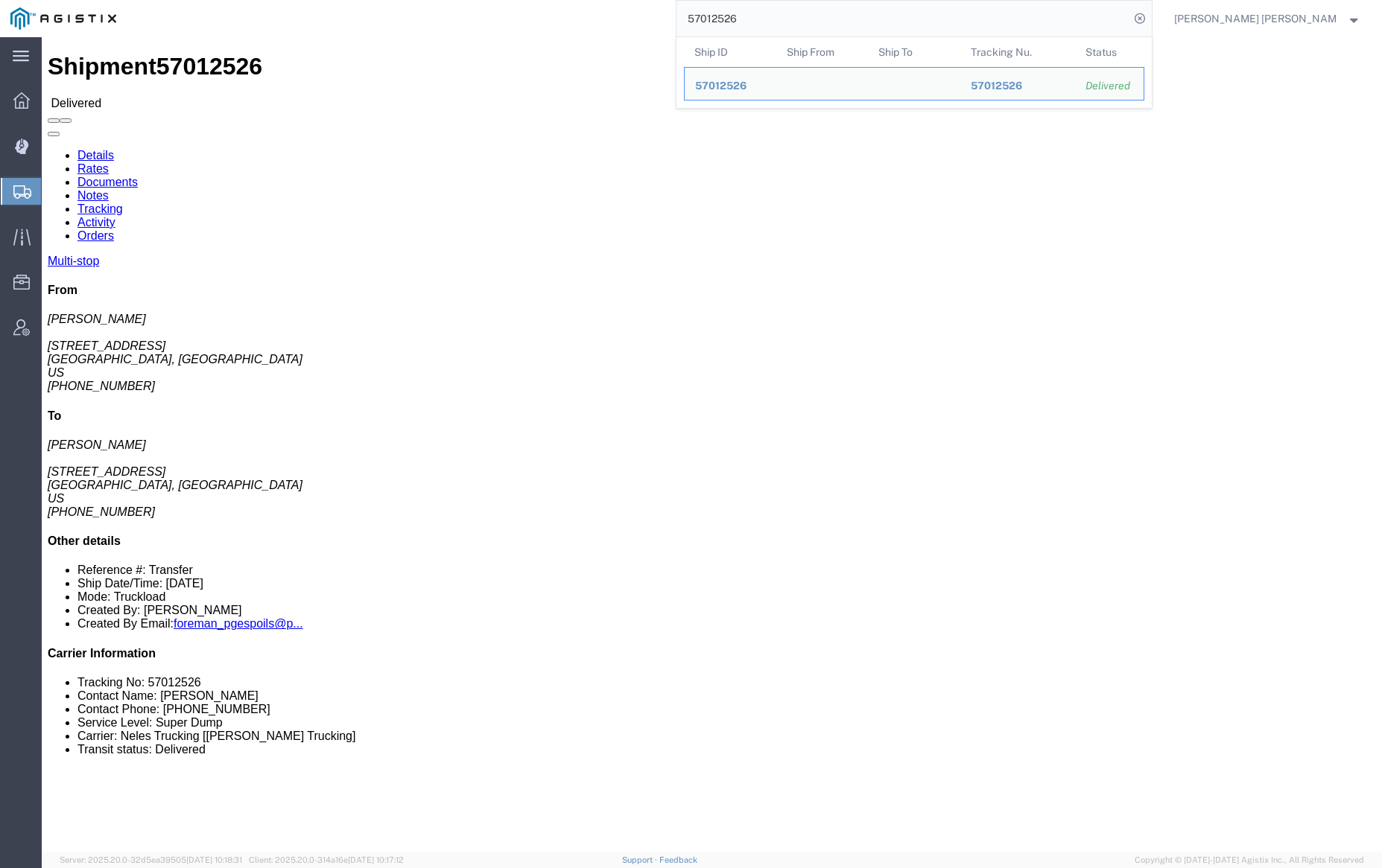
click link "Documents"
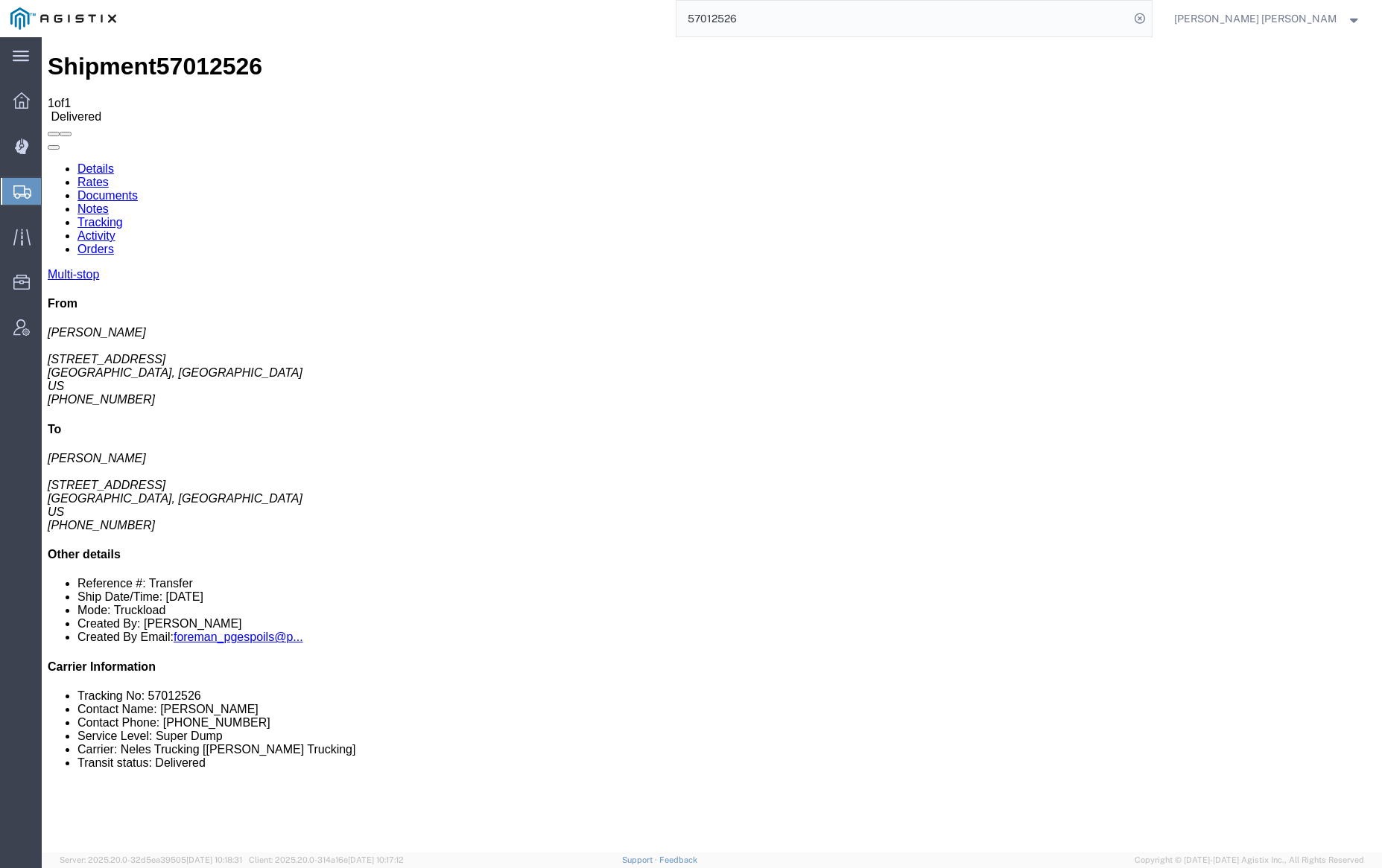
click at [108, 202] on link "Notes" at bounding box center [93, 208] width 32 height 13
click at [123, 216] on link "Tracking" at bounding box center [100, 222] width 45 height 13
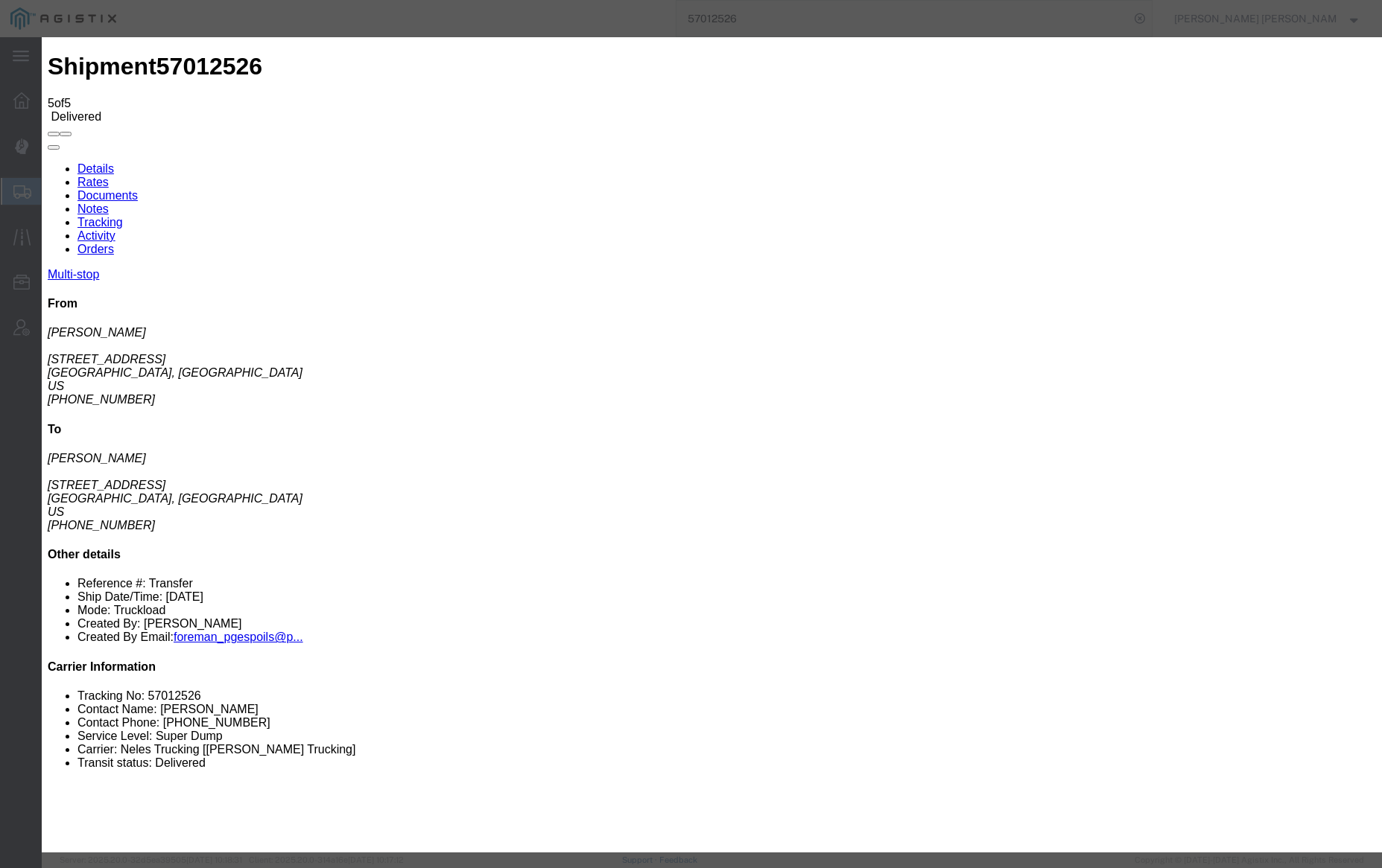
type input "1:30 PM"
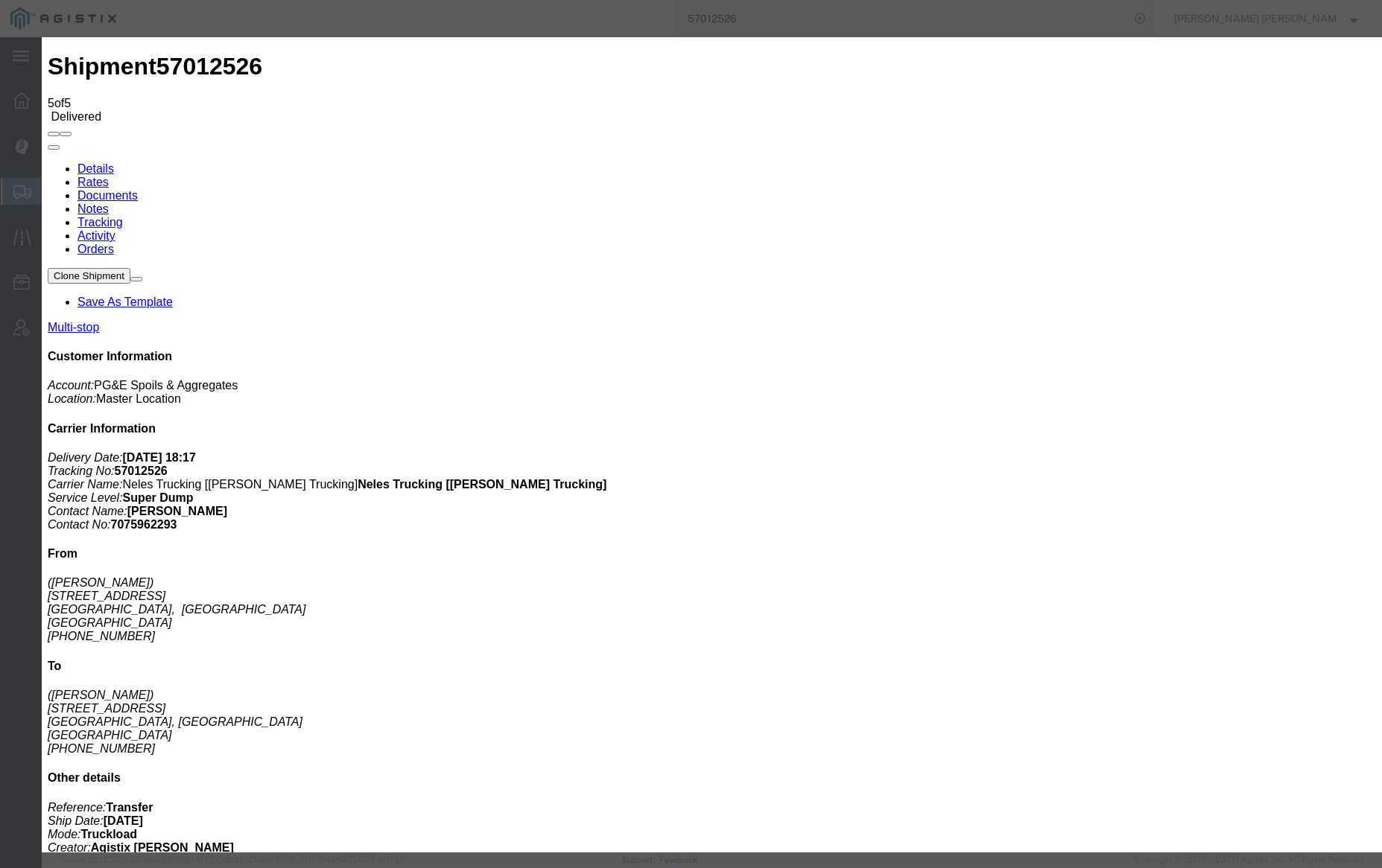
type input "6:00 PM"
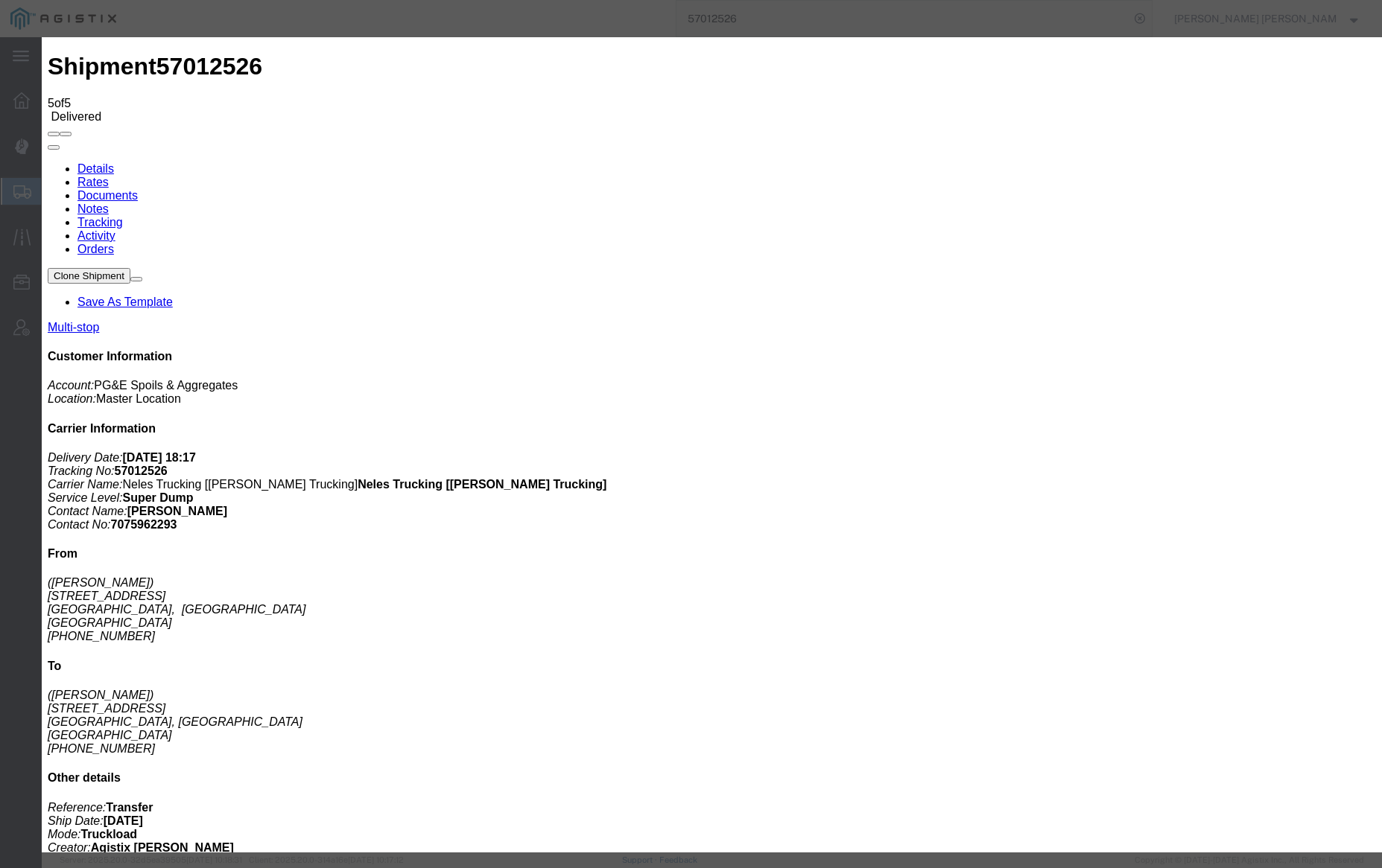
type input "8:00 AM"
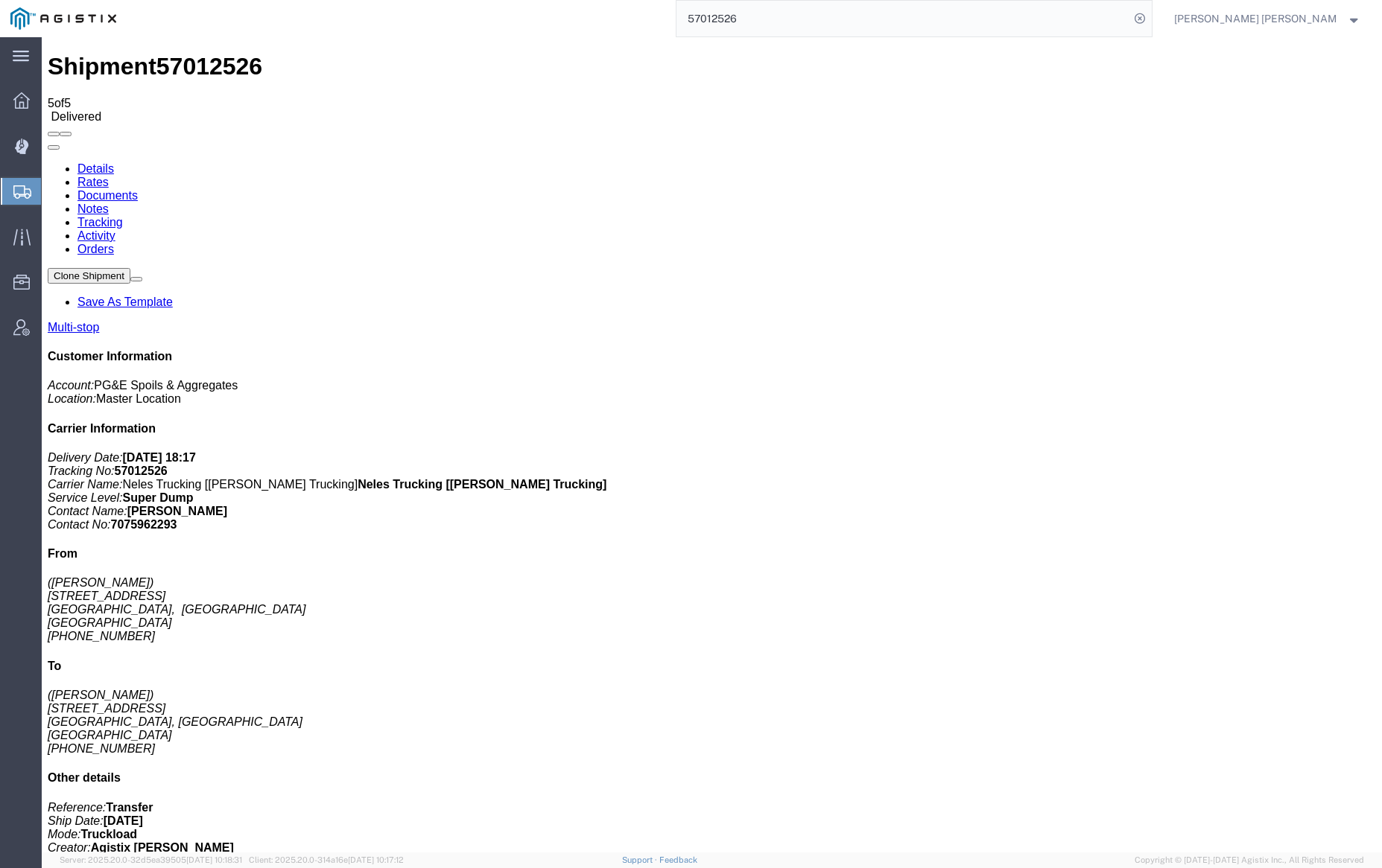
click at [108, 202] on link "Notes" at bounding box center [93, 208] width 32 height 13
click at [802, 16] on input "57012526" at bounding box center [903, 19] width 453 height 36
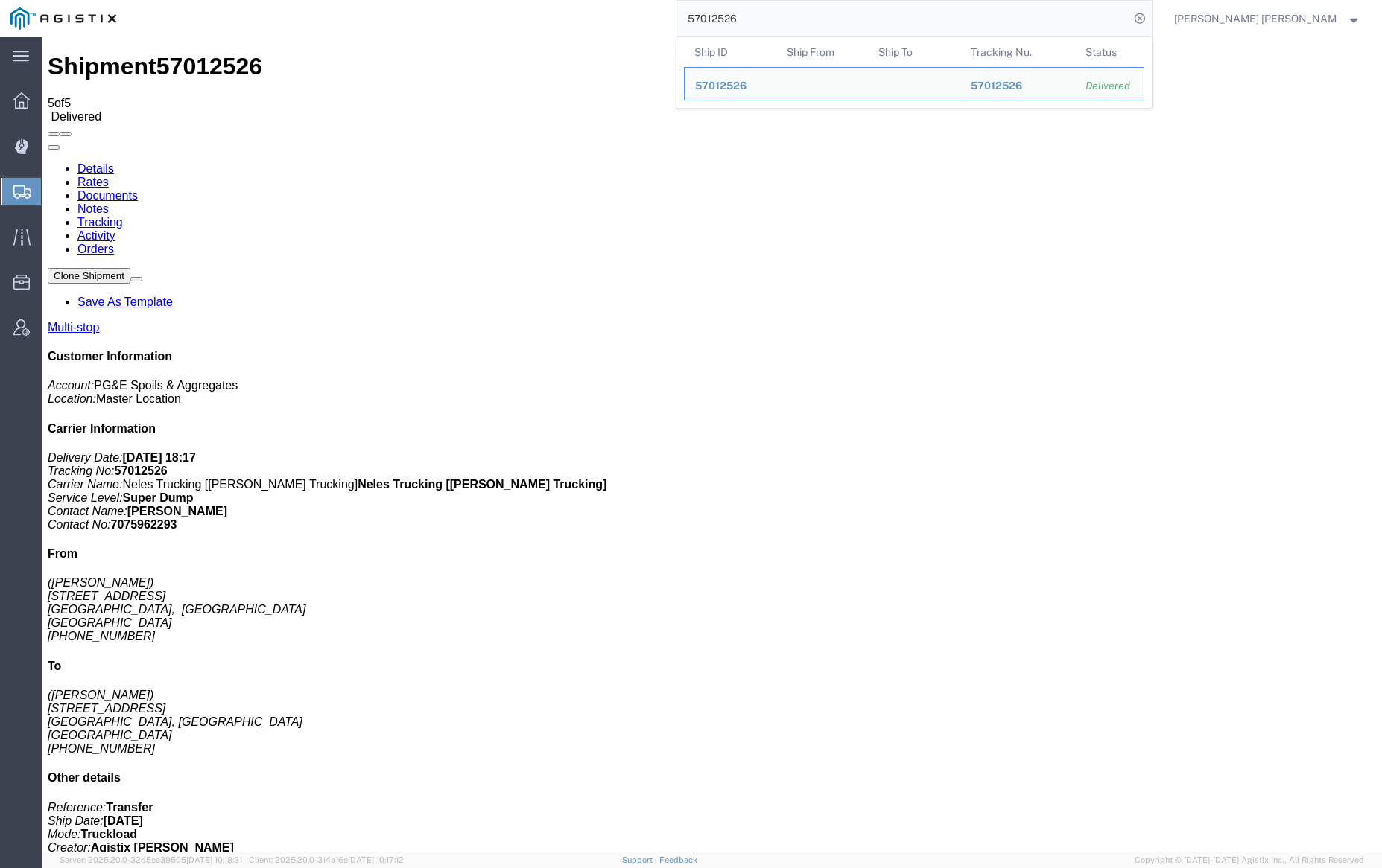
click at [802, 16] on input "57012526" at bounding box center [903, 19] width 453 height 36
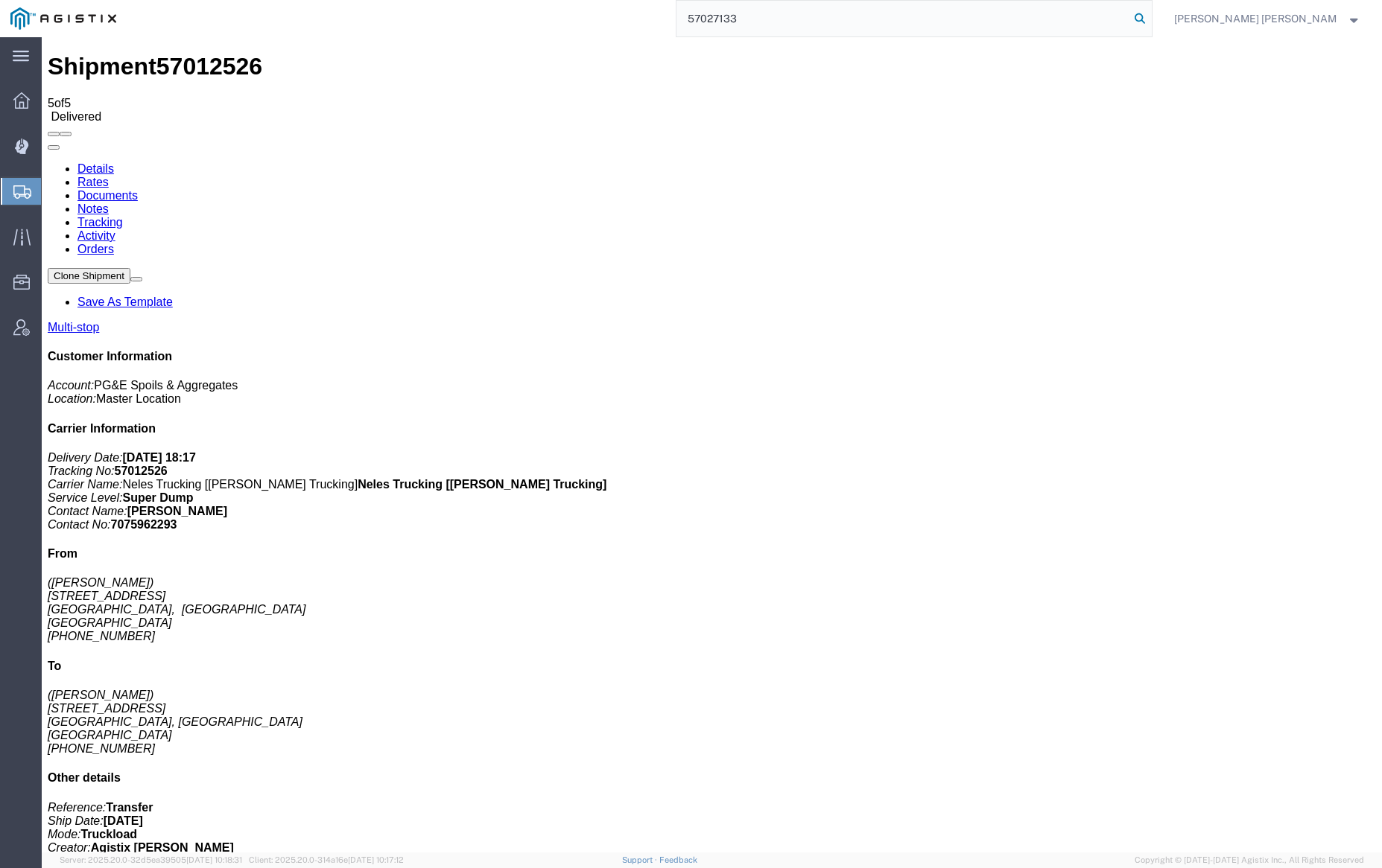
click at [1150, 14] on icon at bounding box center [1139, 18] width 21 height 21
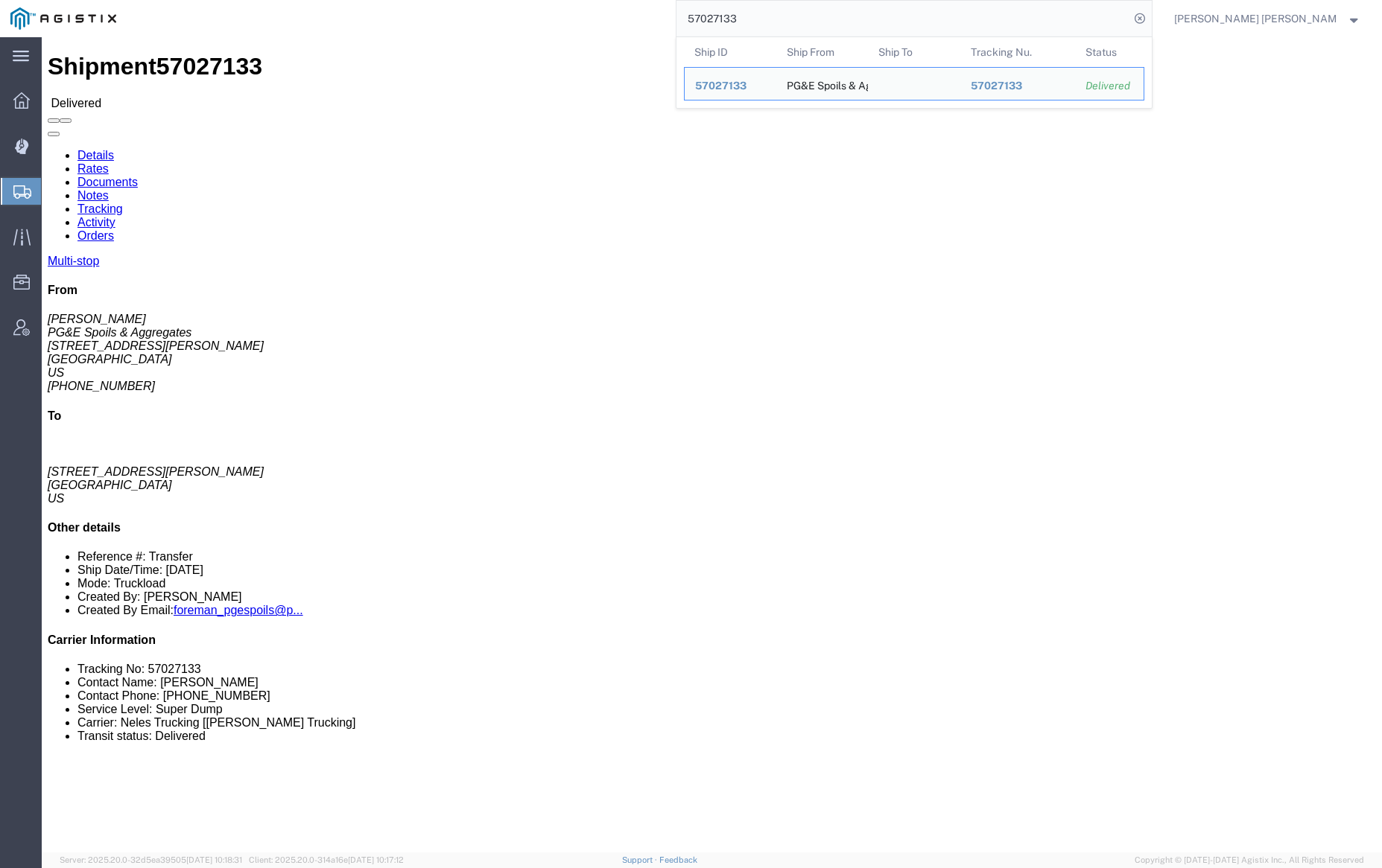
click link "Documents"
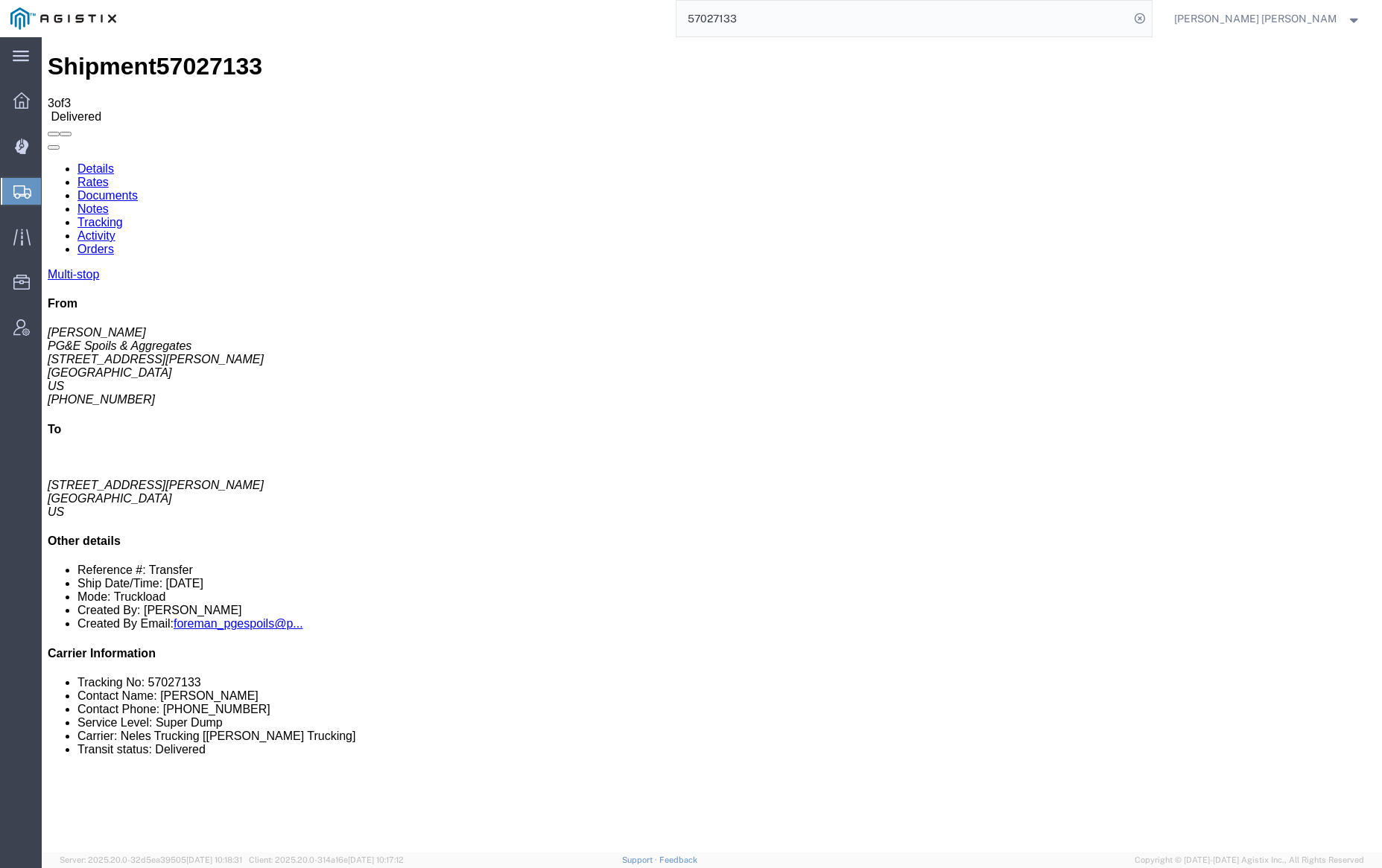
click at [108, 202] on link "Notes" at bounding box center [93, 208] width 32 height 13
click at [802, 12] on input "57027133" at bounding box center [903, 19] width 453 height 36
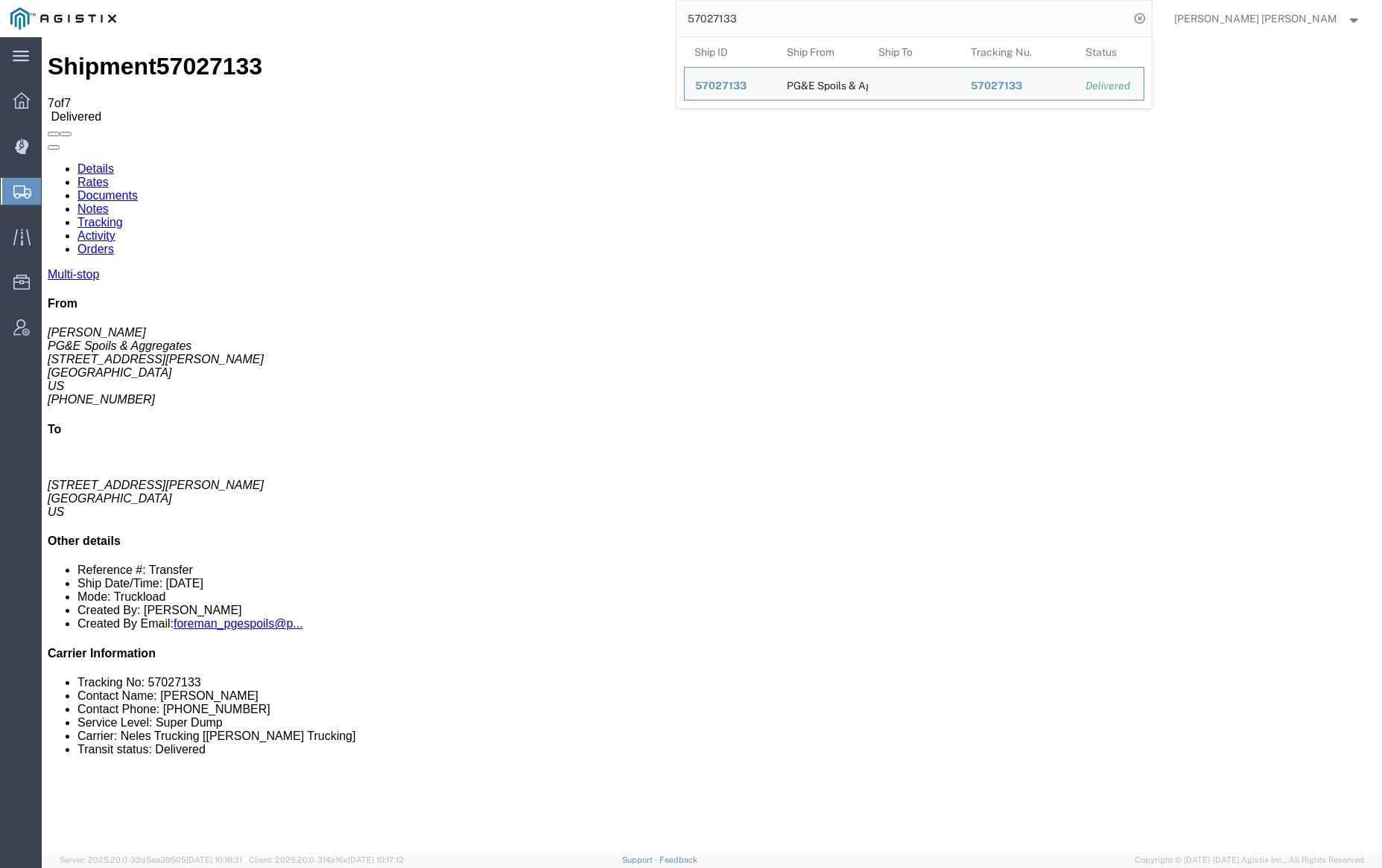
click at [802, 12] on input "57027133" at bounding box center [903, 19] width 453 height 36
click at [791, 21] on input "57027133" at bounding box center [903, 19] width 453 height 36
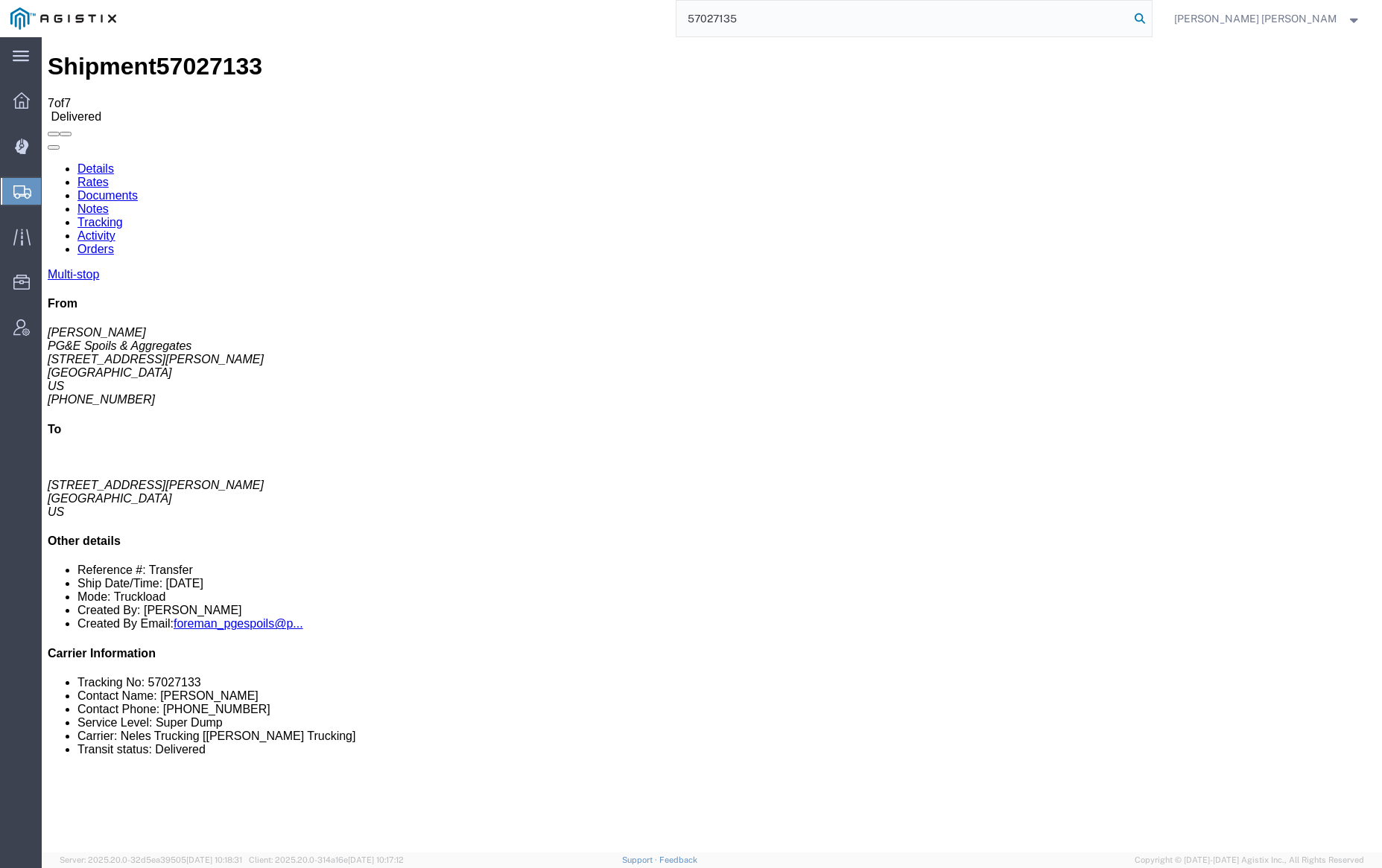
click at [1150, 19] on icon at bounding box center [1139, 18] width 21 height 21
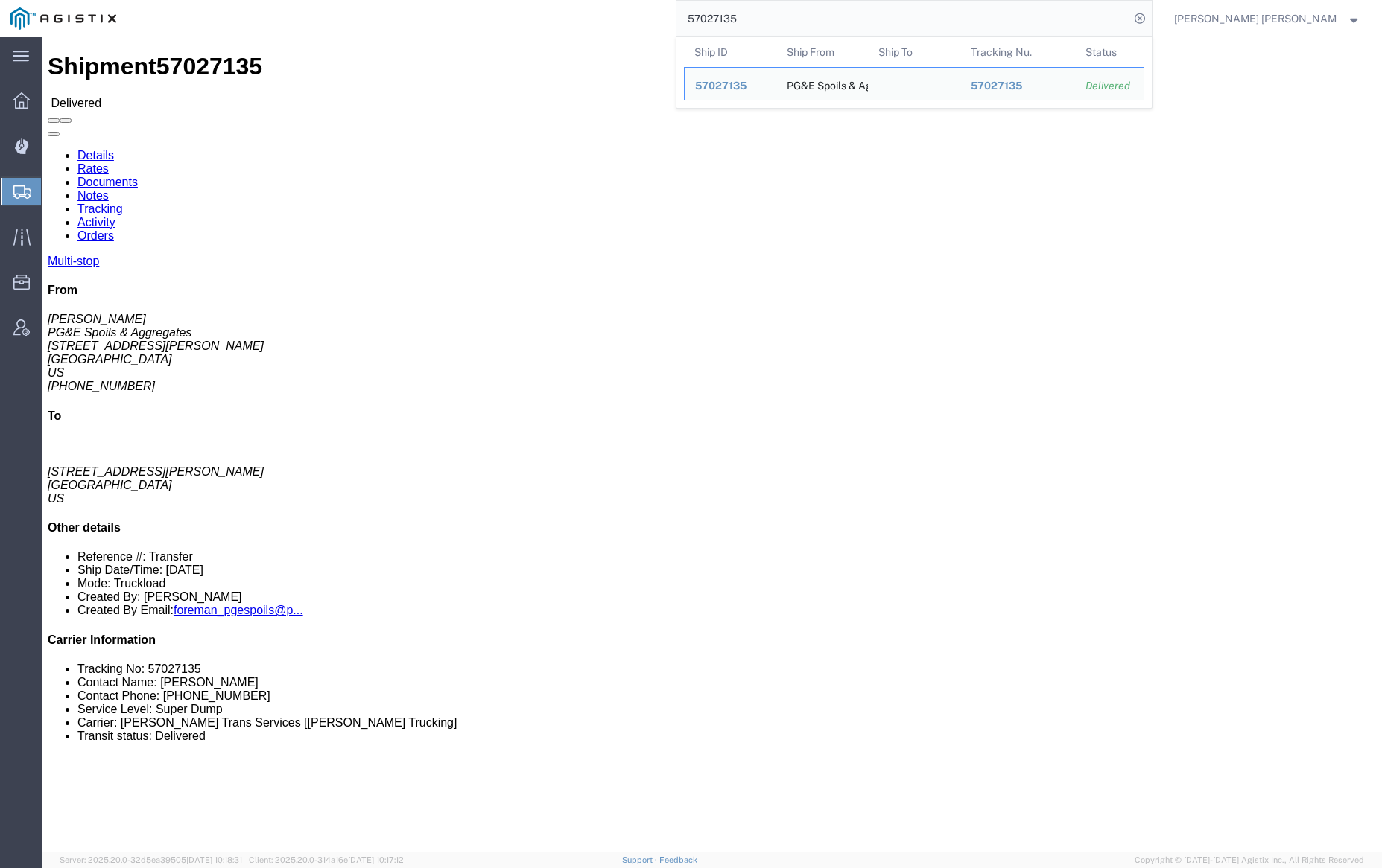
click link "Documents"
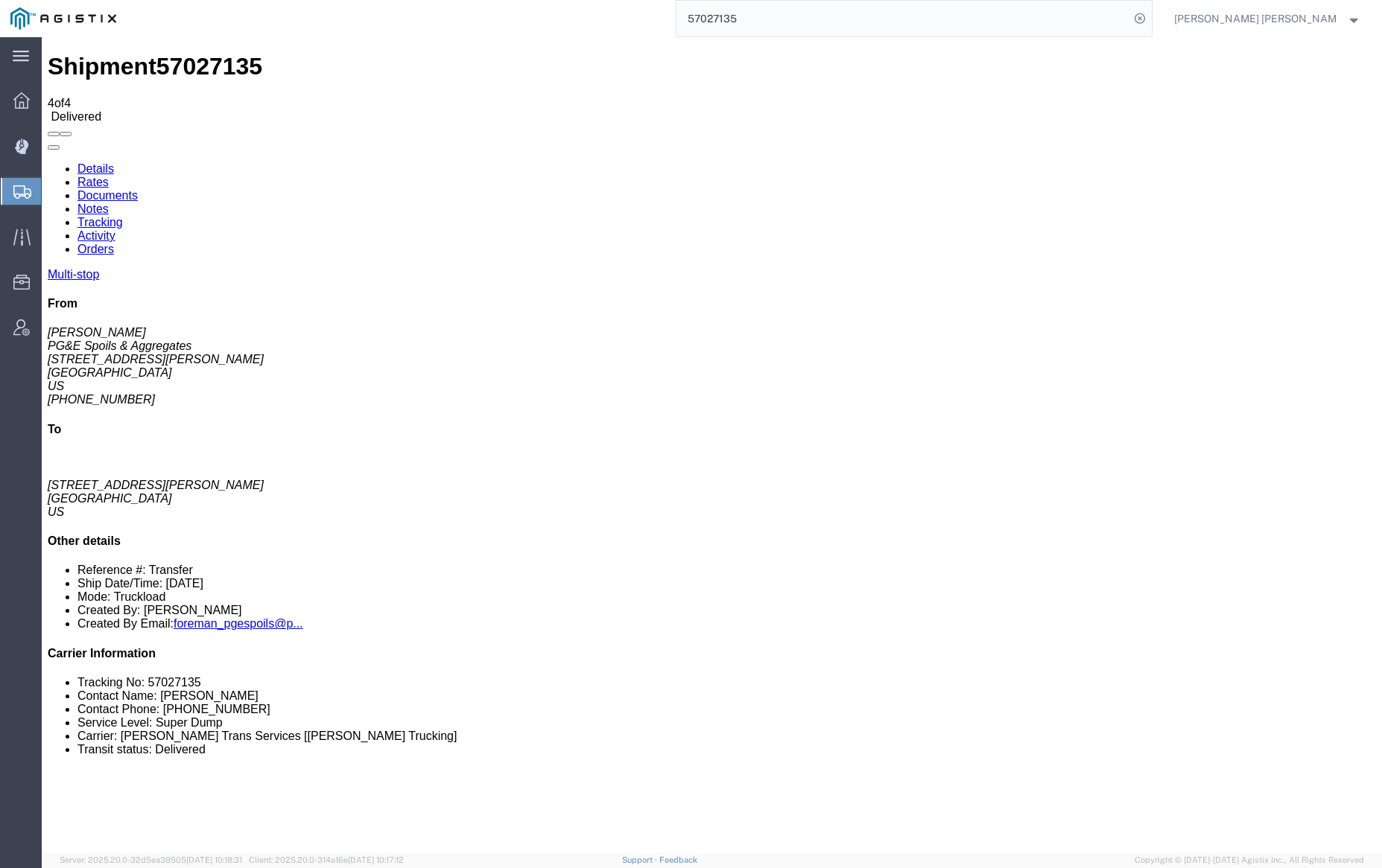
click at [108, 202] on link "Notes" at bounding box center [93, 208] width 32 height 13
click at [123, 216] on link "Tracking" at bounding box center [100, 222] width 45 height 13
click at [108, 202] on link "Notes" at bounding box center [93, 208] width 32 height 13
click at [795, 20] on input "57027135" at bounding box center [903, 19] width 453 height 36
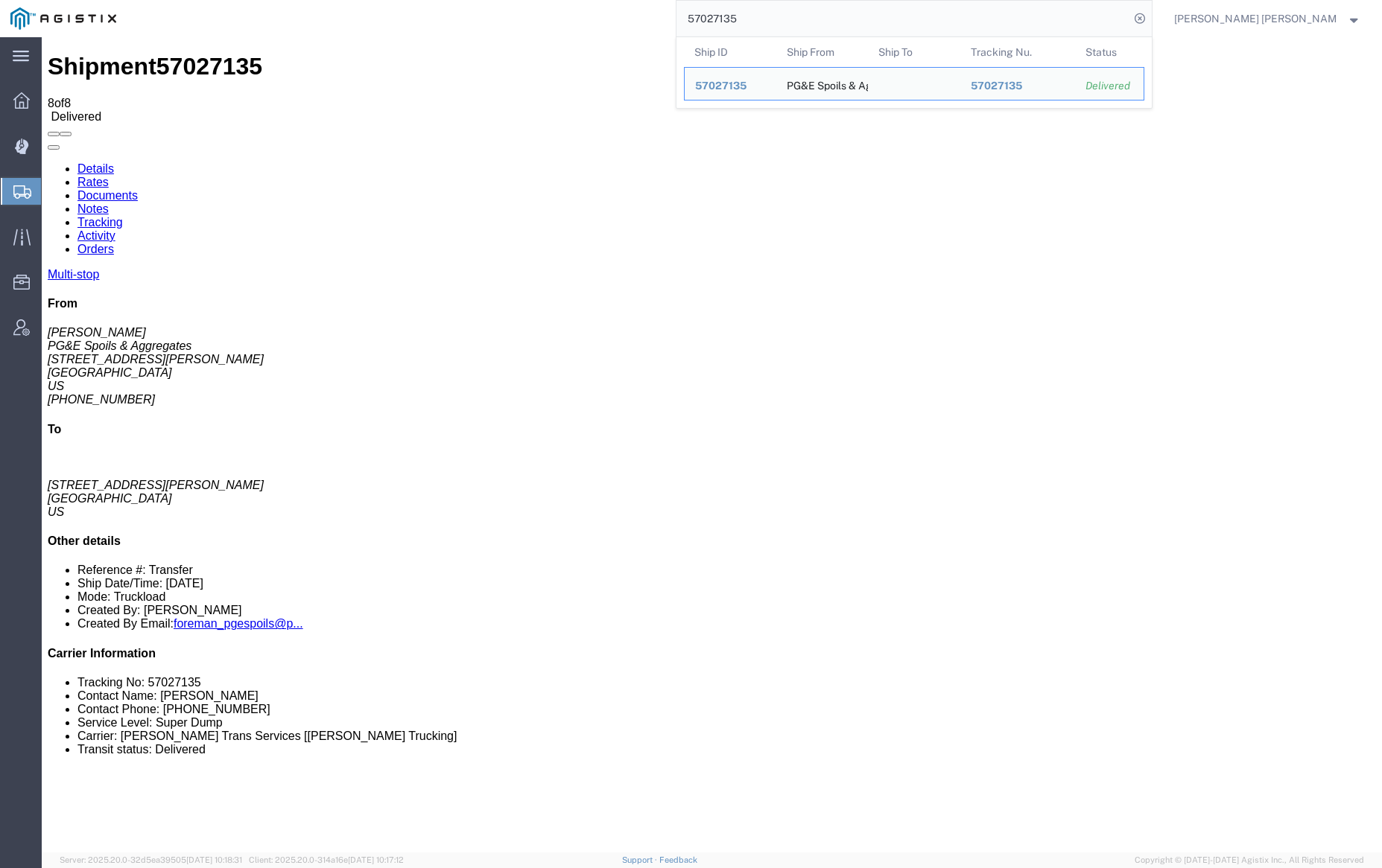
click at [795, 20] on input "57027135" at bounding box center [903, 19] width 453 height 36
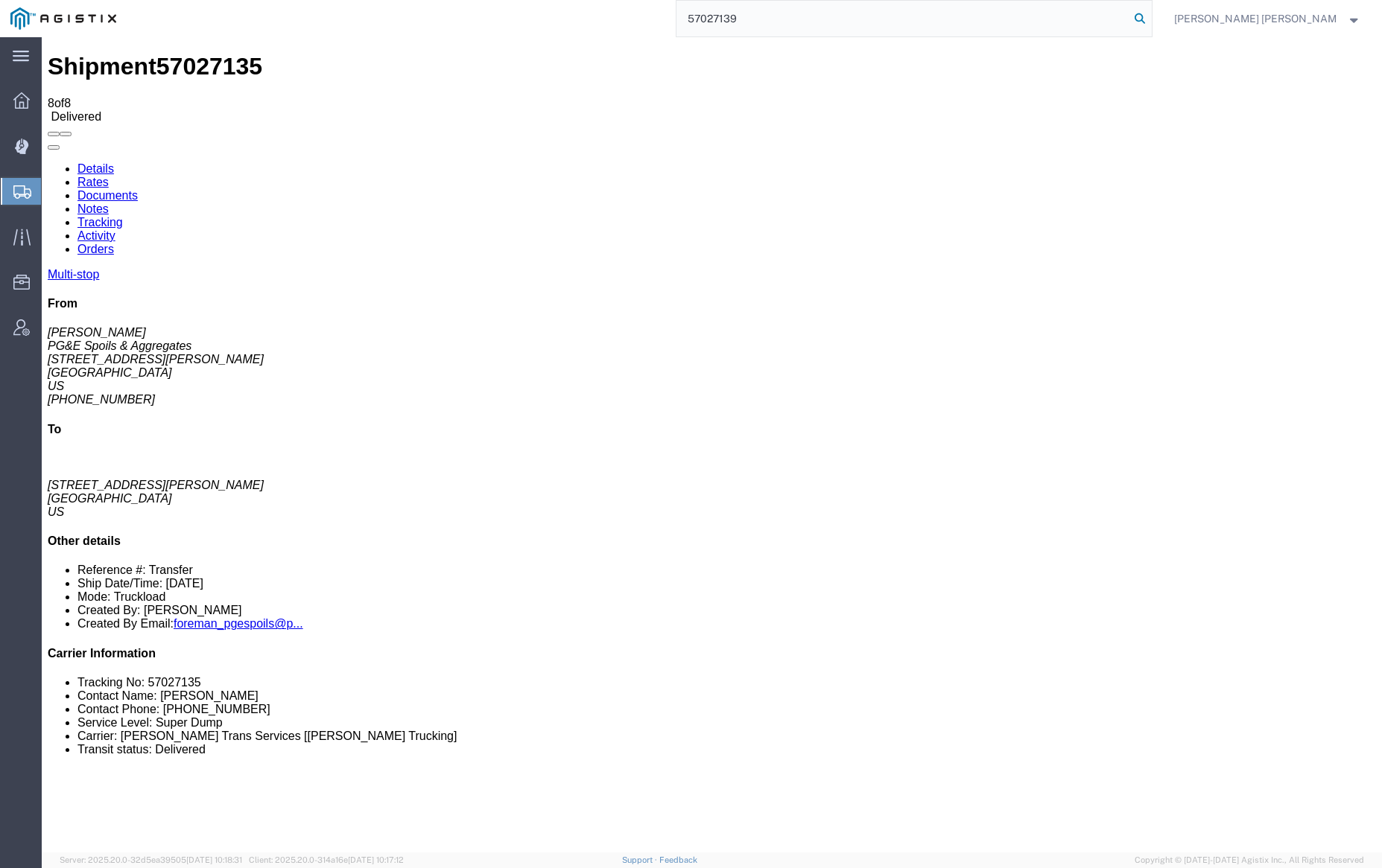
click at [1150, 15] on icon at bounding box center [1139, 18] width 21 height 21
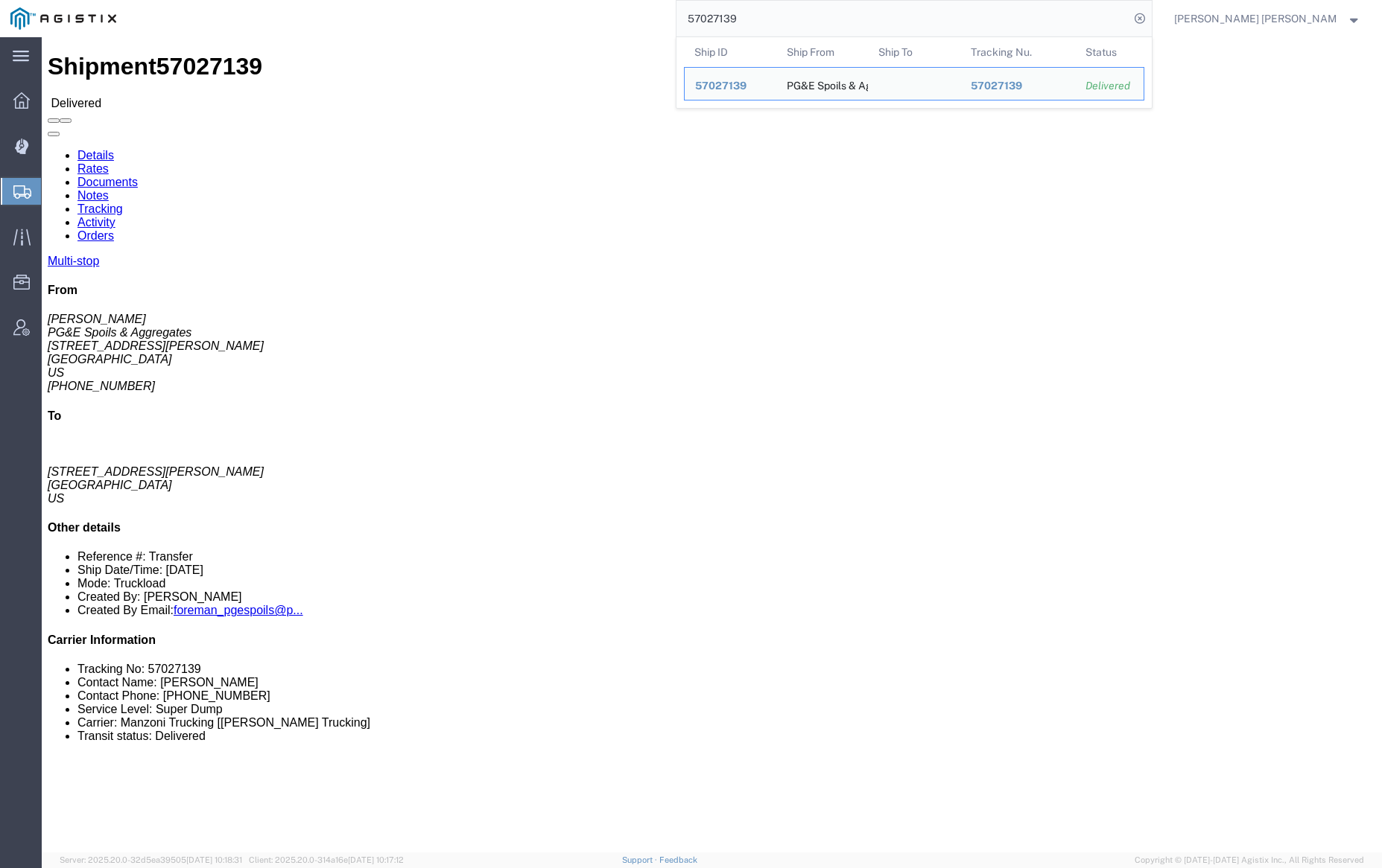
click link "Documents"
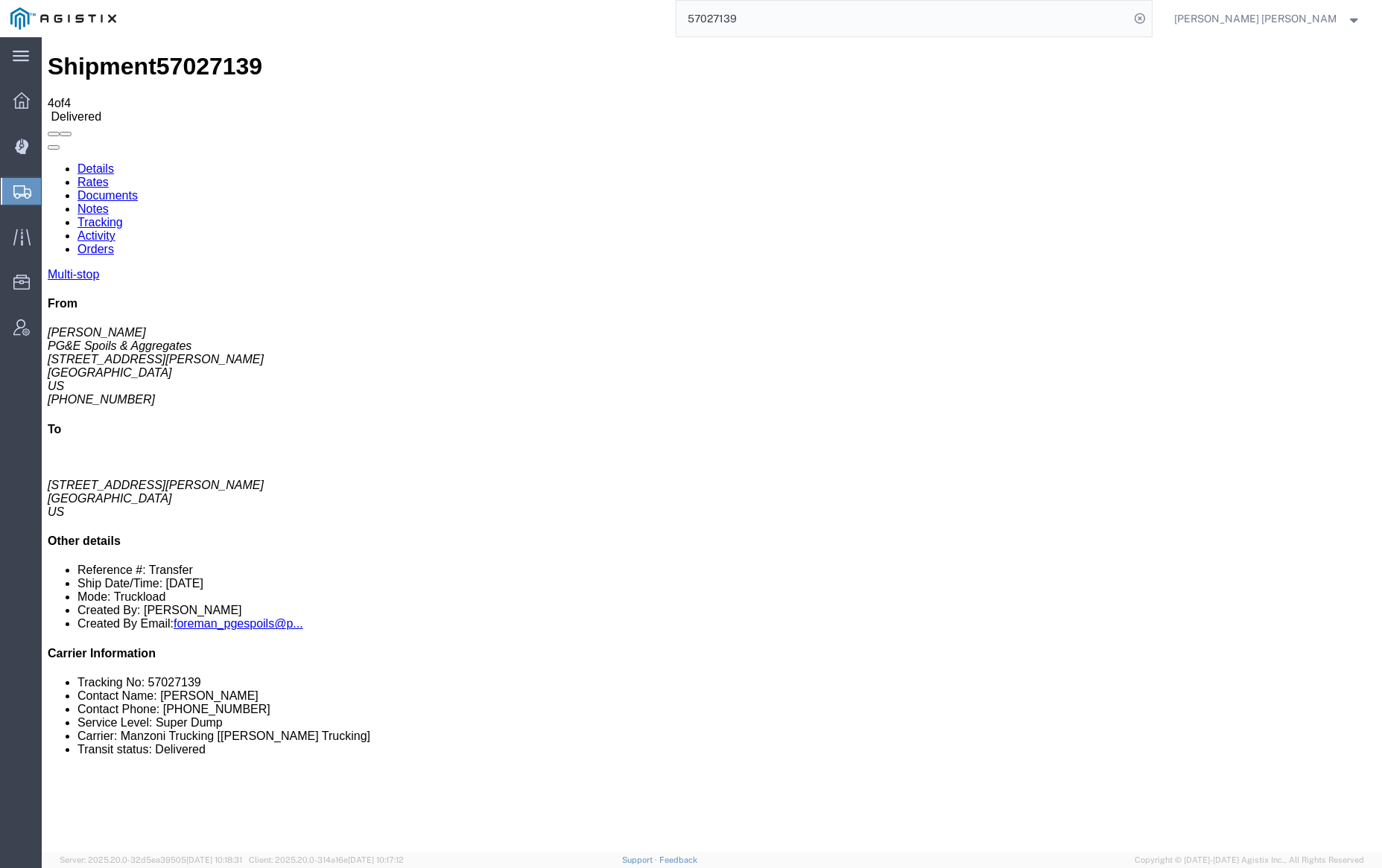
click at [108, 202] on link "Notes" at bounding box center [93, 208] width 32 height 13
click at [790, 12] on input "57027139" at bounding box center [903, 19] width 453 height 36
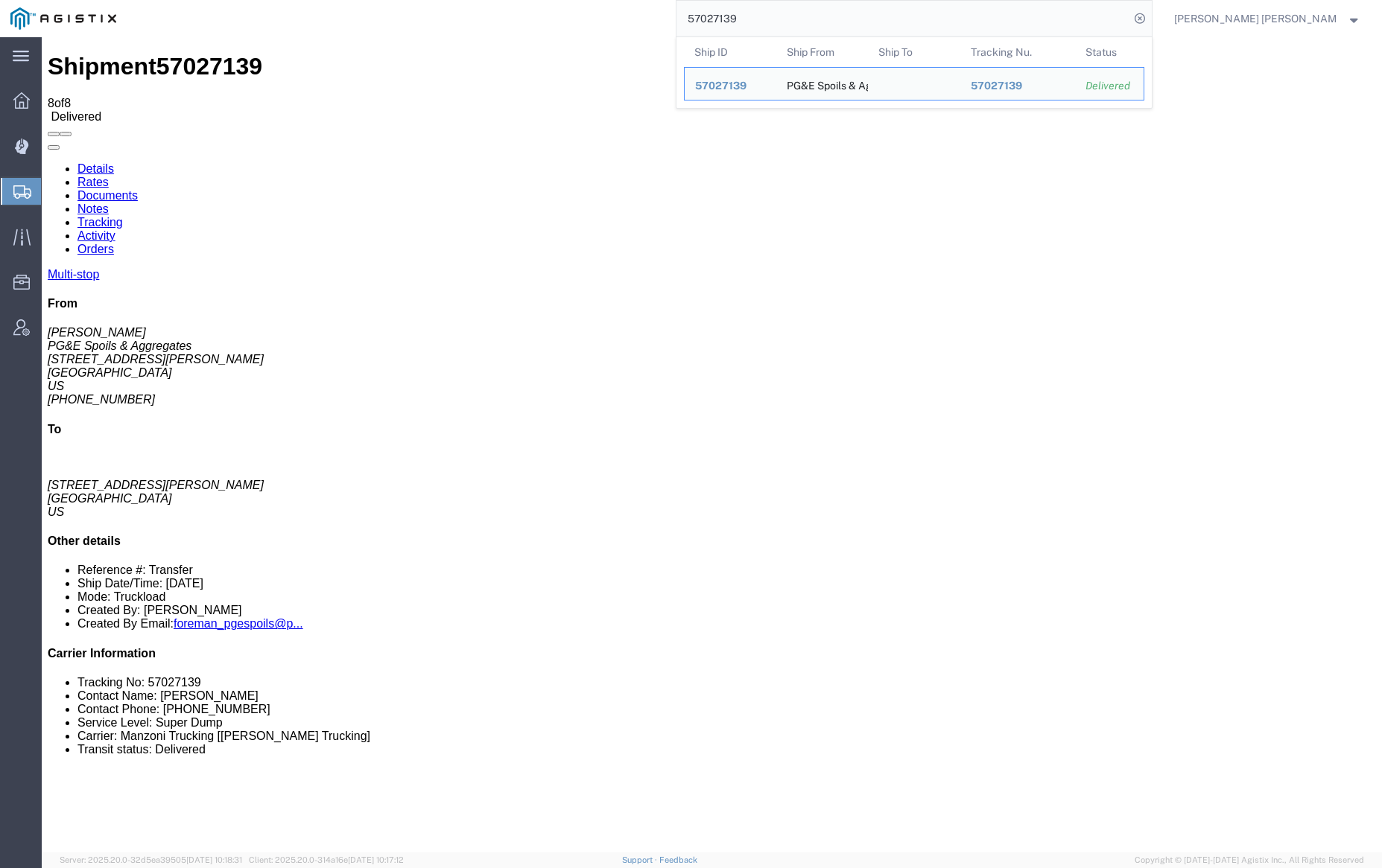
click at [790, 12] on input "57027139" at bounding box center [903, 19] width 453 height 36
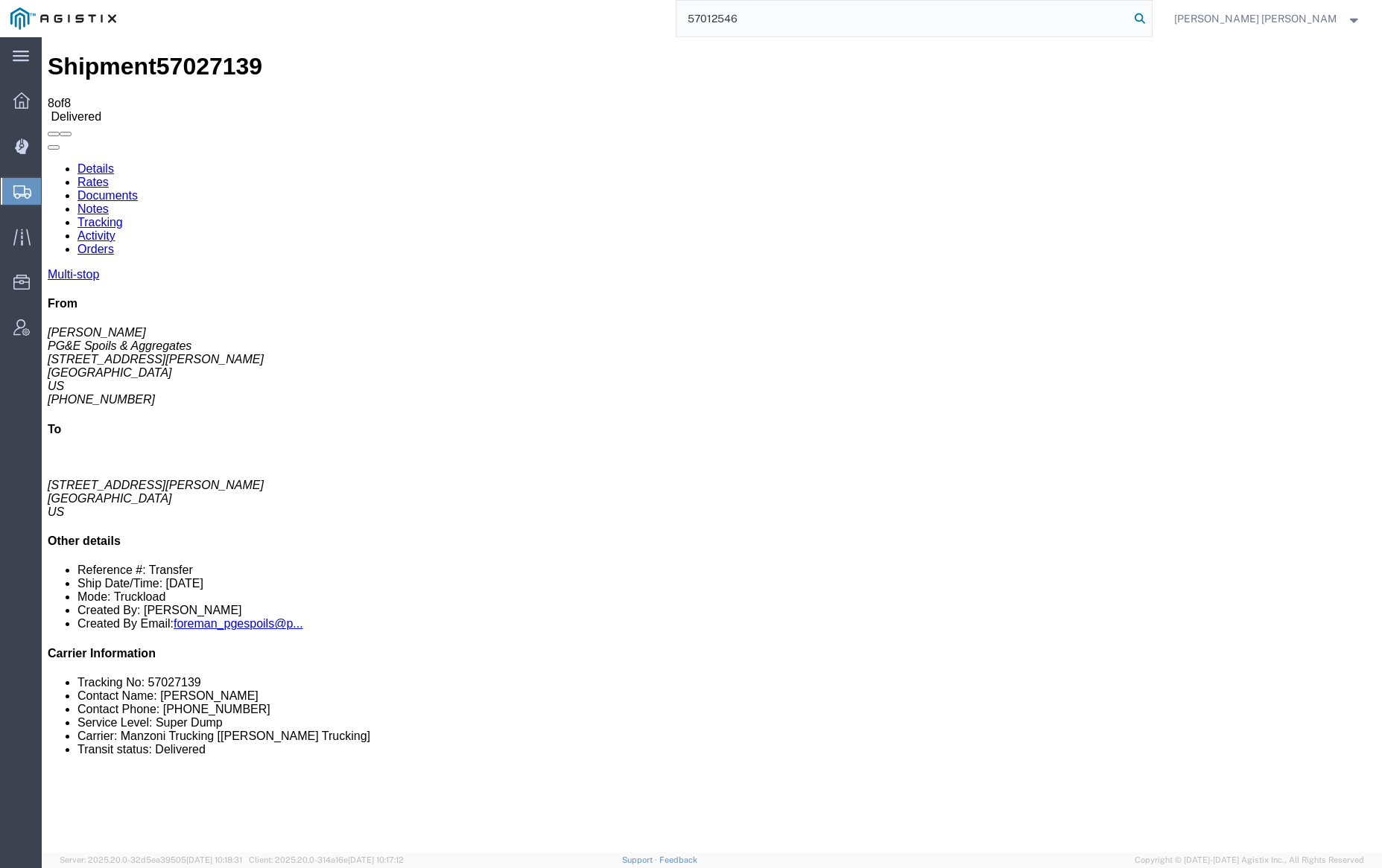
click at [1150, 18] on icon at bounding box center [1139, 18] width 21 height 21
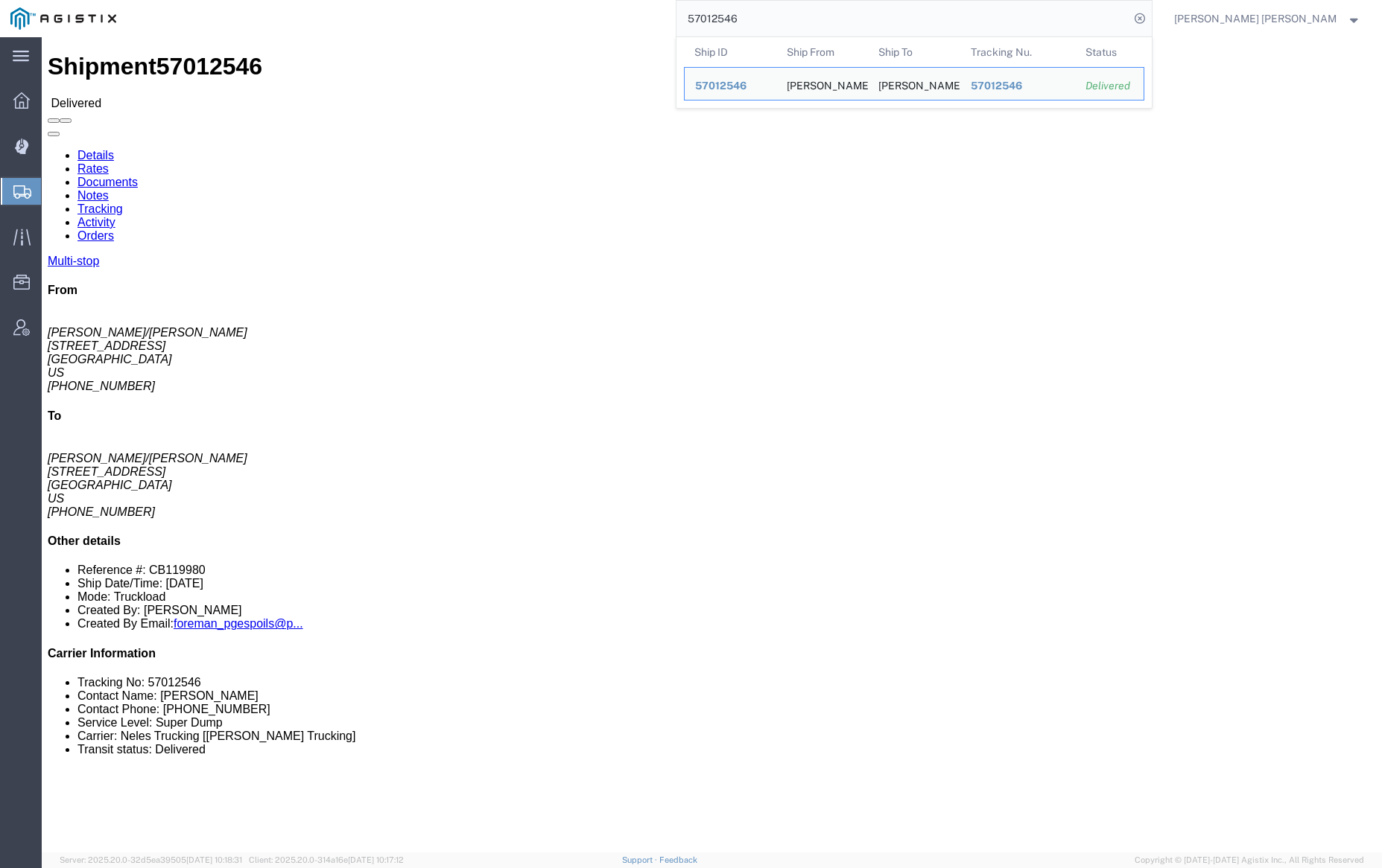
click link "Documents"
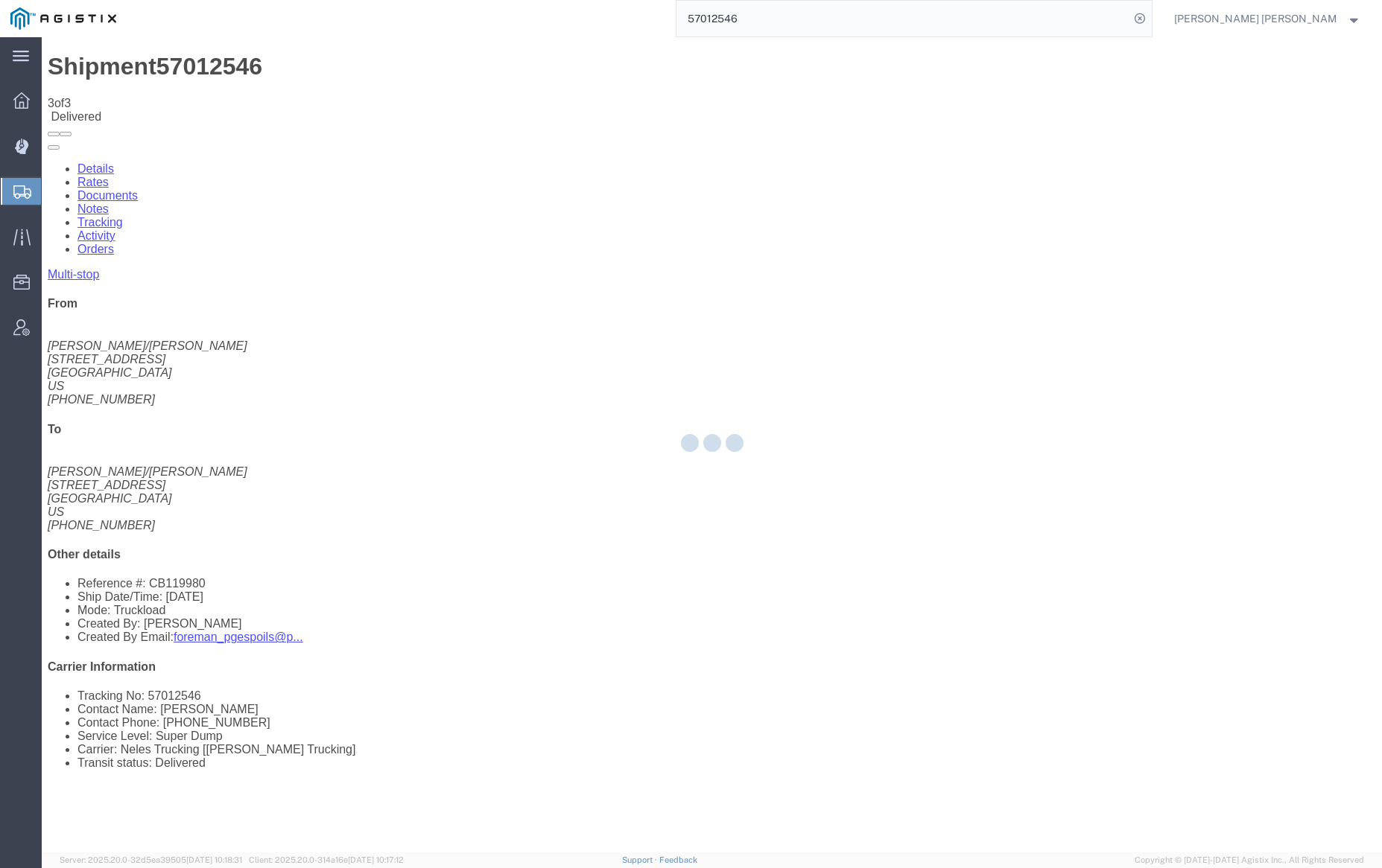
click at [138, 189] on link "Documents" at bounding box center [107, 196] width 60 height 13
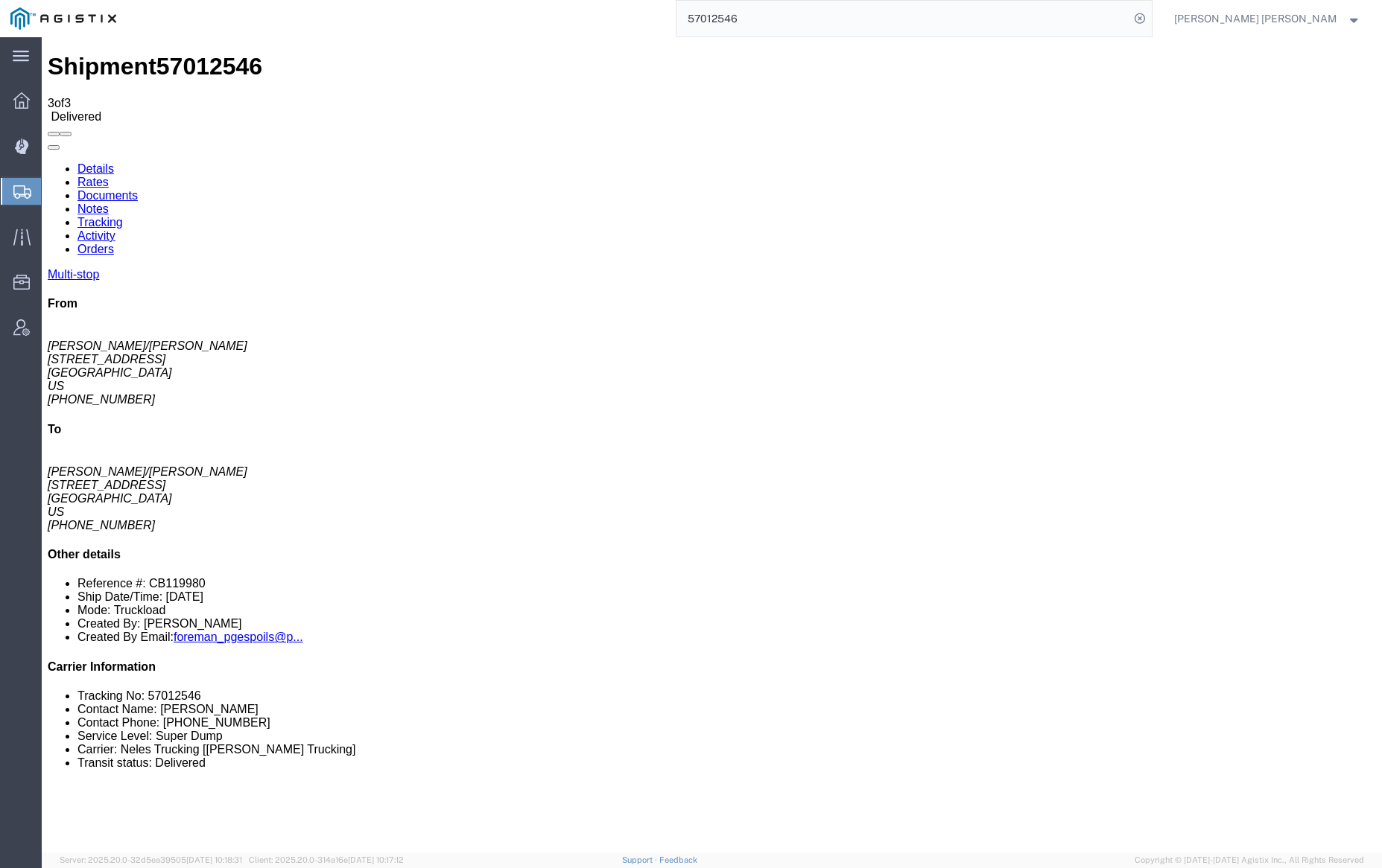
click at [790, 14] on input "57012546" at bounding box center [903, 19] width 453 height 36
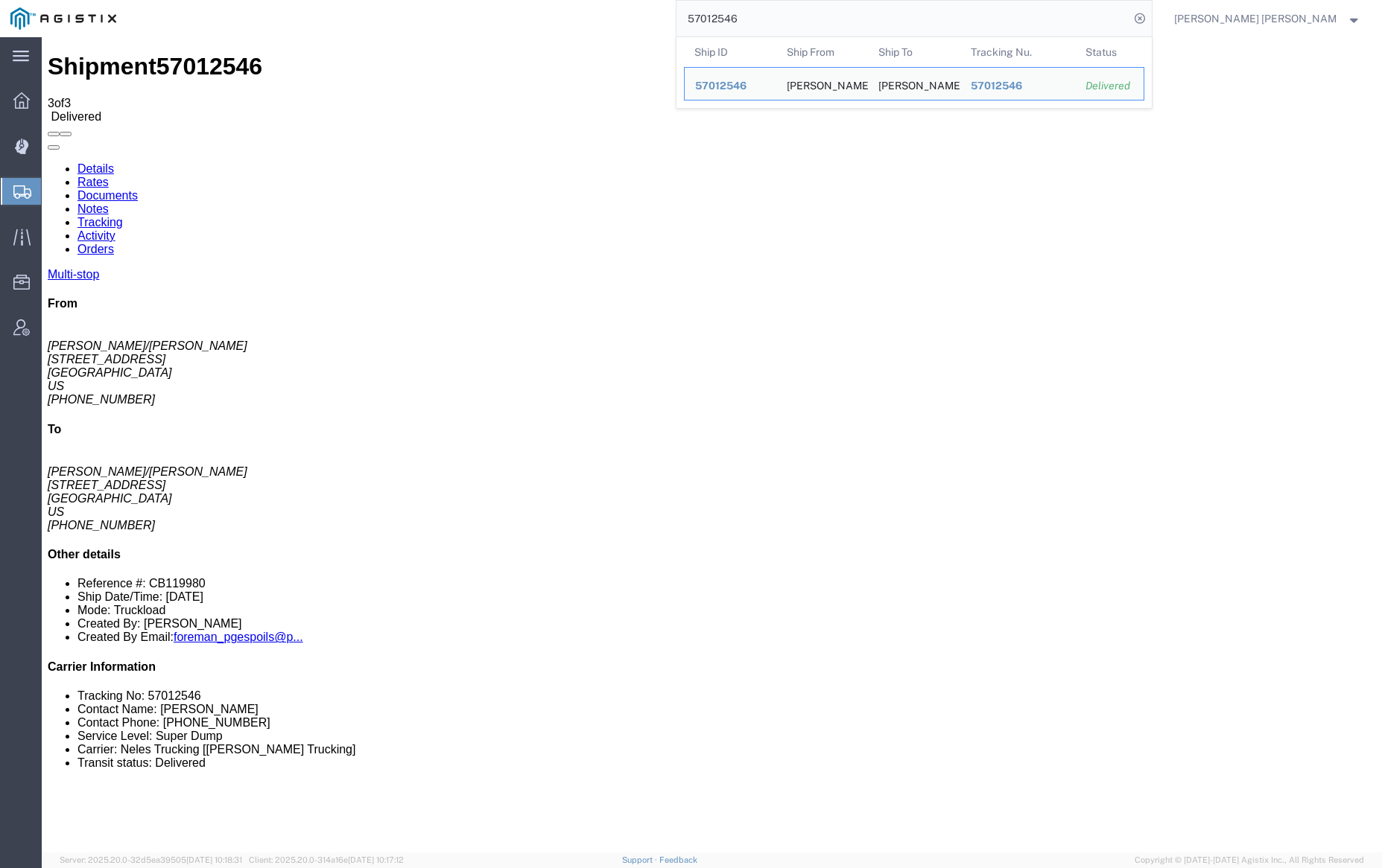
click at [790, 14] on input "57012546" at bounding box center [903, 19] width 453 height 36
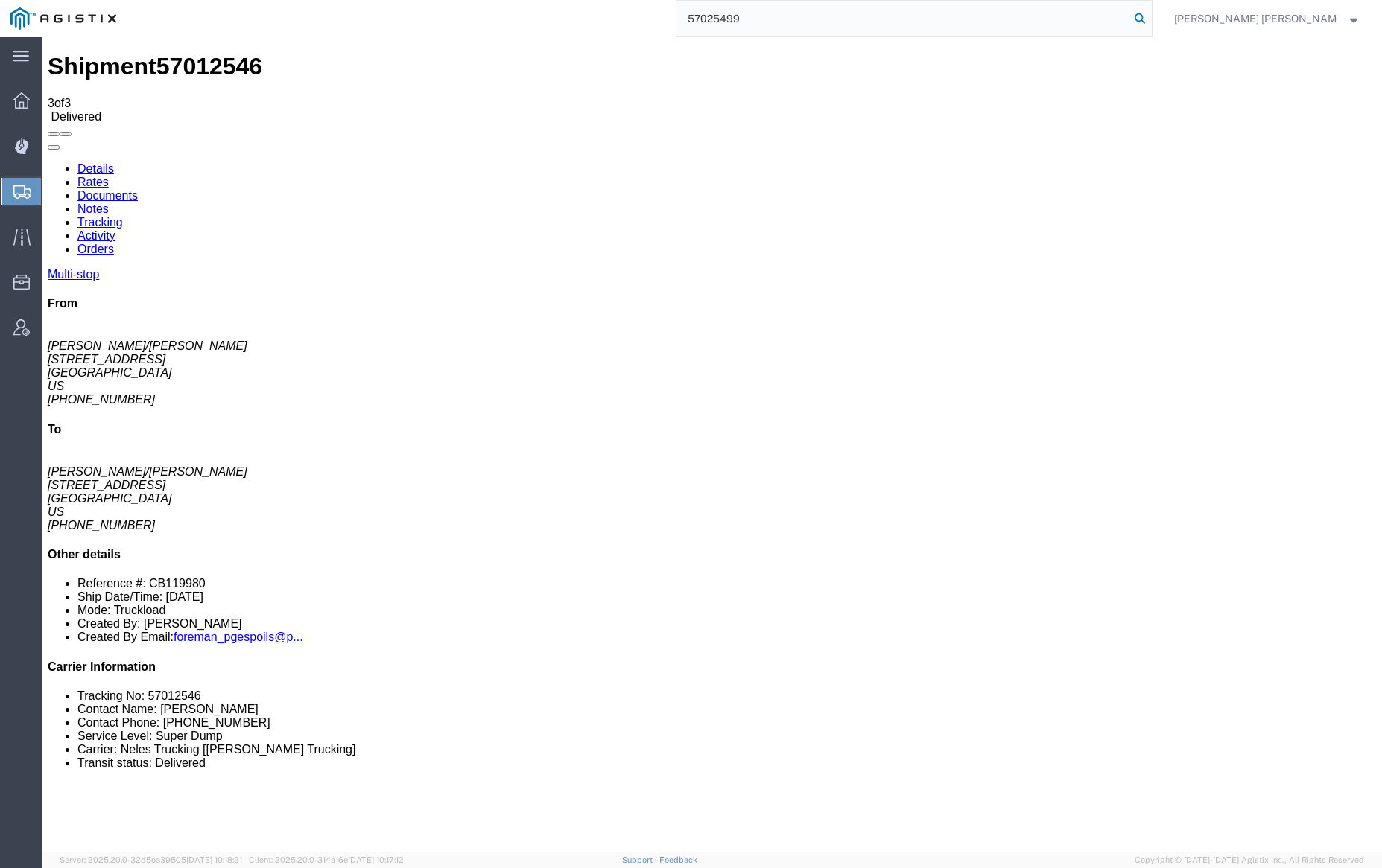
click at [1150, 13] on icon at bounding box center [1139, 18] width 21 height 21
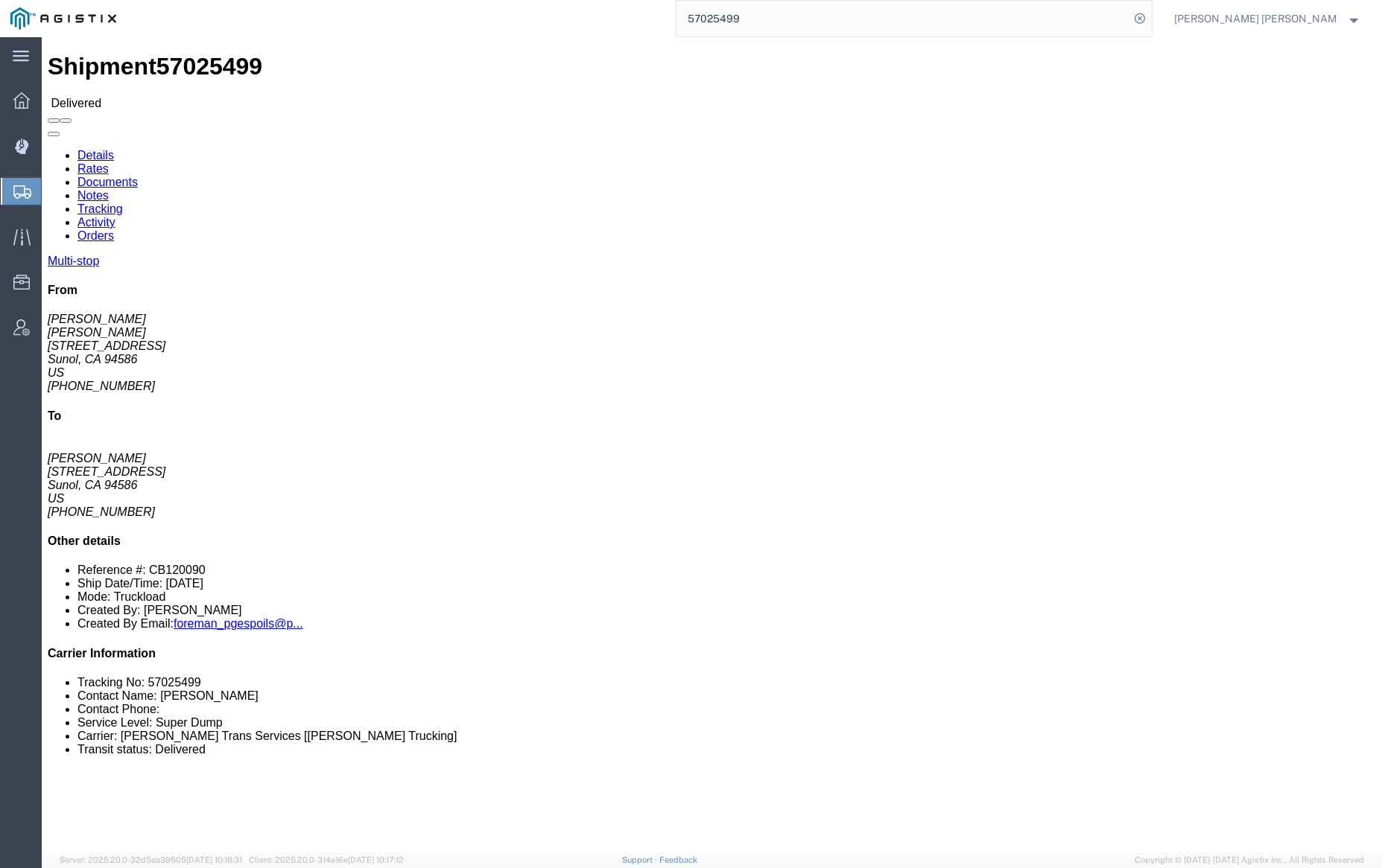
click div
click link "Documents"
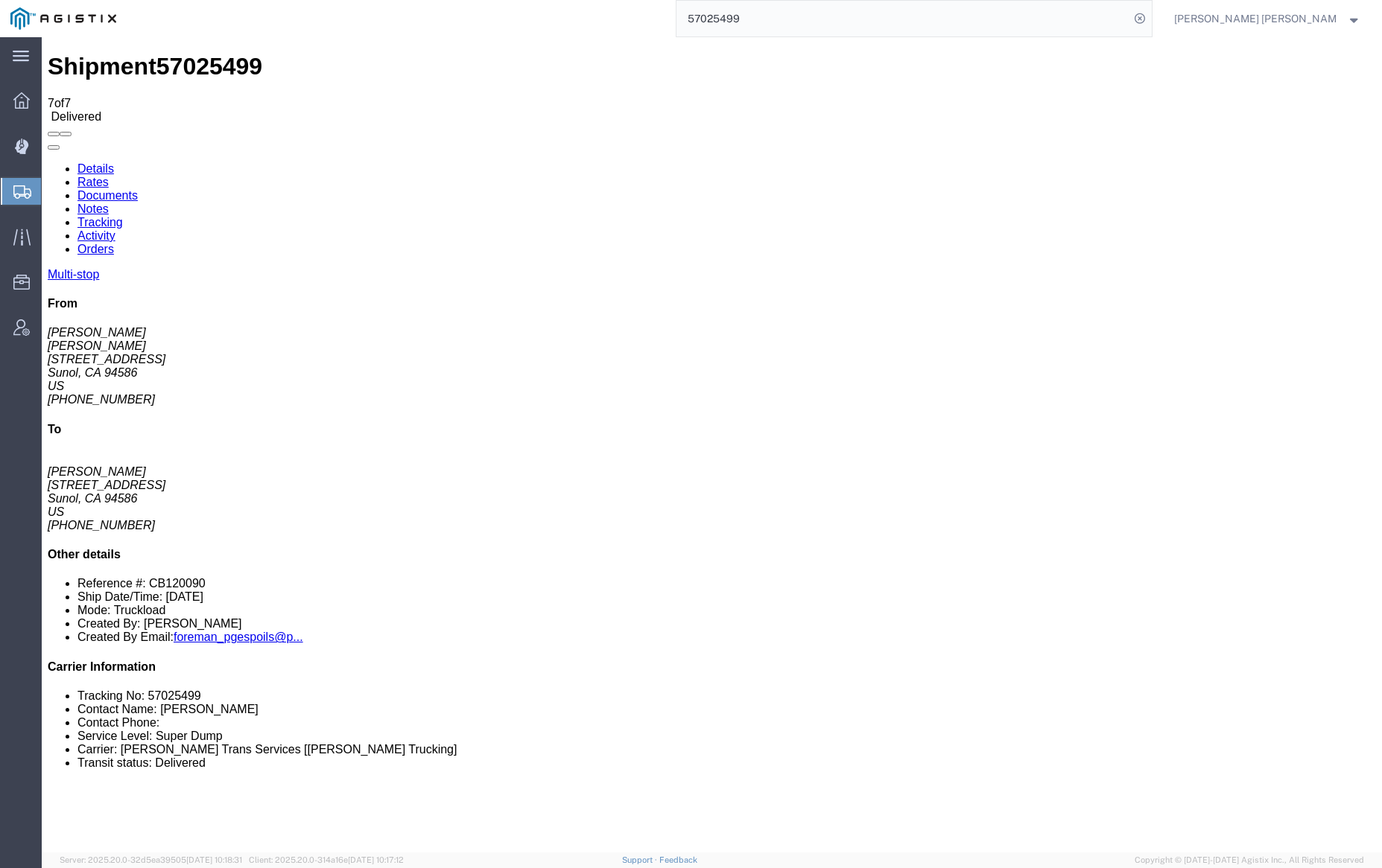
click at [108, 202] on link "Notes" at bounding box center [93, 208] width 32 height 13
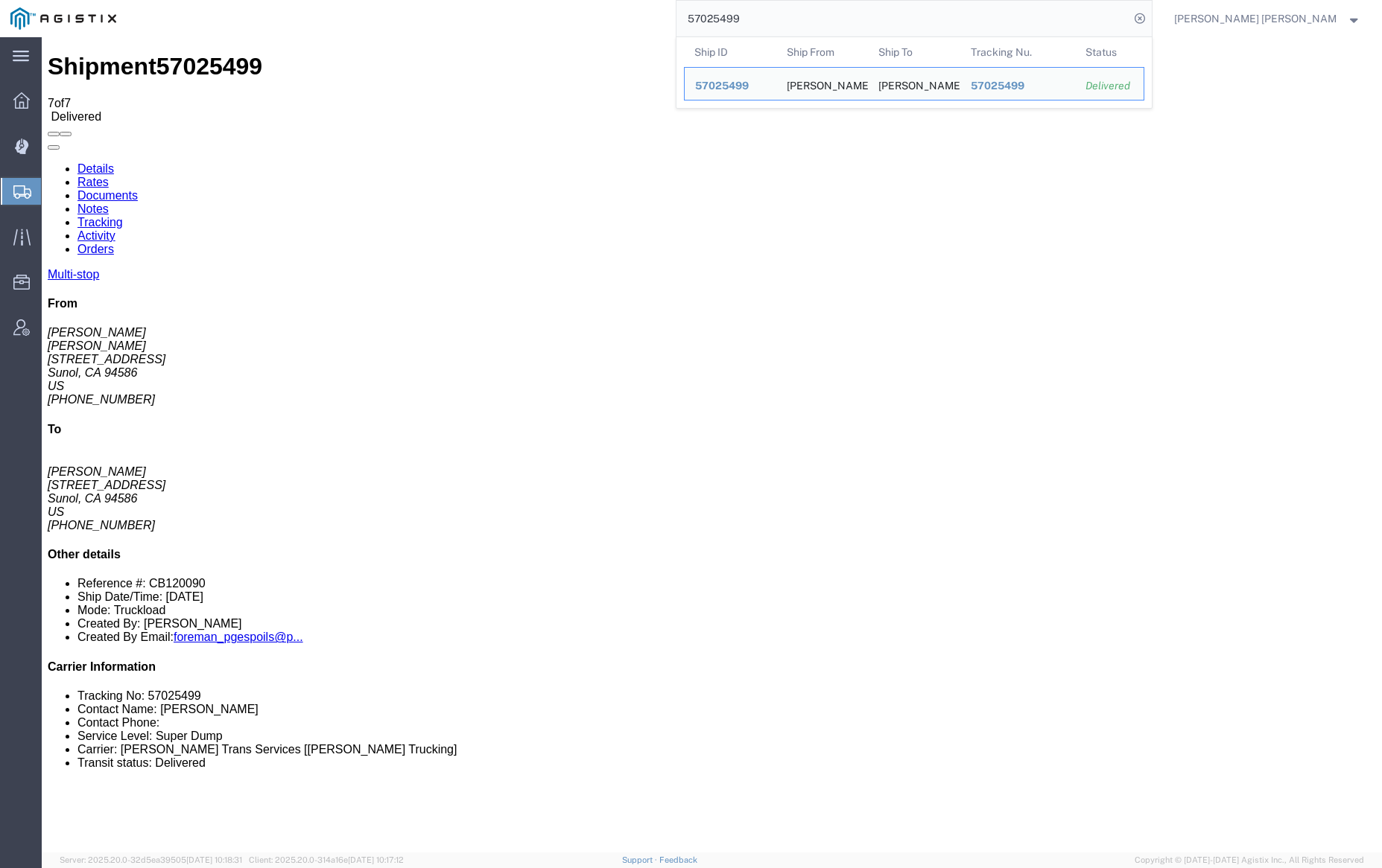
click at [800, 14] on input "57025499" at bounding box center [903, 19] width 453 height 36
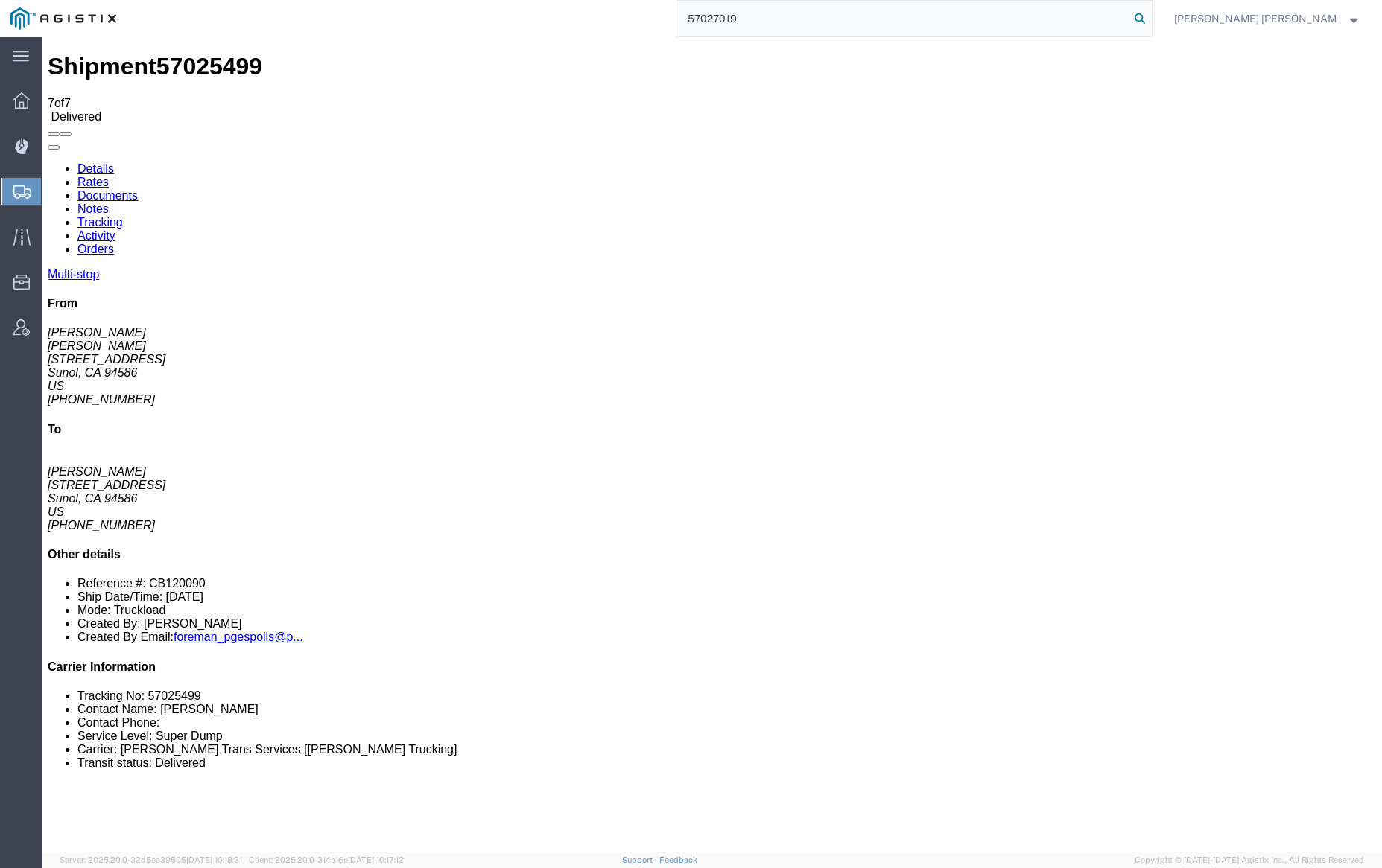
type input "57027019"
click at [1150, 12] on icon at bounding box center [1139, 18] width 21 height 21
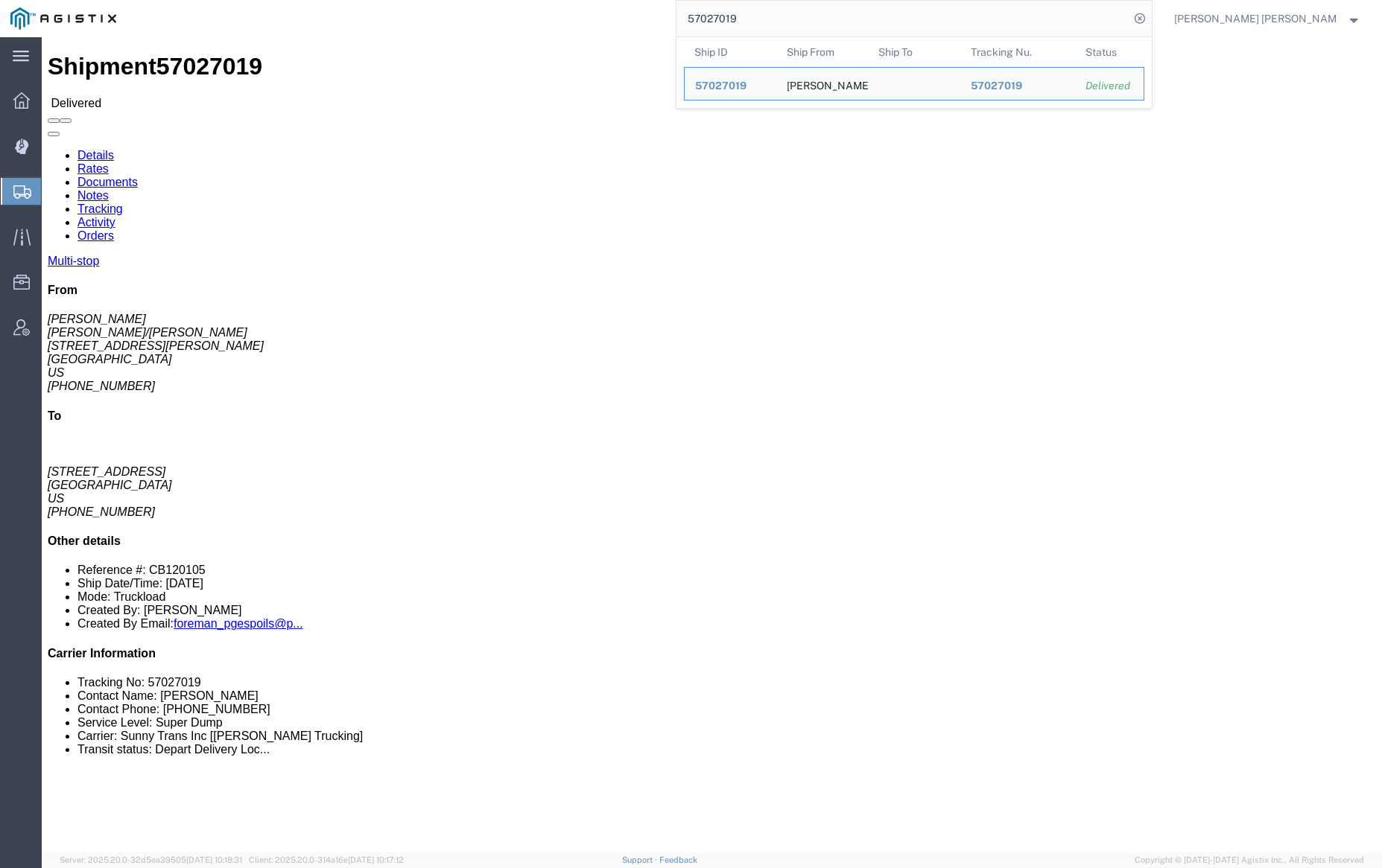
click link "Documents"
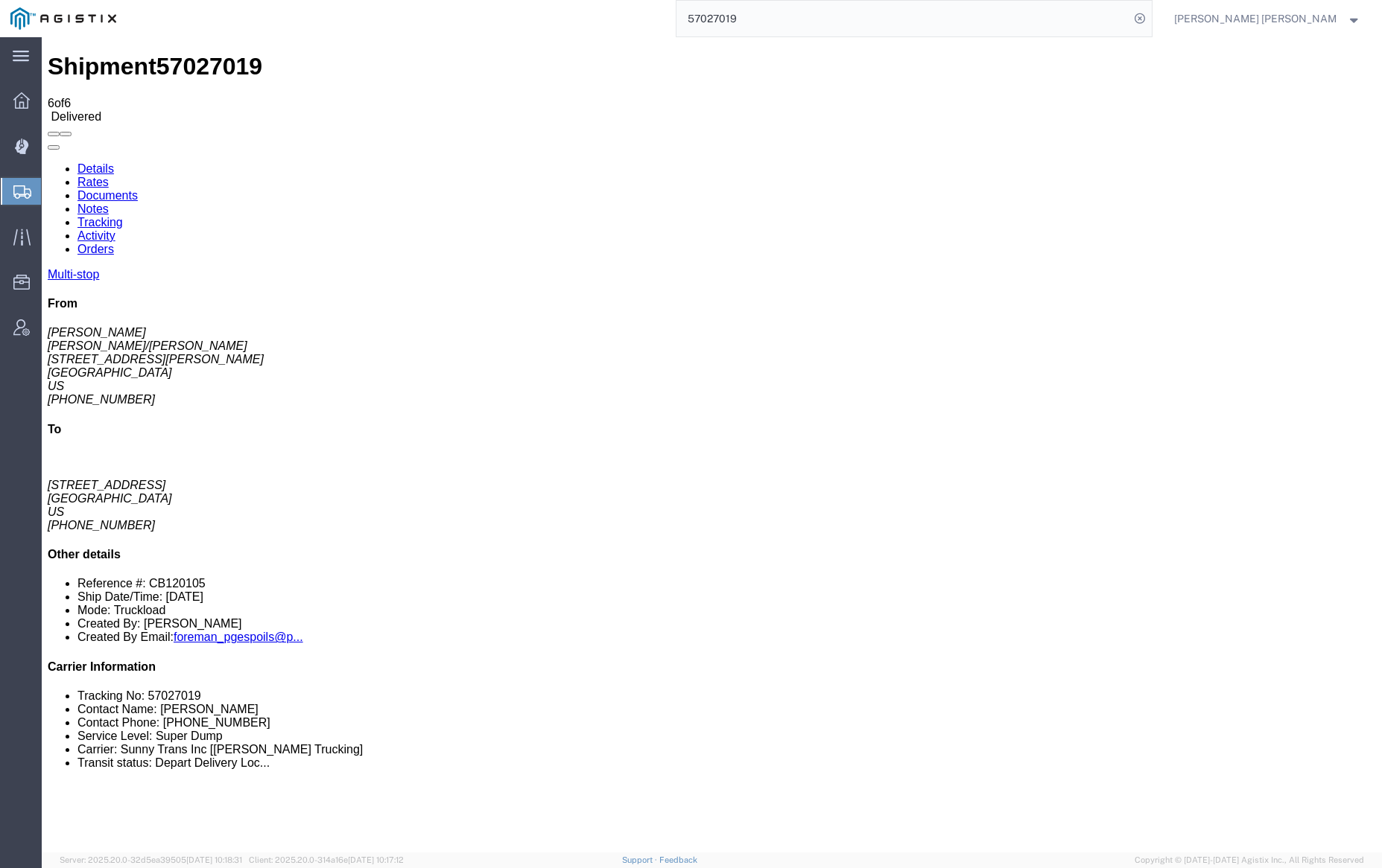
click at [108, 202] on link "Notes" at bounding box center [93, 208] width 32 height 13
click at [123, 216] on link "Tracking" at bounding box center [100, 222] width 45 height 13
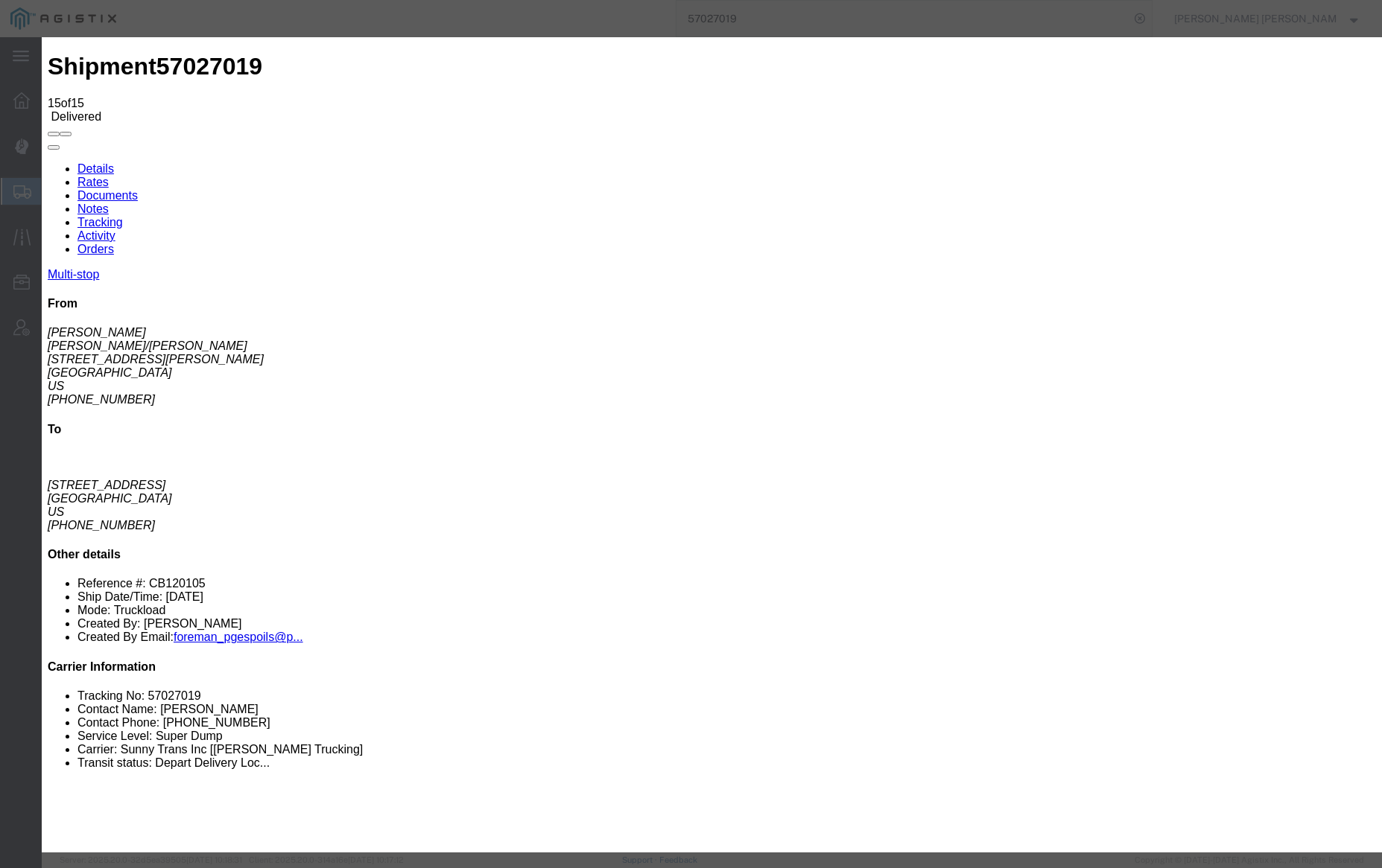
type input "11:15 AM"
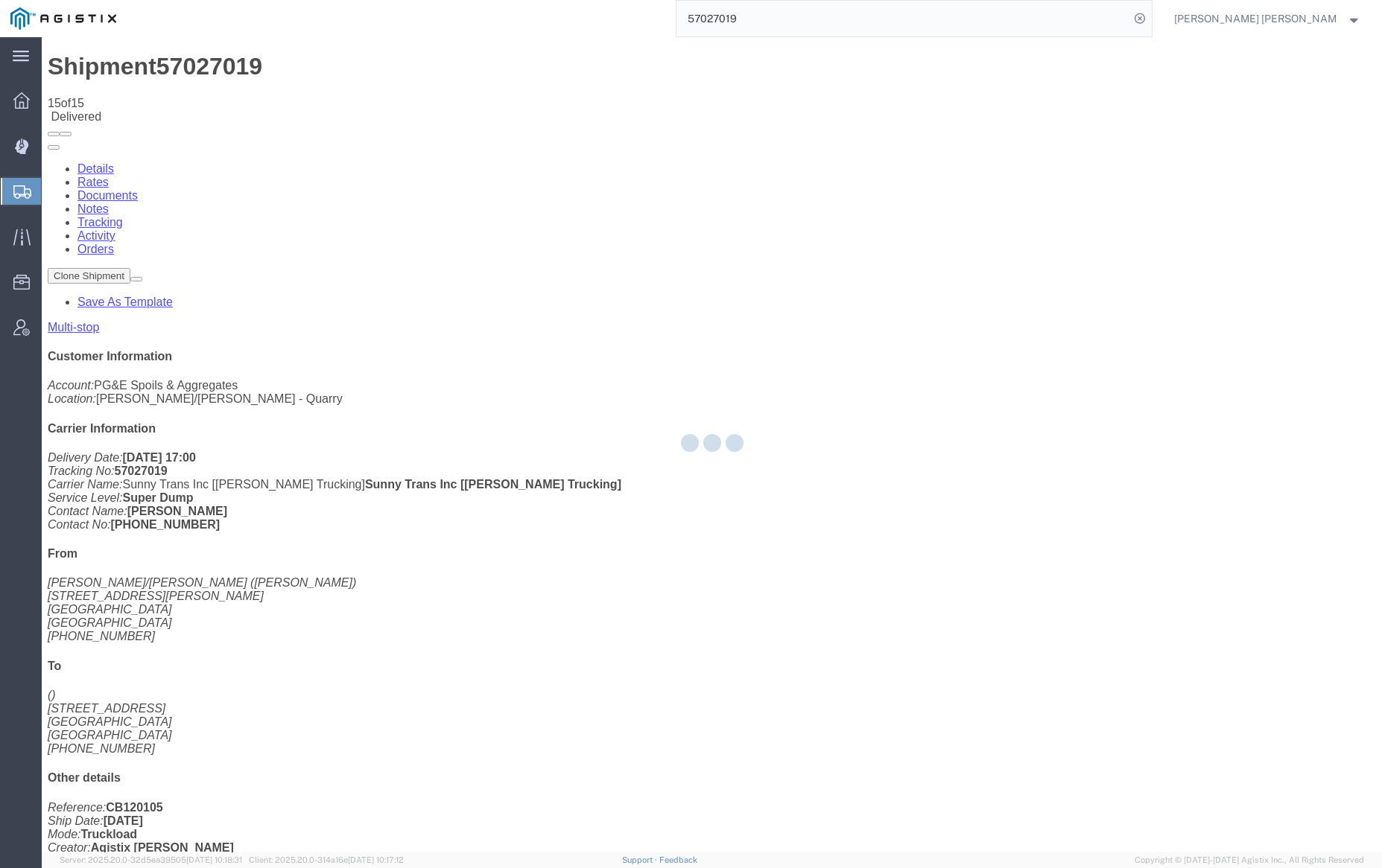
click at [274, 88] on div at bounding box center [711, 445] width 1340 height 816
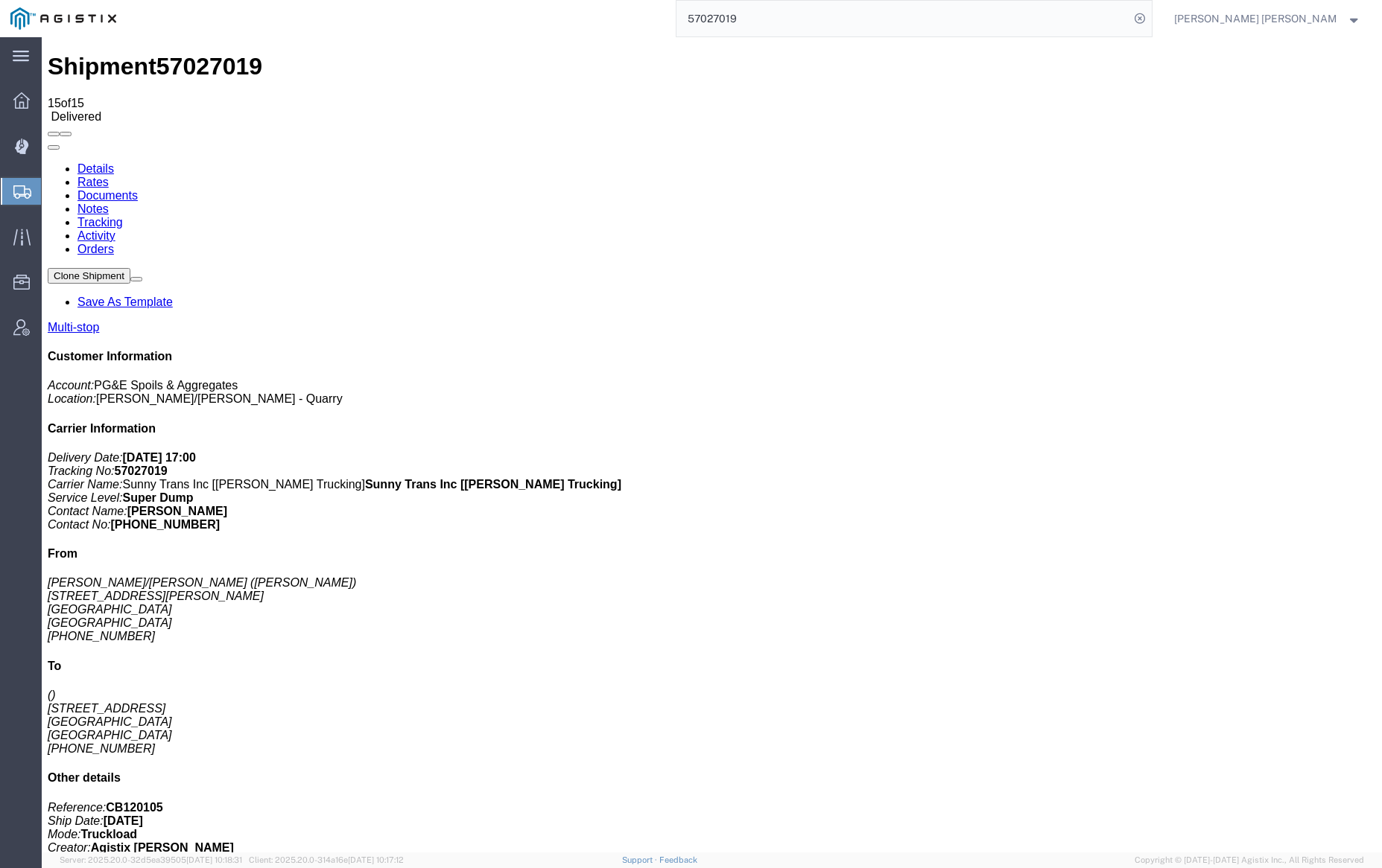
drag, startPoint x: 309, startPoint y: 128, endPoint x: 267, endPoint y: 91, distance: 56.0
click at [108, 202] on link "Notes" at bounding box center [93, 208] width 32 height 13
click at [123, 216] on link "Tracking" at bounding box center [100, 222] width 45 height 13
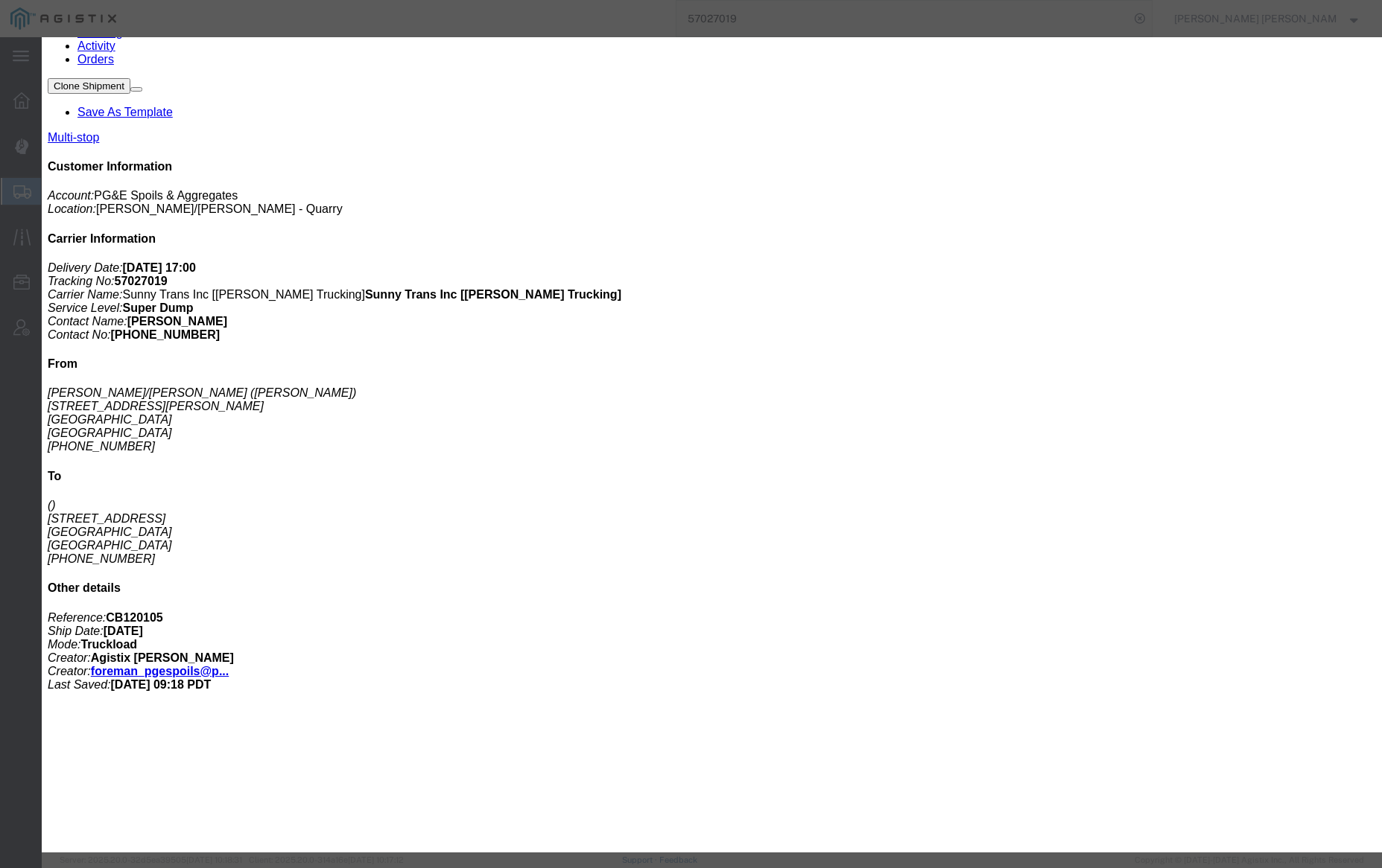
drag, startPoint x: 645, startPoint y: 198, endPoint x: 640, endPoint y: 189, distance: 10.3
type input "5:18 PM"
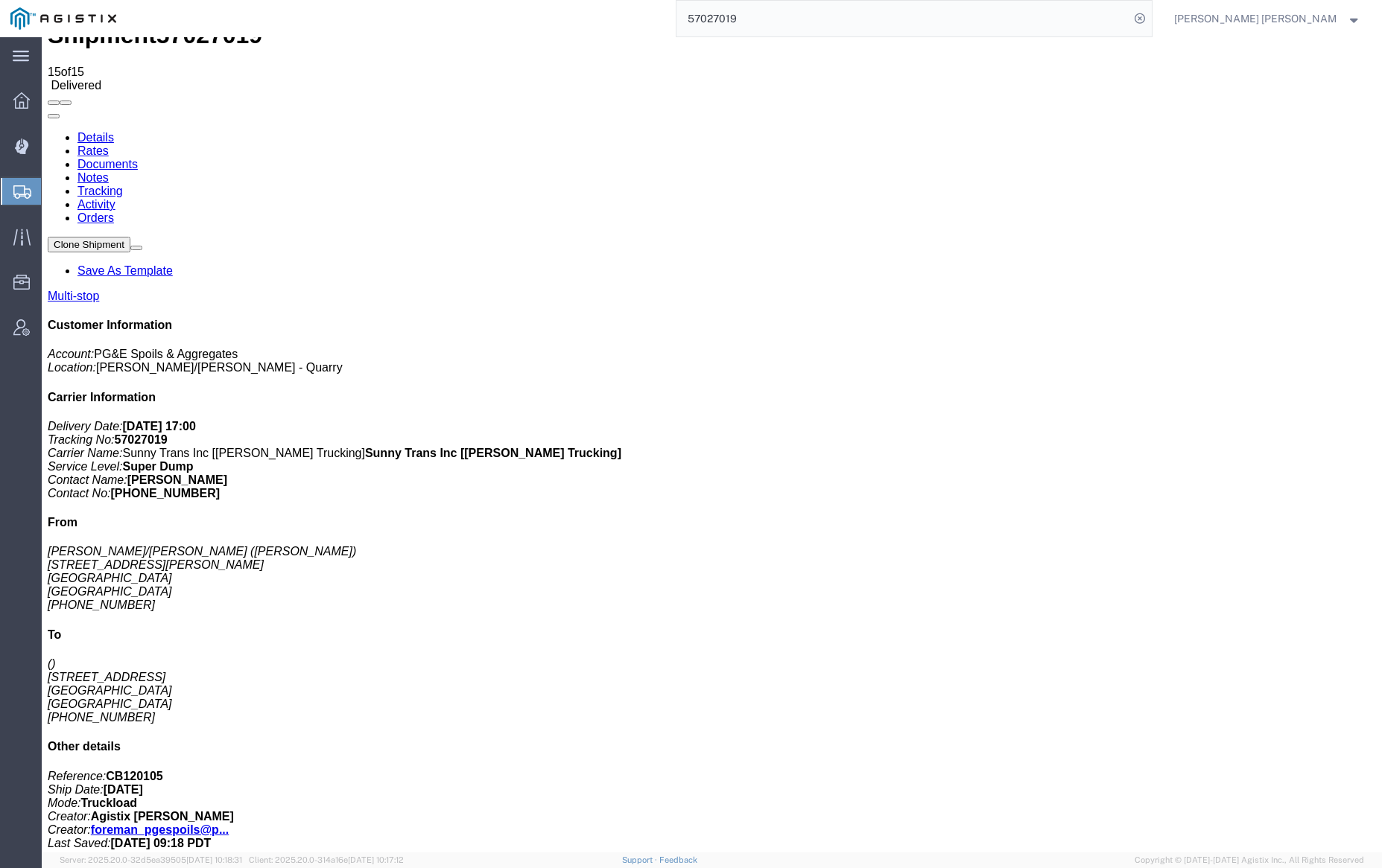
scroll to position [0, 0]
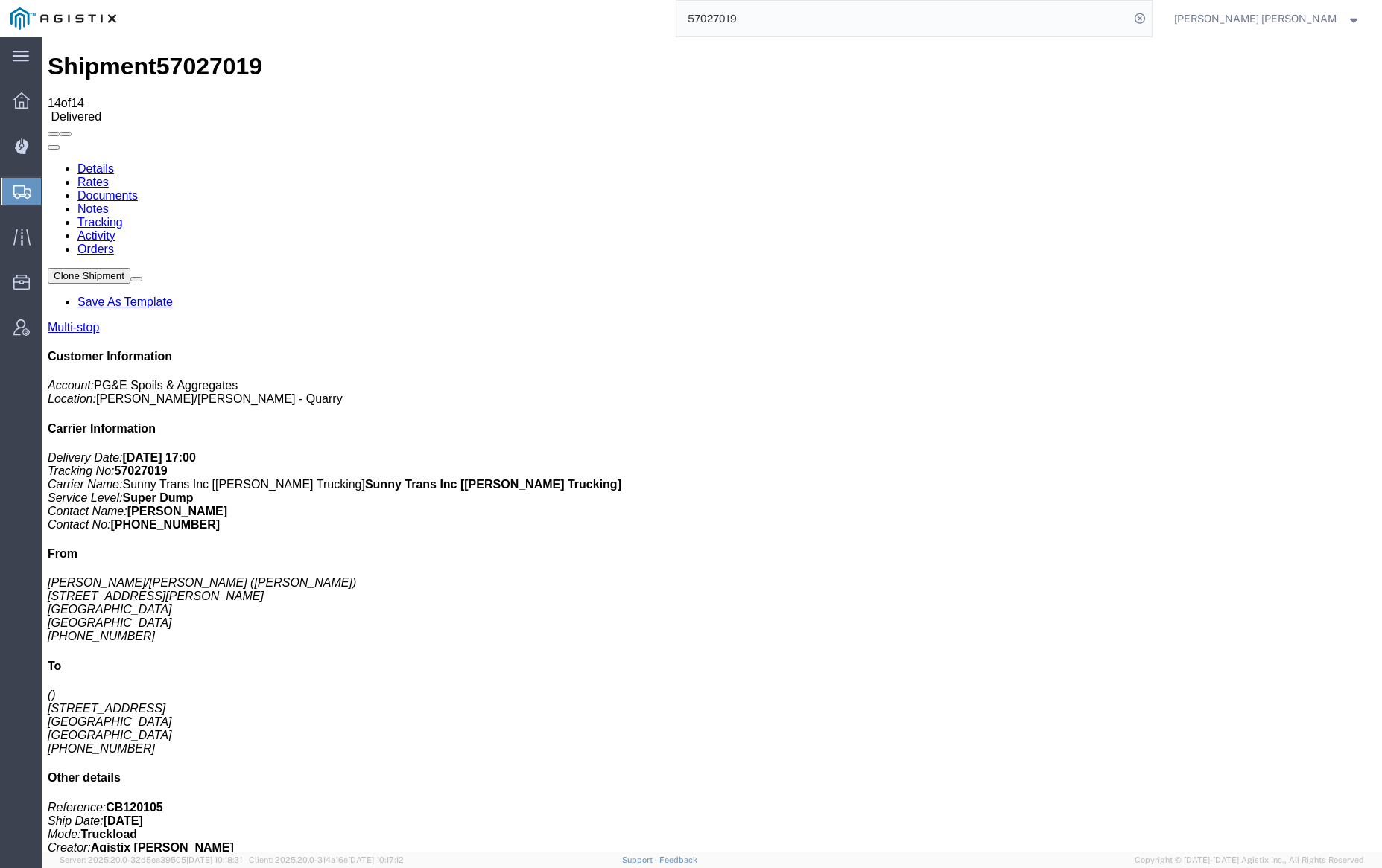
click at [108, 202] on link "Notes" at bounding box center [93, 208] width 32 height 13
